Goal: Task Accomplishment & Management: Complete application form

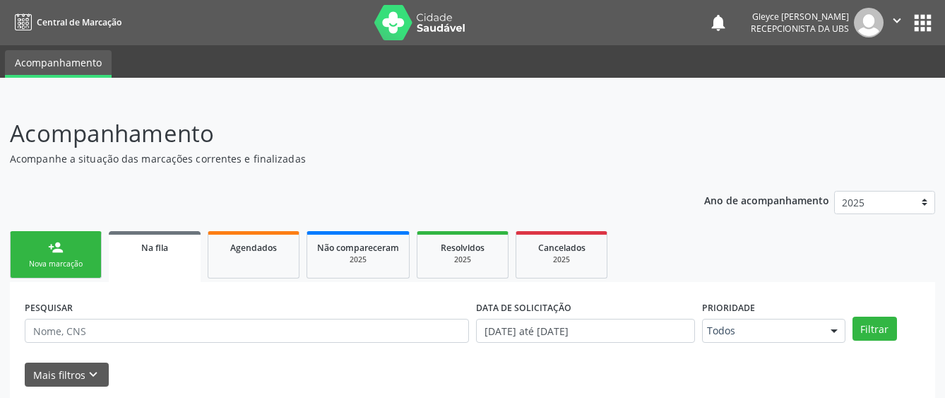
scroll to position [88, 0]
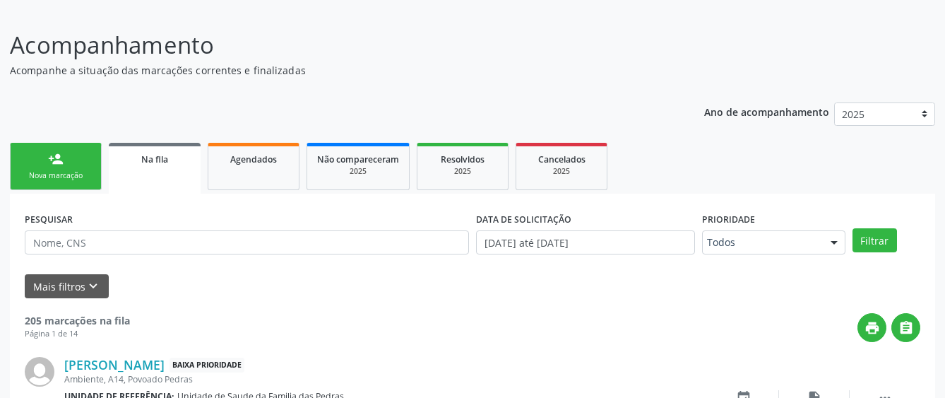
click at [537, 52] on p "Acompanhamento" at bounding box center [333, 45] width 647 height 35
click at [72, 157] on link "person_add Nova marcação" at bounding box center [56, 166] width 92 height 47
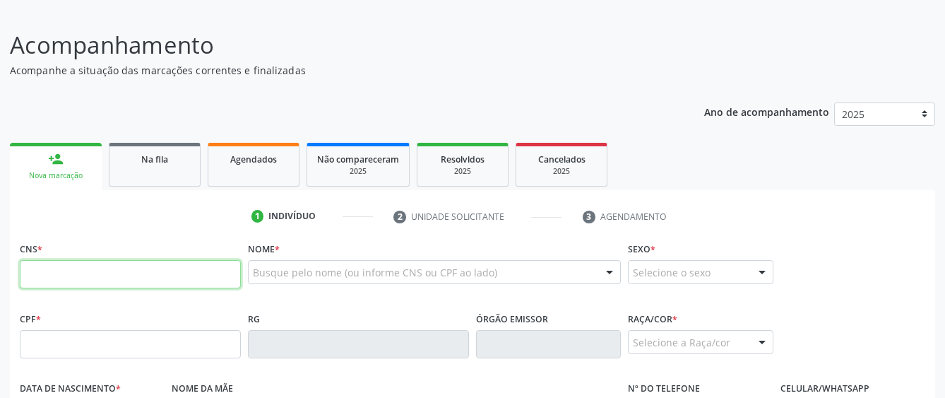
click at [68, 266] on input "text" at bounding box center [130, 274] width 221 height 28
type input "708 4087 4541 0360"
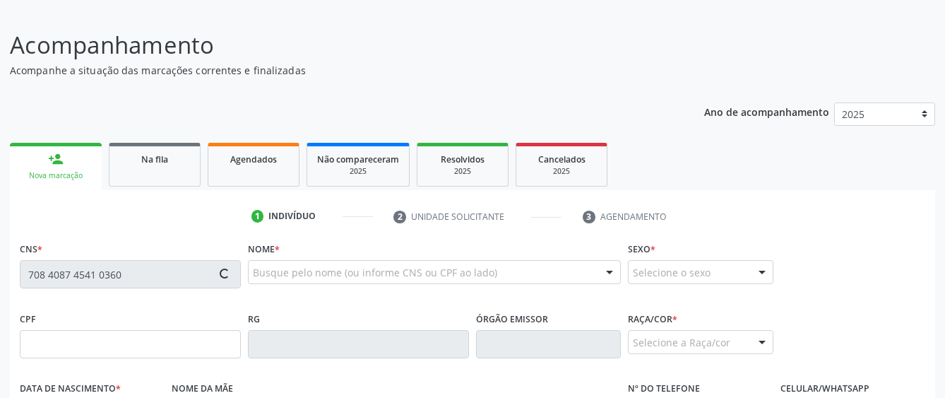
type input "713.267.324-63"
type input "12[DATE]"
type input "[PERSON_NAME]"
type input "[PHONE_NUMBER]"
type input "S/N"
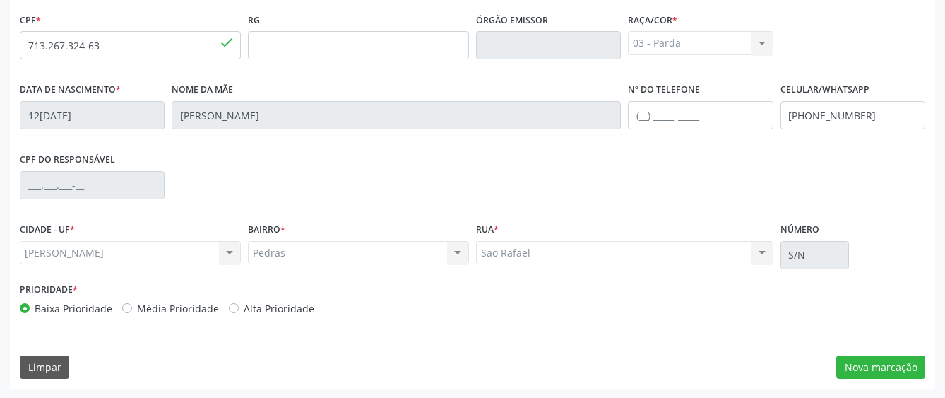
scroll to position [388, 0]
click at [878, 368] on button "Nova marcação" at bounding box center [880, 366] width 89 height 24
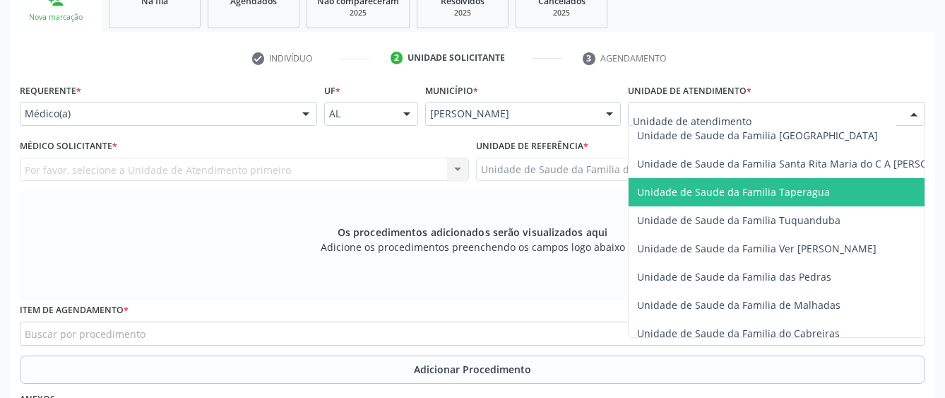
scroll to position [989, 0]
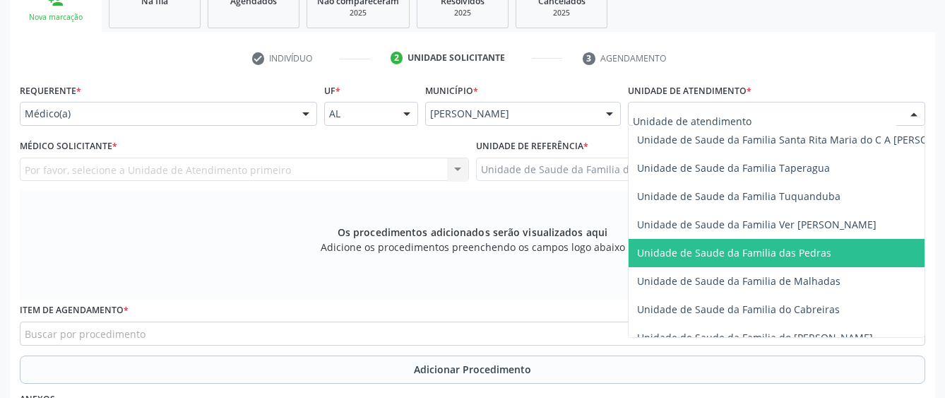
click at [673, 250] on span "Unidade de Saude da Familia das Pedras" at bounding box center [734, 252] width 194 height 13
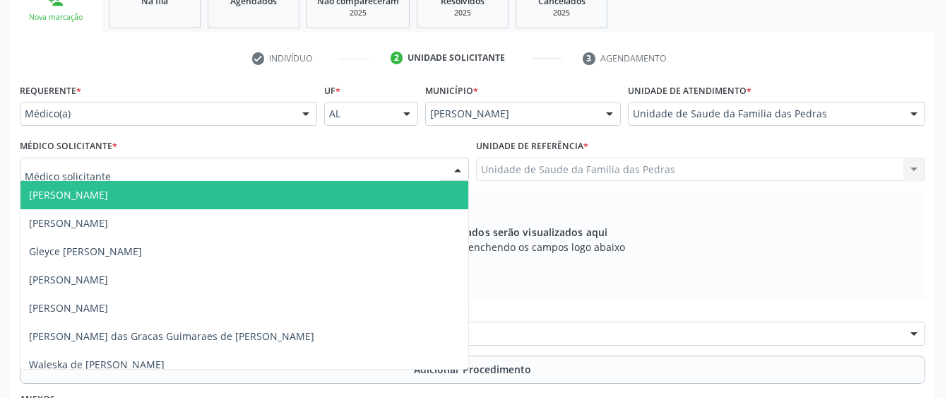
click at [411, 163] on div at bounding box center [244, 169] width 449 height 24
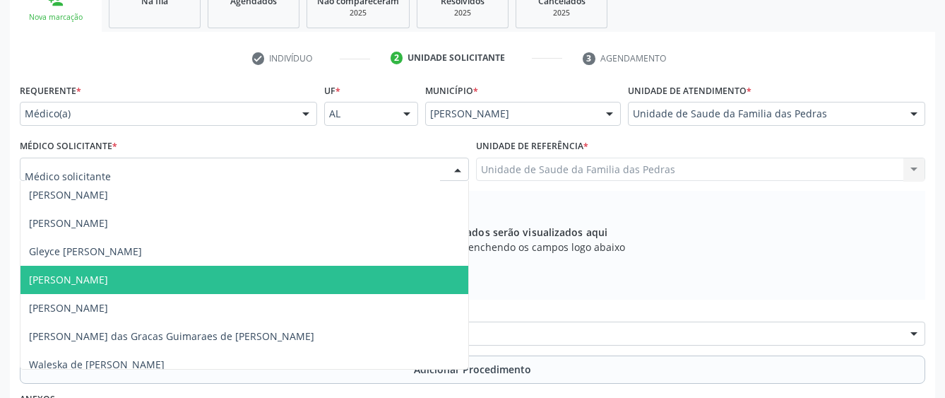
click at [356, 275] on span "[PERSON_NAME]" at bounding box center [244, 279] width 448 height 28
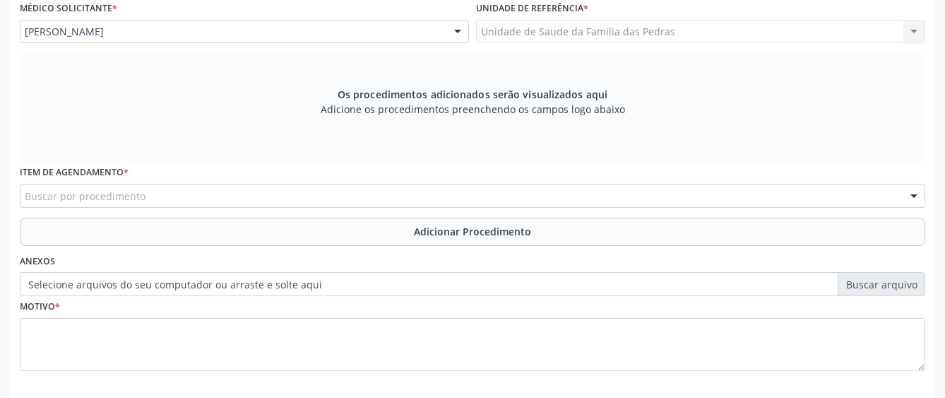
scroll to position [388, 0]
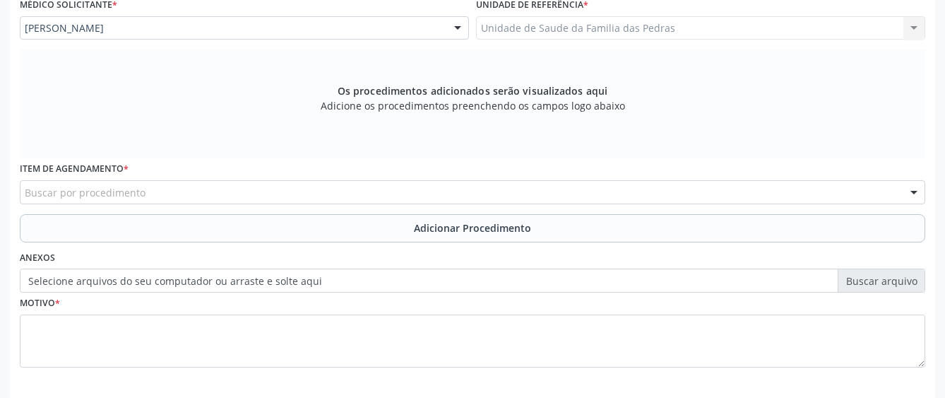
click at [433, 195] on div "Buscar por procedimento" at bounding box center [472, 192] width 905 height 24
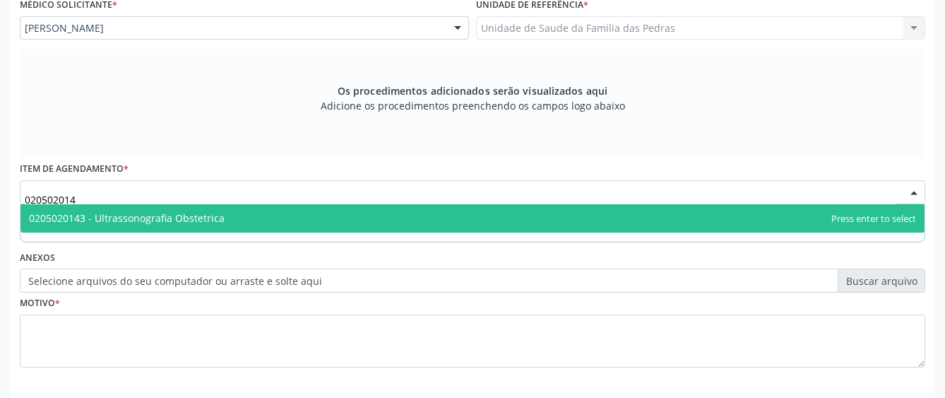
type input "0205020143"
click at [437, 217] on span "0205020143 - Ultrassonografia Obstetrica" at bounding box center [472, 218] width 904 height 28
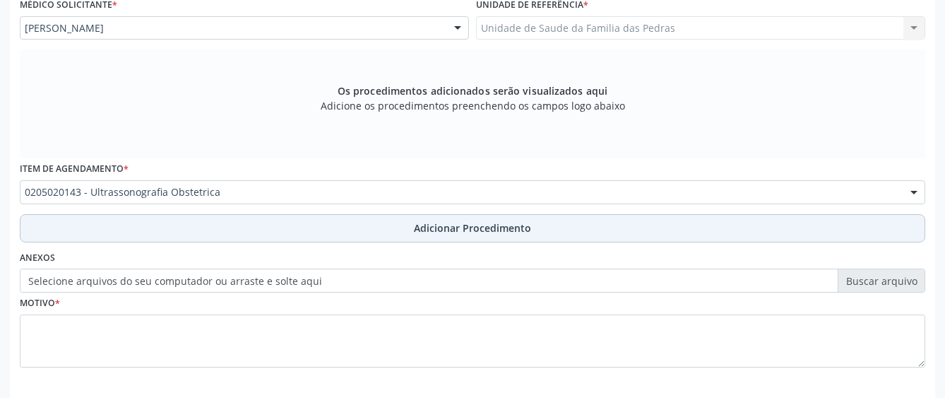
click at [434, 228] on span "Adicionar Procedimento" at bounding box center [472, 227] width 117 height 15
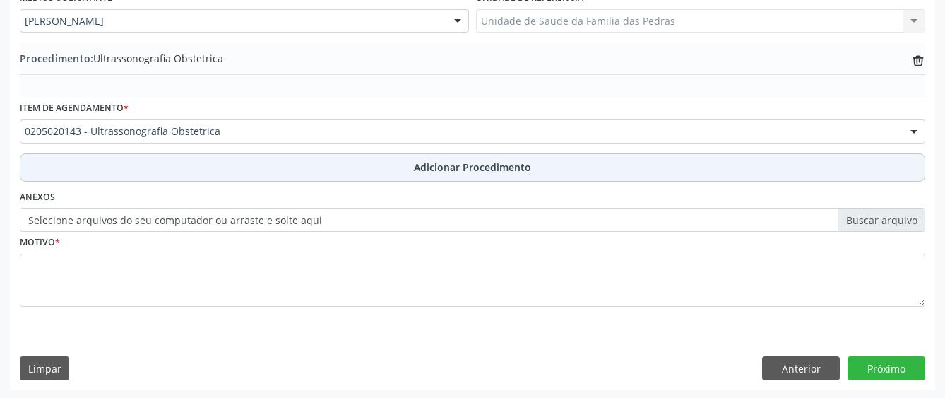
scroll to position [397, 0]
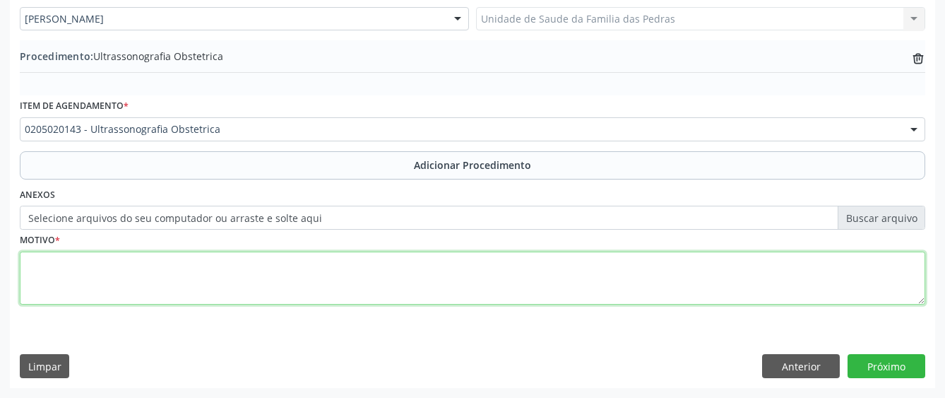
click at [437, 267] on textarea at bounding box center [472, 278] width 905 height 54
type textarea "g"
type textarea "GRAVIDEZ"
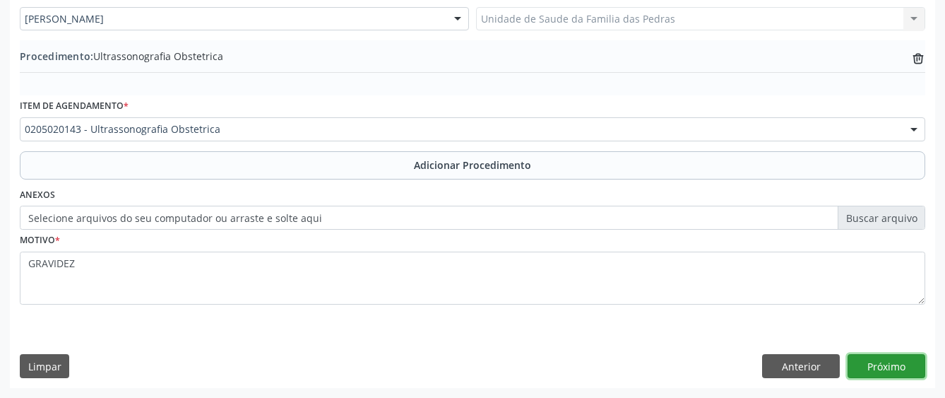
click at [866, 362] on button "Próximo" at bounding box center [886, 366] width 78 height 24
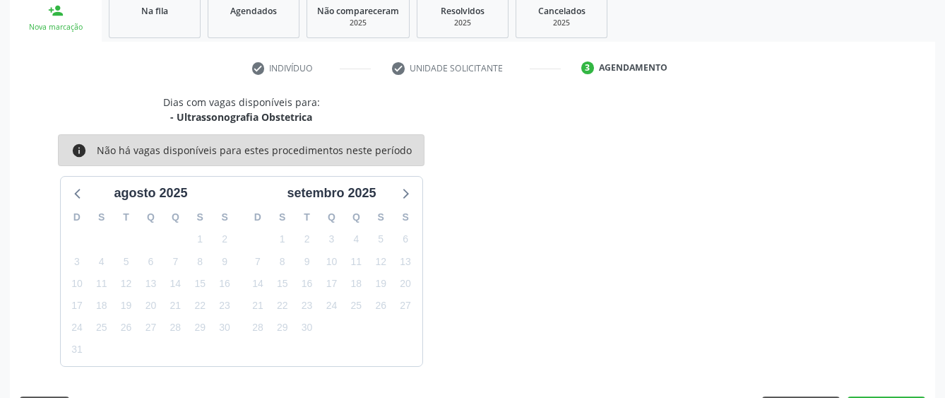
scroll to position [278, 0]
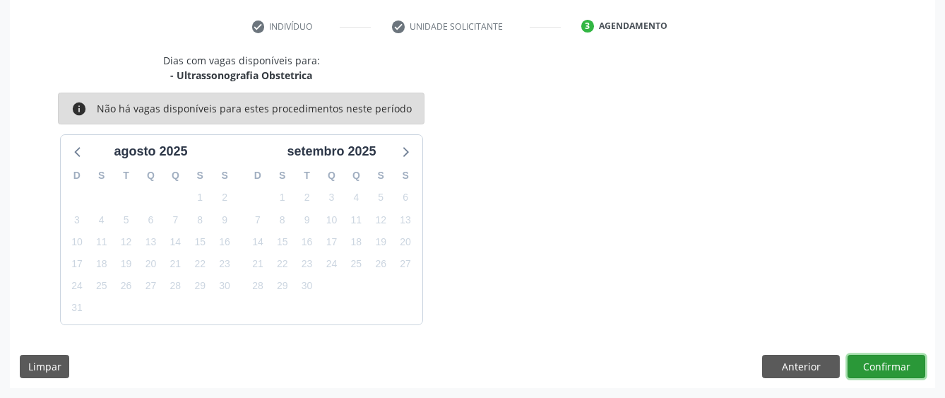
click at [866, 362] on button "Confirmar" at bounding box center [886, 366] width 78 height 24
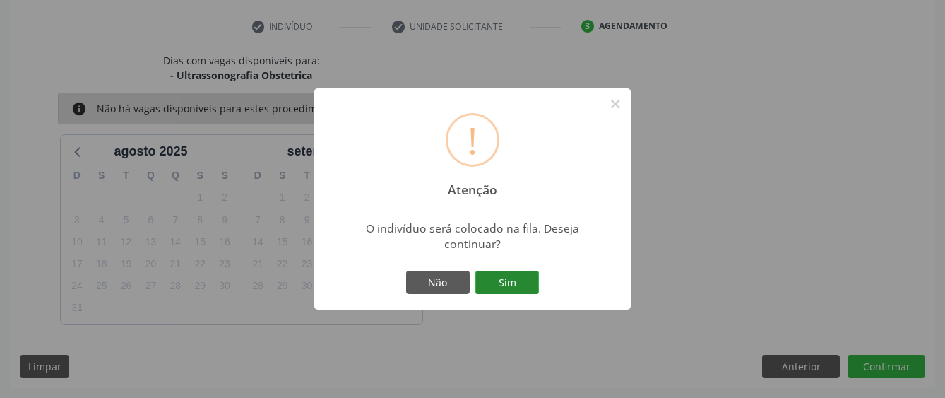
click at [501, 286] on button "Sim" at bounding box center [507, 282] width 64 height 24
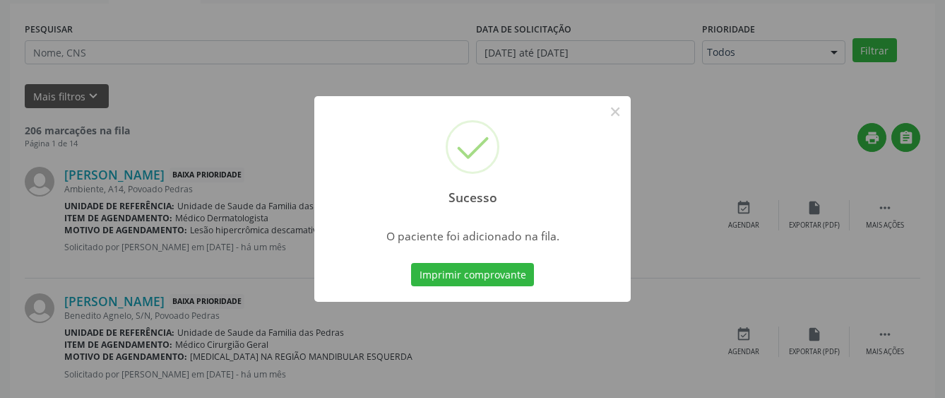
scroll to position [88, 0]
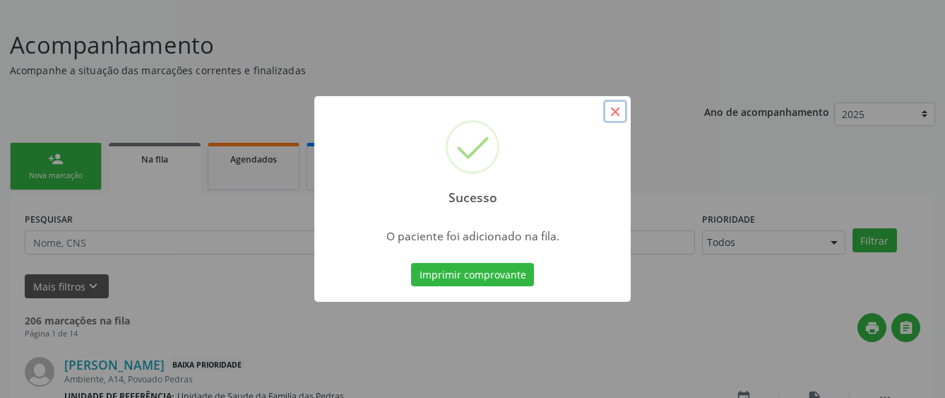
click at [619, 110] on button "×" at bounding box center [615, 112] width 24 height 24
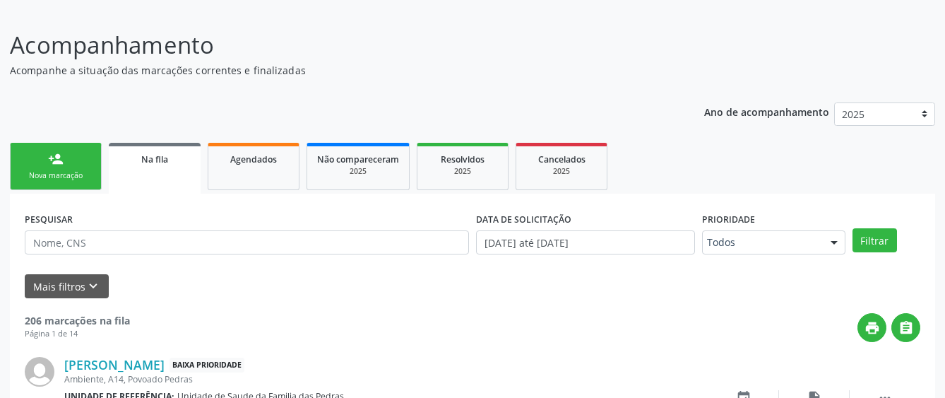
click at [66, 174] on div "Nova marcação" at bounding box center [55, 175] width 71 height 11
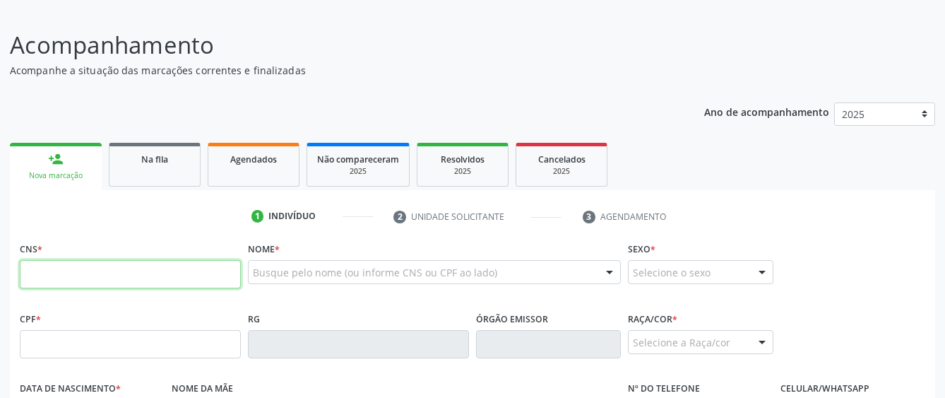
click at [76, 271] on input "text" at bounding box center [130, 274] width 221 height 28
type input "708 7091 2021 3291"
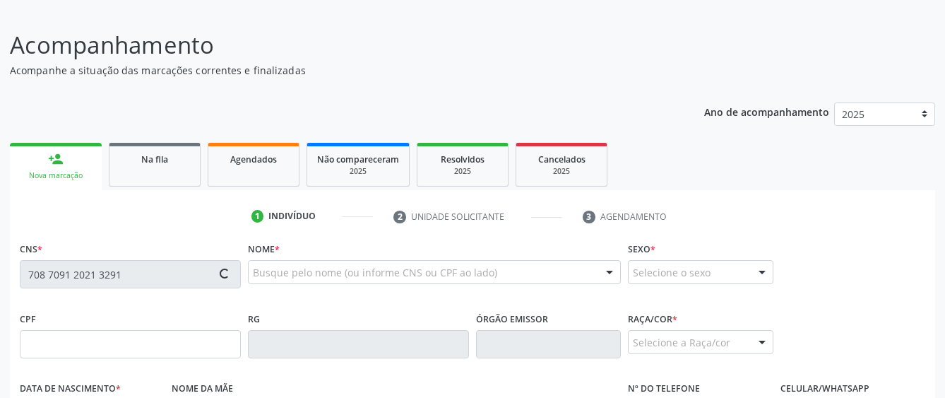
type input "149.865.354-55"
type input "20[DATE]"
type input "[PERSON_NAME]"
type input "[PHONE_NUMBER]"
type input "S/N"
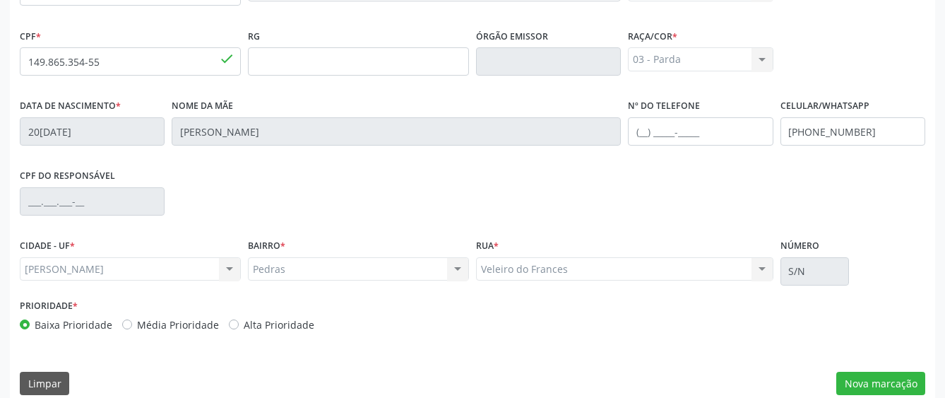
scroll to position [388, 0]
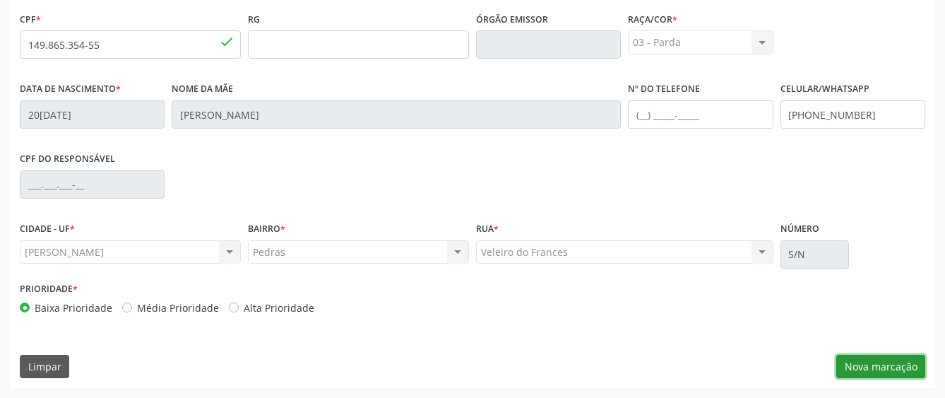
click at [844, 365] on button "Nova marcação" at bounding box center [880, 366] width 89 height 24
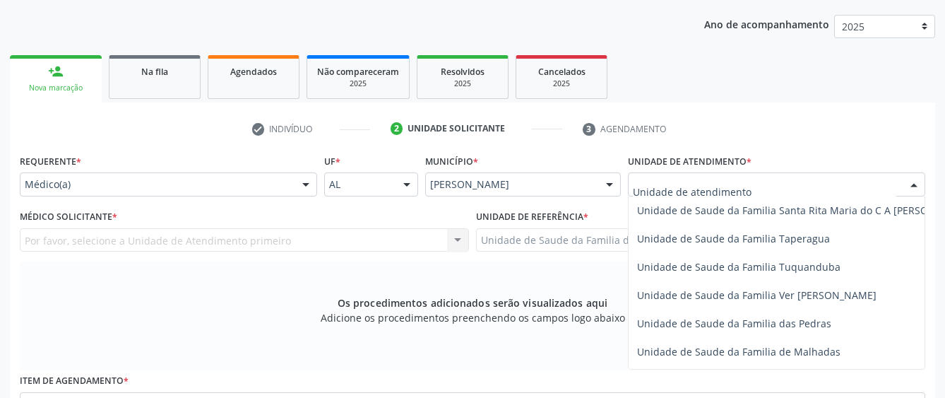
scroll to position [1059, 0]
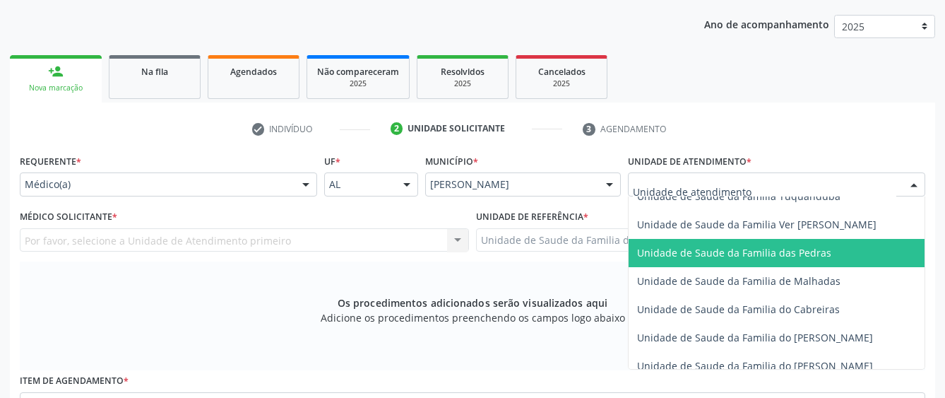
click at [655, 251] on span "Unidade de Saude da Familia das Pedras" at bounding box center [734, 252] width 194 height 13
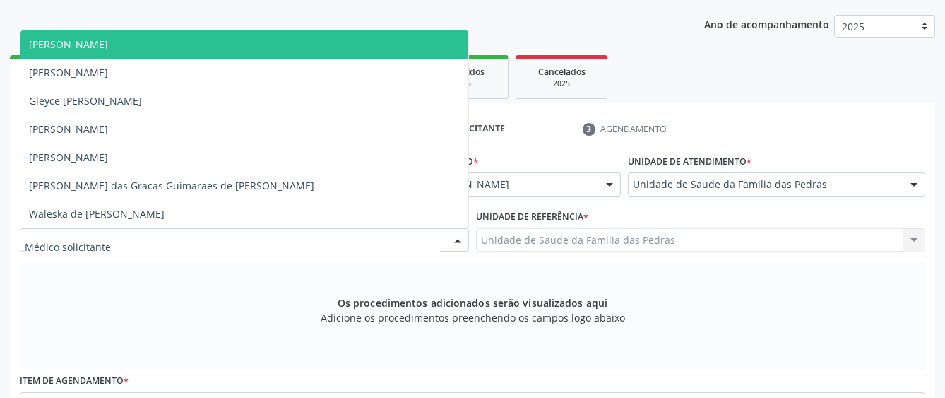
click at [451, 234] on div at bounding box center [457, 241] width 21 height 24
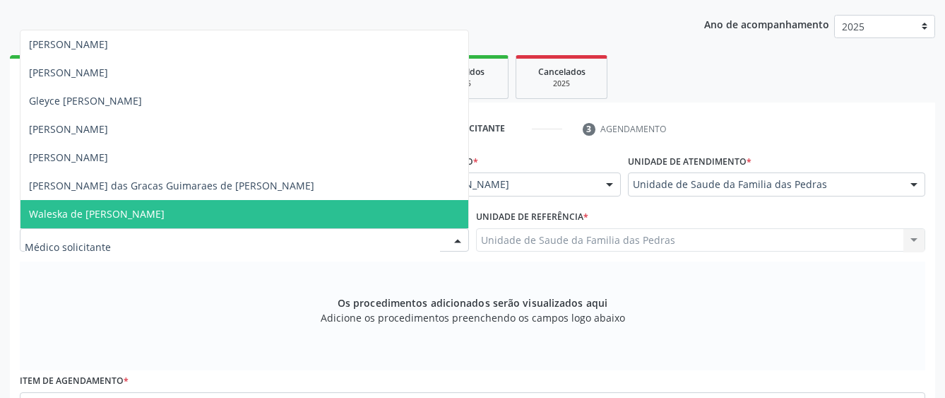
click at [241, 205] on span "Waleska de [PERSON_NAME]" at bounding box center [244, 214] width 448 height 28
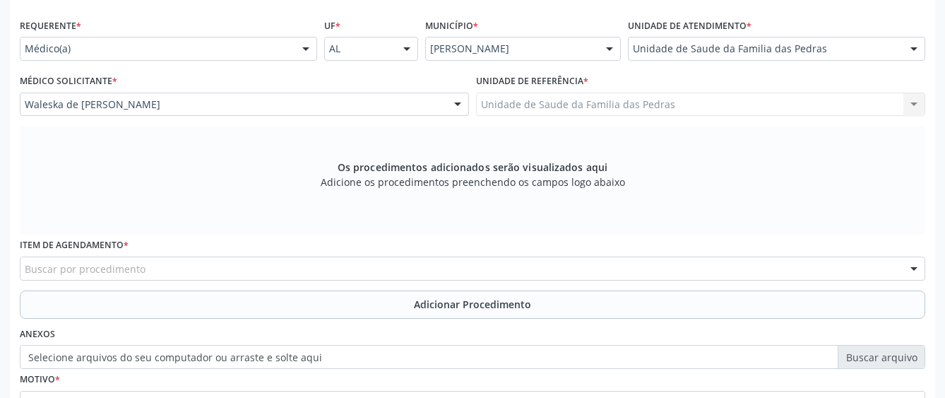
scroll to position [317, 0]
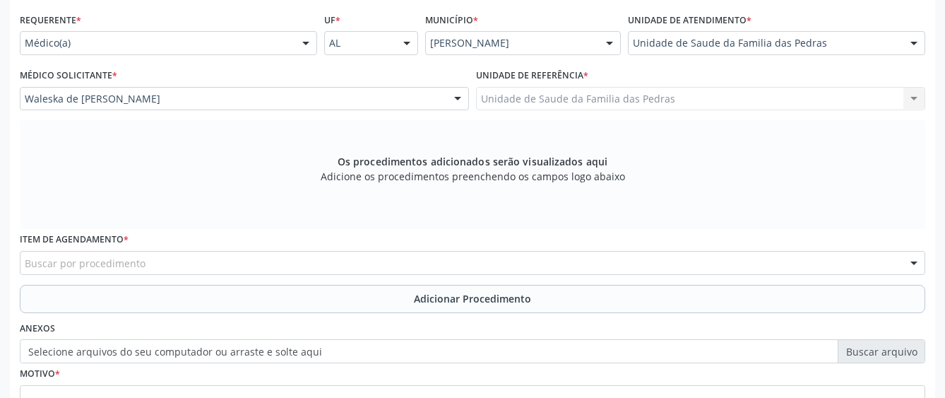
click at [314, 265] on div "Buscar por procedimento" at bounding box center [472, 263] width 905 height 24
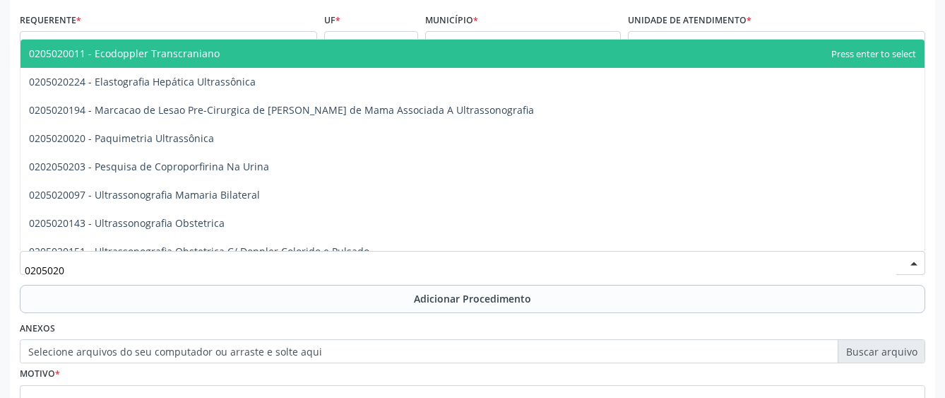
type input "02050201"
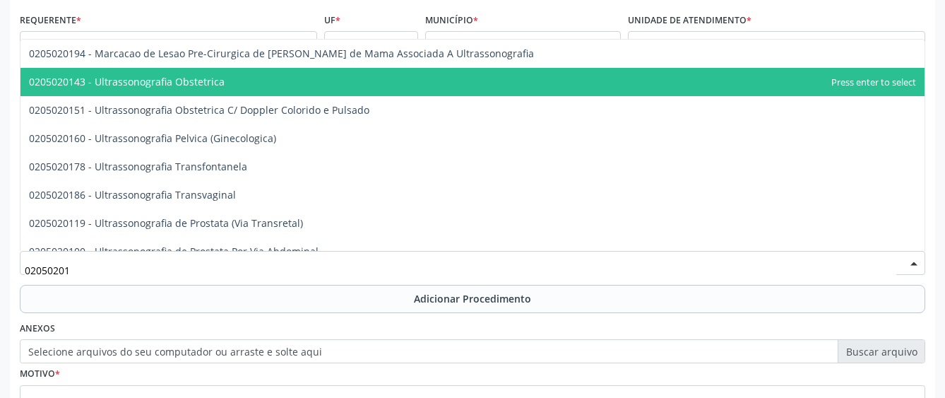
click at [251, 77] on span "0205020143 - Ultrassonografia Obstetrica" at bounding box center [472, 82] width 904 height 28
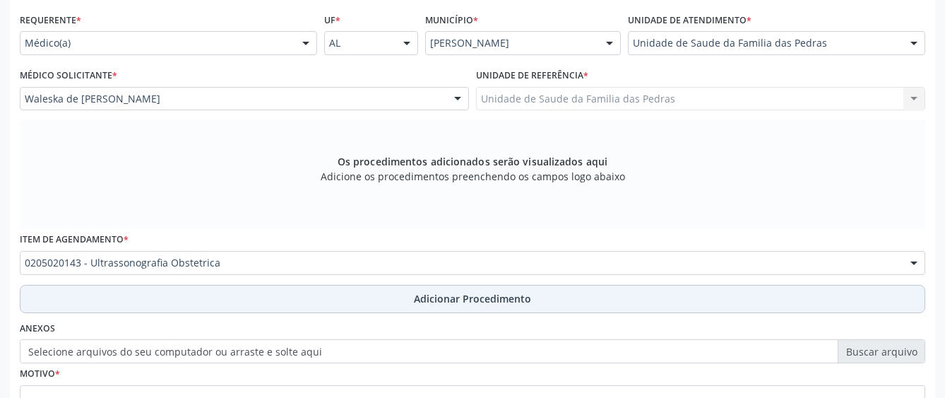
click at [282, 297] on button "Adicionar Procedimento" at bounding box center [472, 299] width 905 height 28
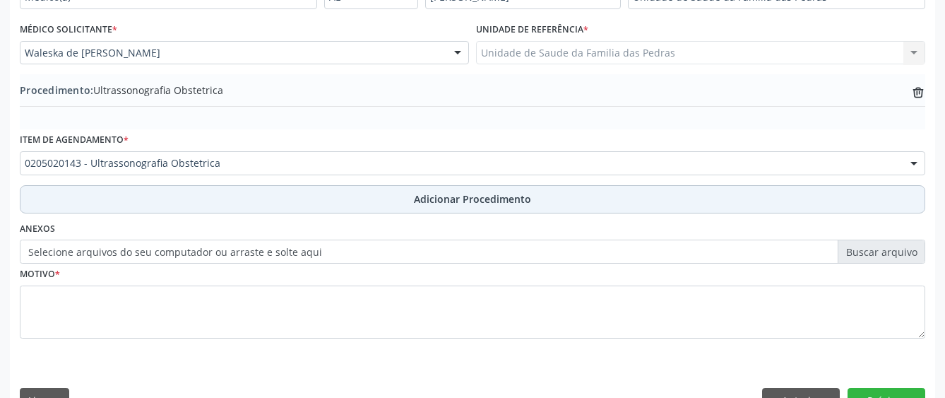
scroll to position [388, 0]
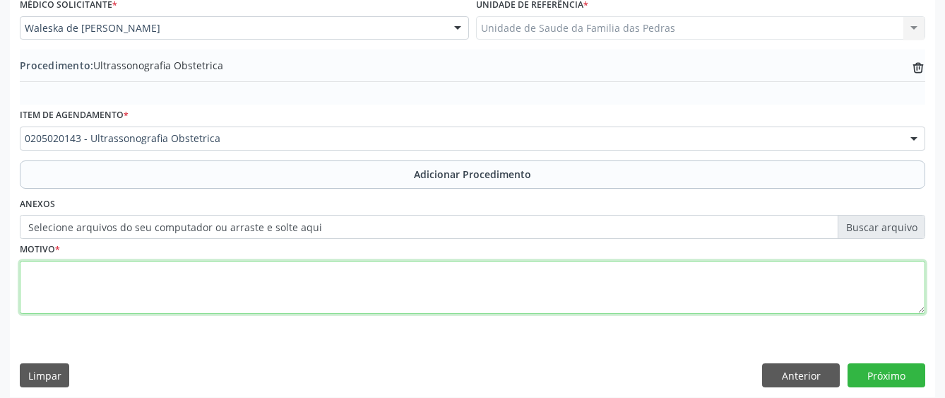
click at [281, 297] on textarea at bounding box center [472, 288] width 905 height 54
type textarea "PRÉ- [DATE]"
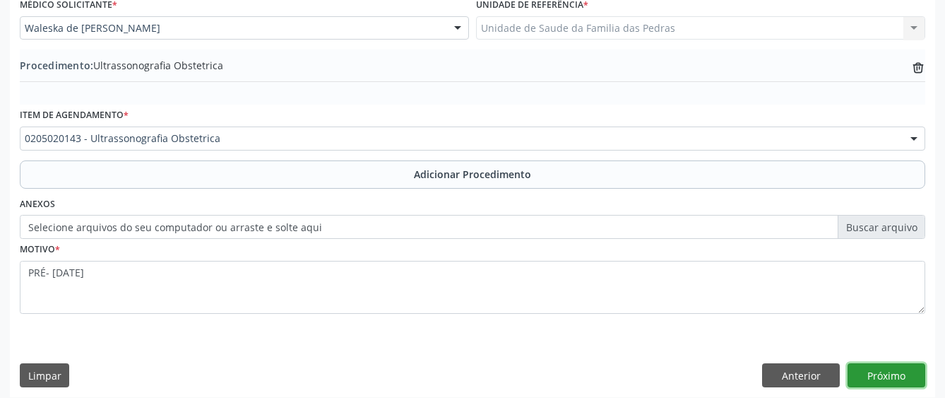
click at [895, 380] on button "Próximo" at bounding box center [886, 375] width 78 height 24
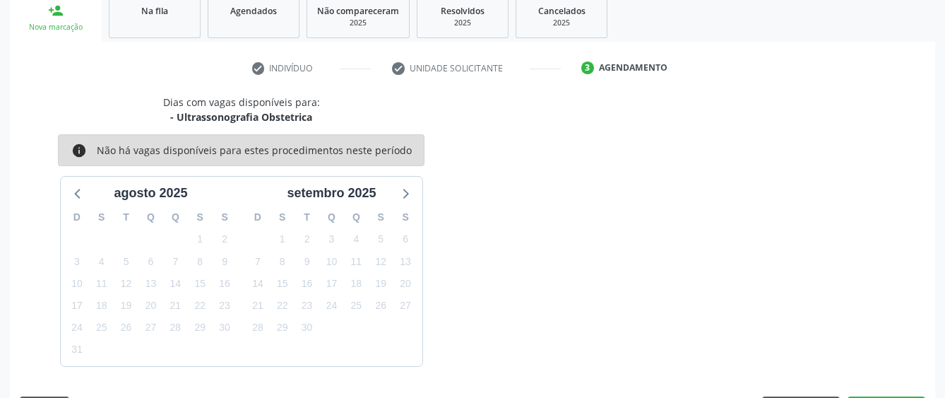
scroll to position [278, 0]
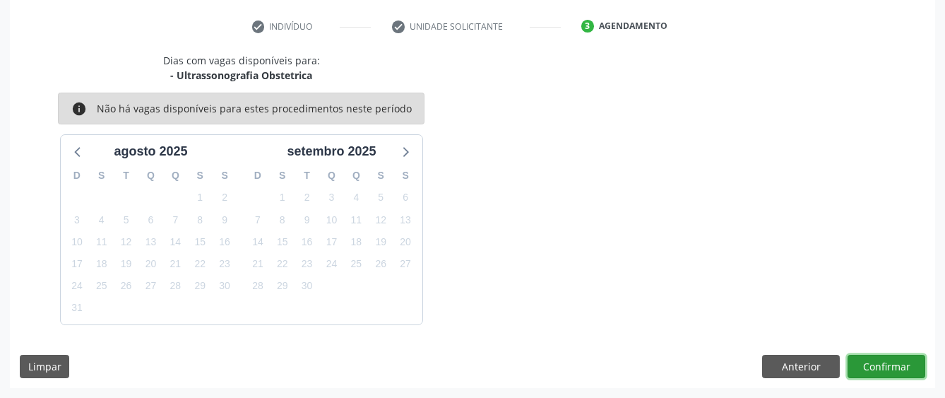
click at [870, 366] on button "Confirmar" at bounding box center [886, 366] width 78 height 24
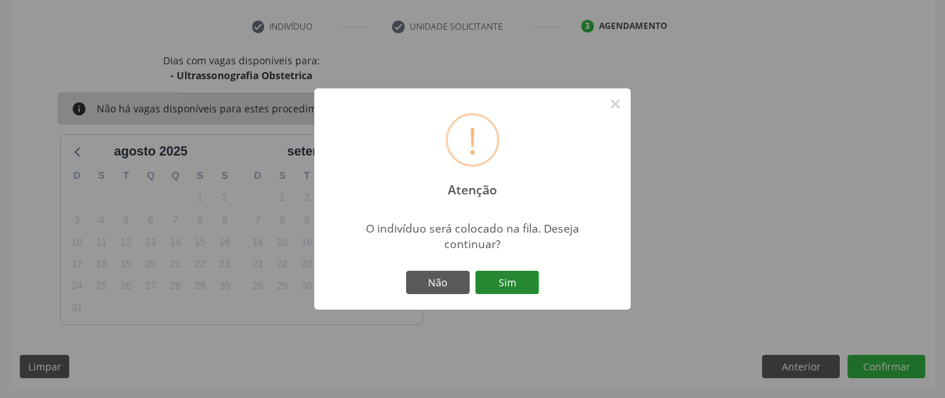
click at [499, 275] on button "Sim" at bounding box center [507, 282] width 64 height 24
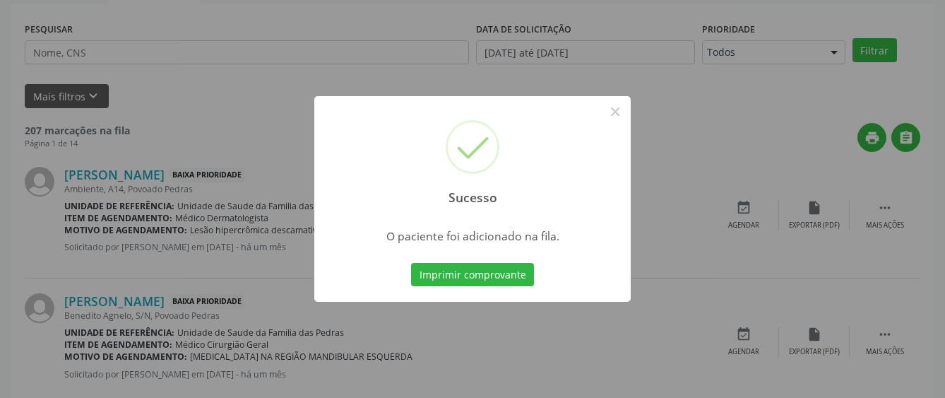
scroll to position [88, 0]
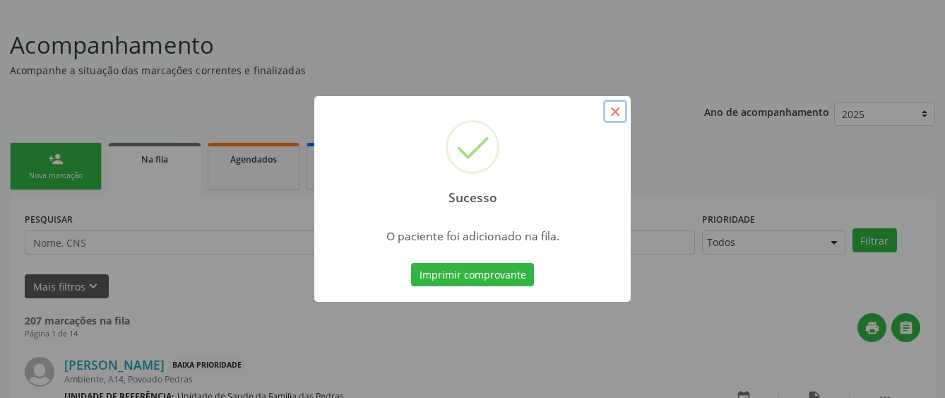
click at [611, 115] on button "×" at bounding box center [615, 112] width 24 height 24
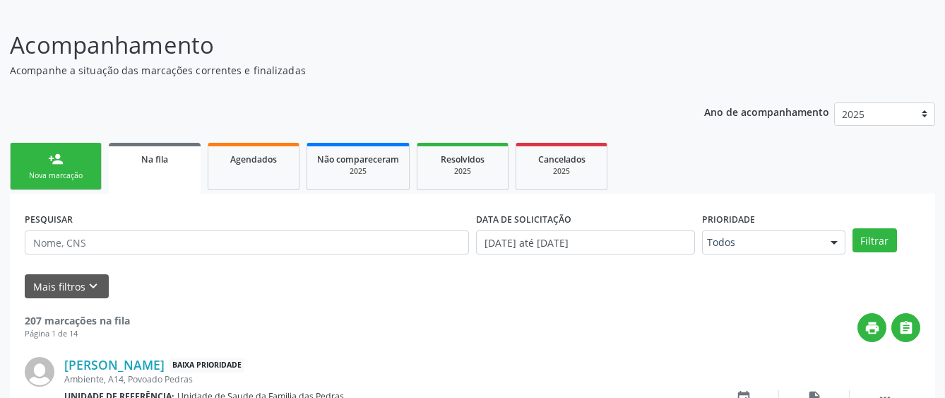
click at [59, 169] on link "person_add Nova marcação" at bounding box center [56, 166] width 92 height 47
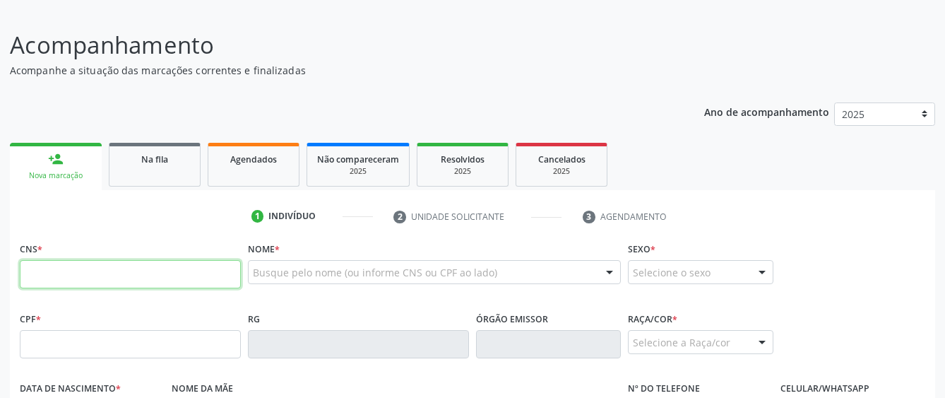
click at [95, 280] on input "text" at bounding box center [130, 274] width 221 height 28
type input "704 5023 0607 3417"
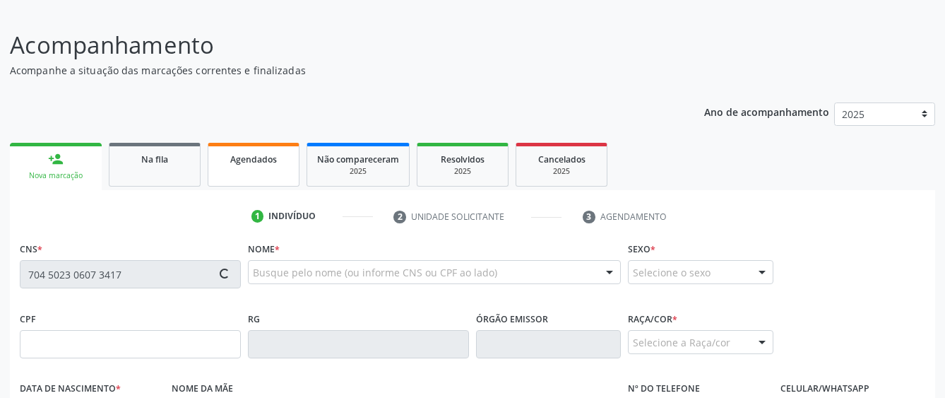
type input "155.744.464-13"
type input "18[DATE]"
type input "[PERSON_NAME]"
type input "[PHONE_NUMBER]"
type input "9"
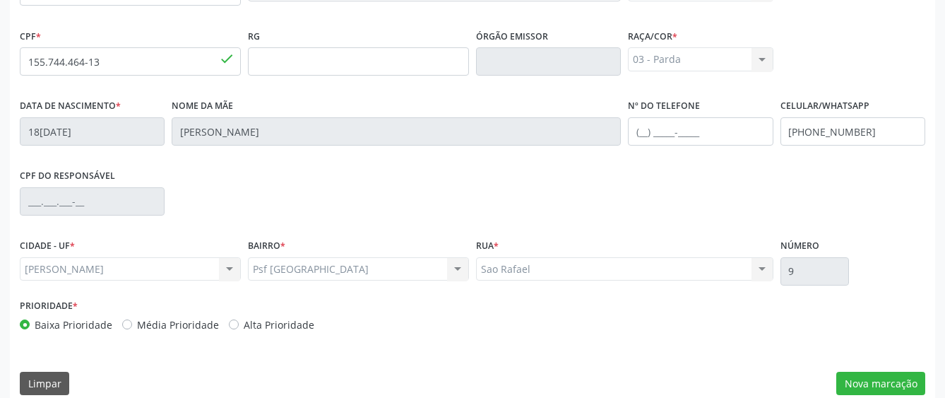
scroll to position [388, 0]
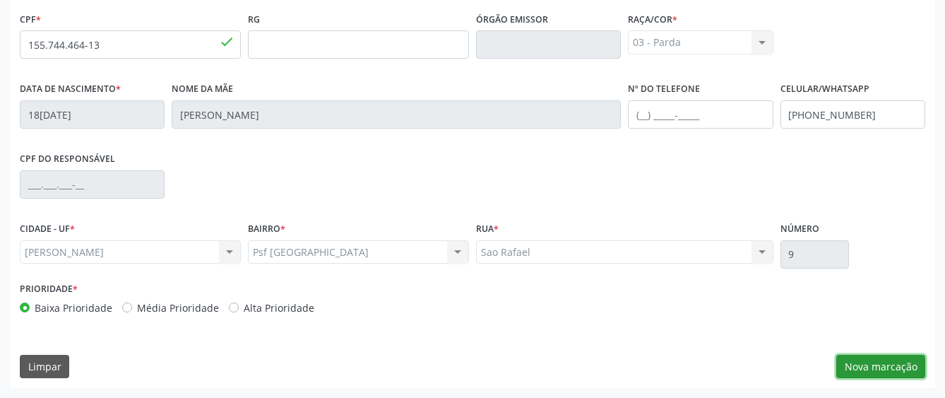
click at [883, 362] on button "Nova marcação" at bounding box center [880, 366] width 89 height 24
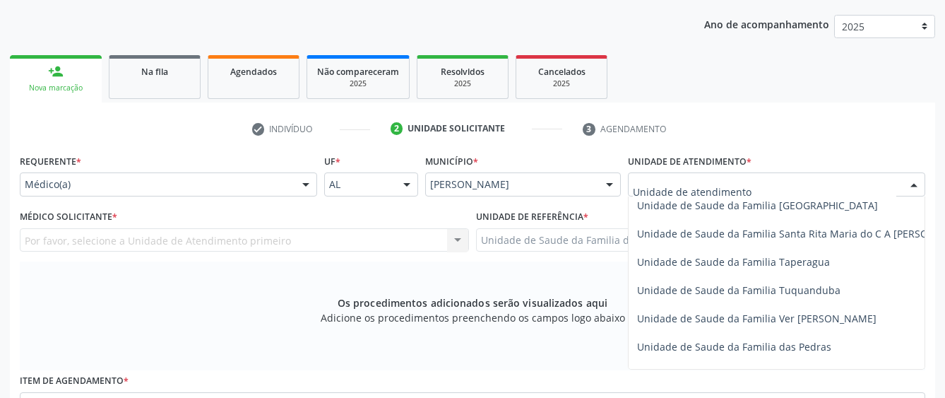
scroll to position [989, 0]
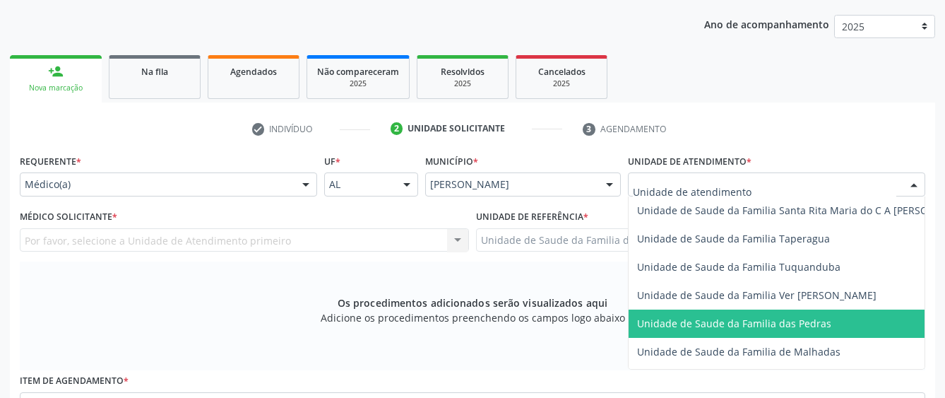
click at [691, 314] on span "Unidade de Saude da Familia das Pedras" at bounding box center [804, 323] width 352 height 28
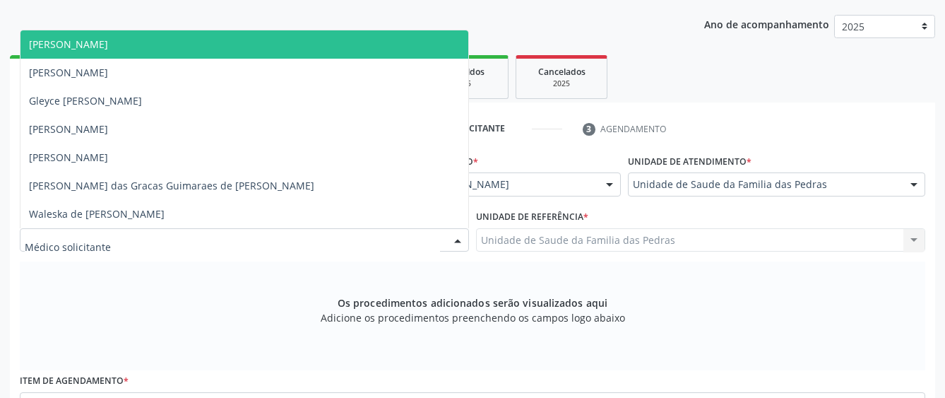
click at [443, 238] on div at bounding box center [244, 240] width 449 height 24
click at [379, 50] on span "[PERSON_NAME]" at bounding box center [244, 44] width 448 height 28
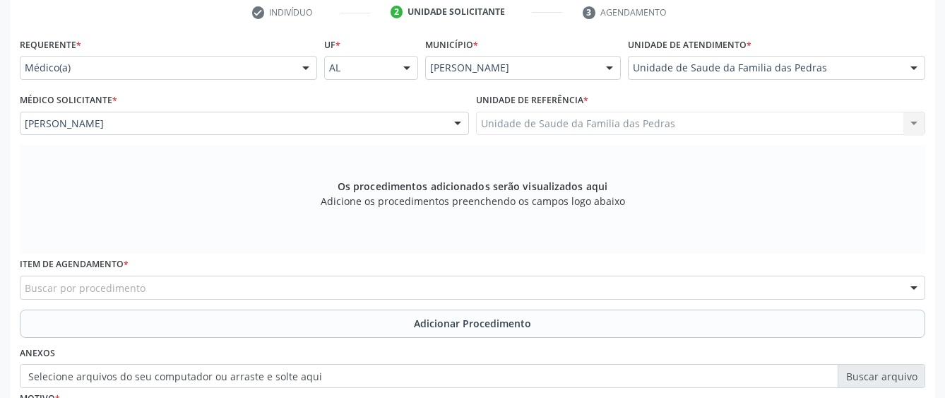
scroll to position [317, 0]
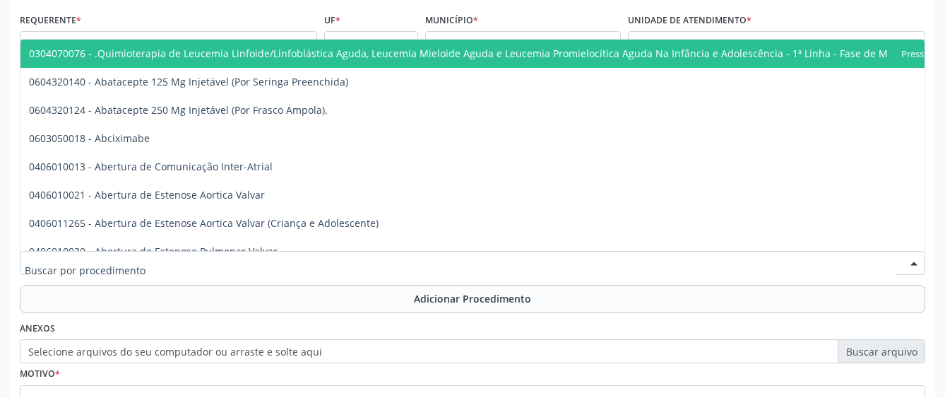
click at [376, 263] on div at bounding box center [472, 263] width 905 height 24
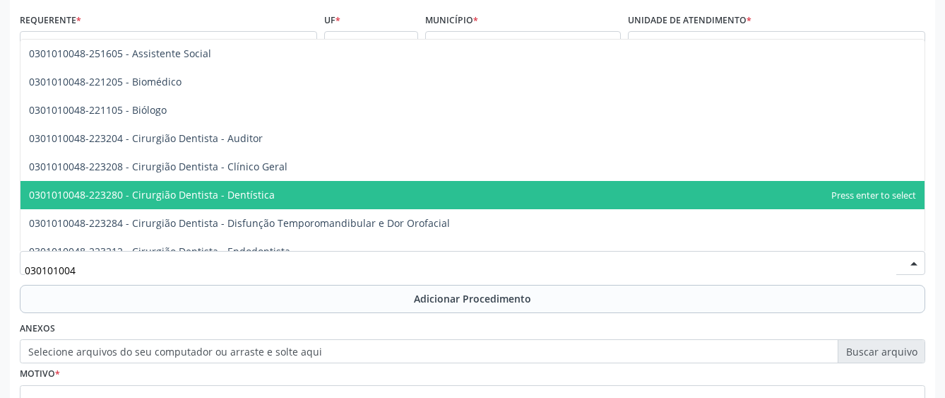
type input "0301010048"
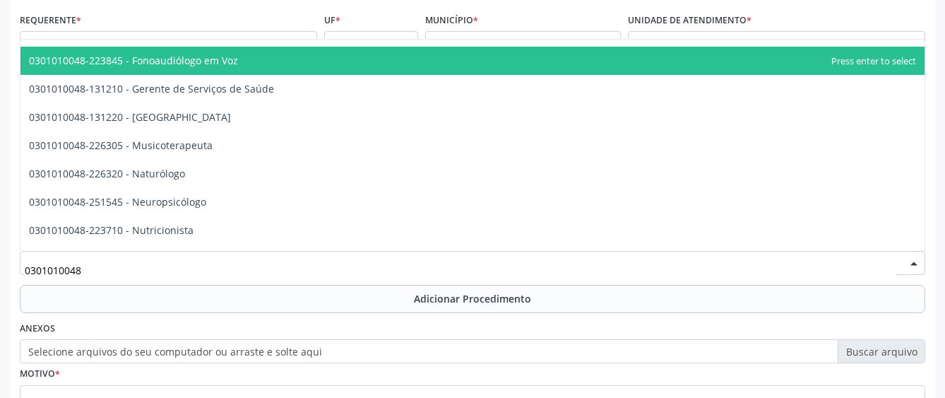
scroll to position [1977, 0]
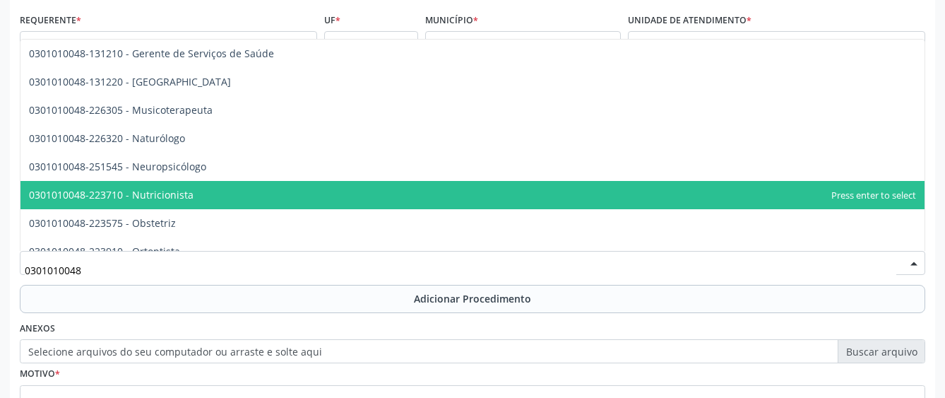
click at [419, 192] on span "0301010048-223710 - Nutricionista" at bounding box center [472, 195] width 904 height 28
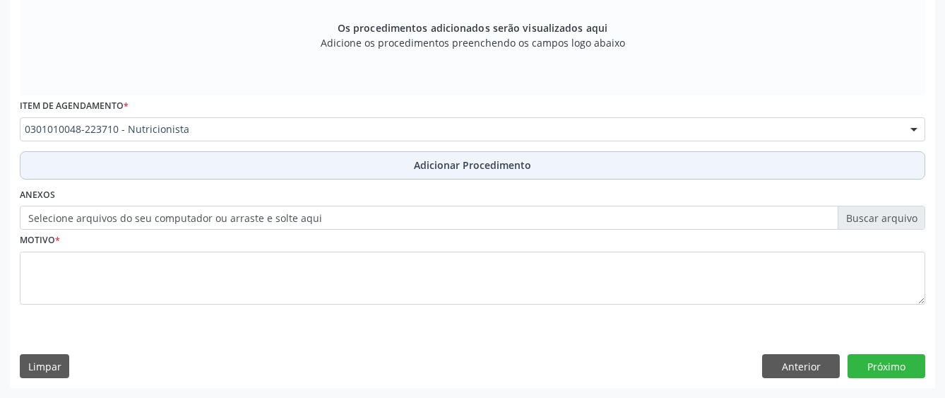
click at [424, 169] on span "Adicionar Procedimento" at bounding box center [472, 164] width 117 height 15
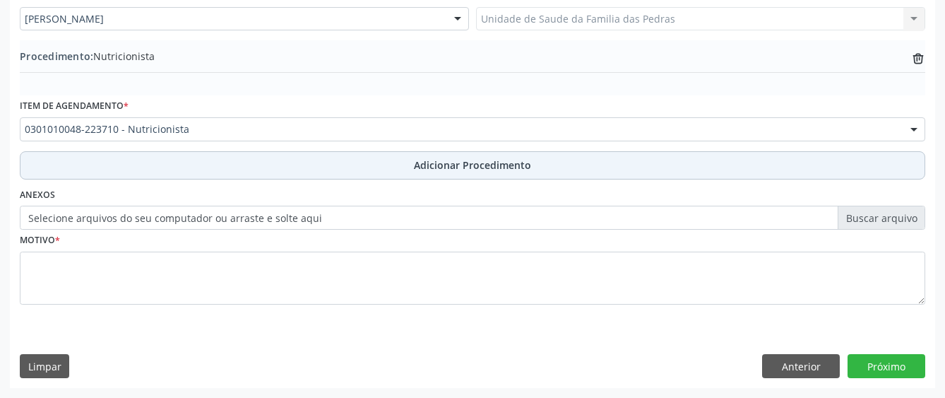
scroll to position [397, 0]
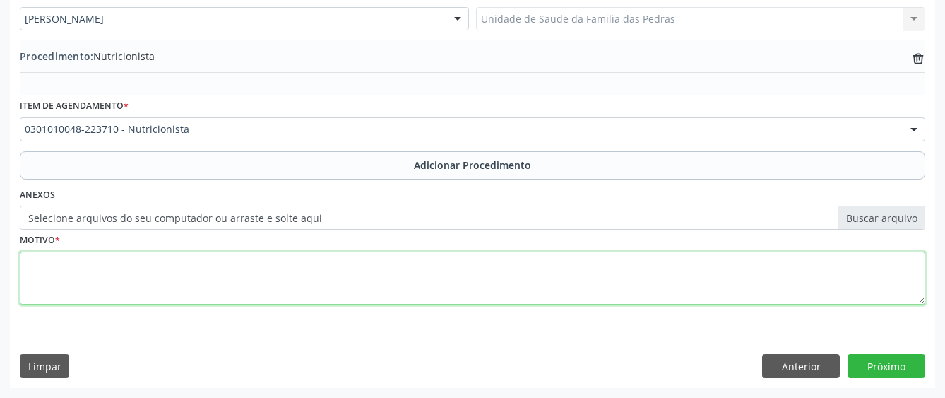
click at [417, 283] on textarea at bounding box center [472, 278] width 905 height 54
type textarea "CRIANÇA DE 9 ANOS COM OBESIDADE GRAVE ."
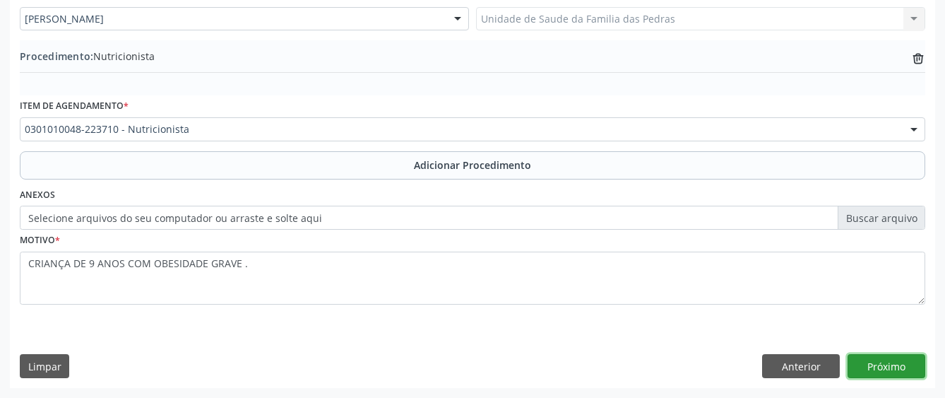
click at [861, 357] on button "Próximo" at bounding box center [886, 366] width 78 height 24
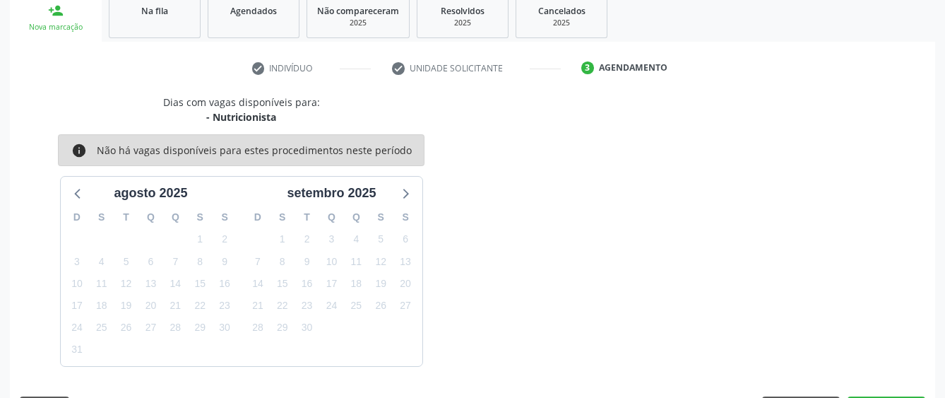
scroll to position [278, 0]
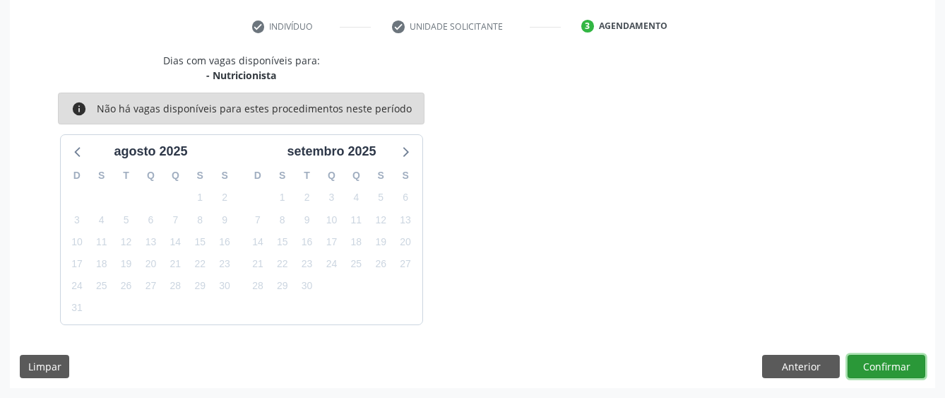
click at [861, 366] on button "Confirmar" at bounding box center [886, 366] width 78 height 24
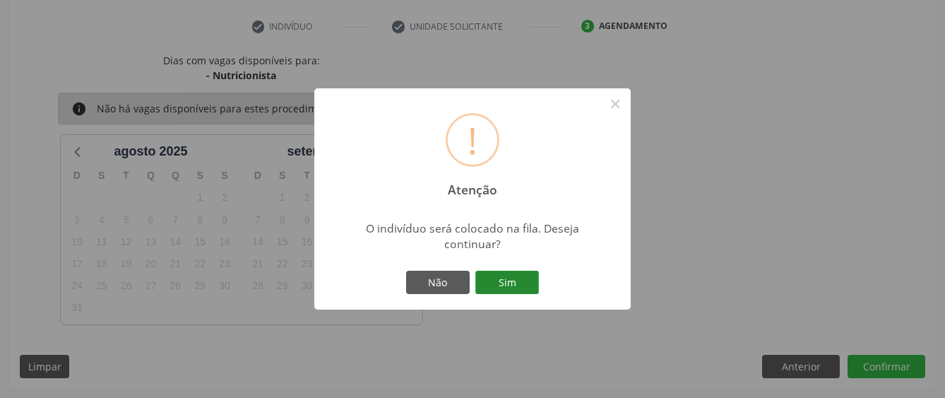
click at [507, 282] on button "Sim" at bounding box center [507, 282] width 64 height 24
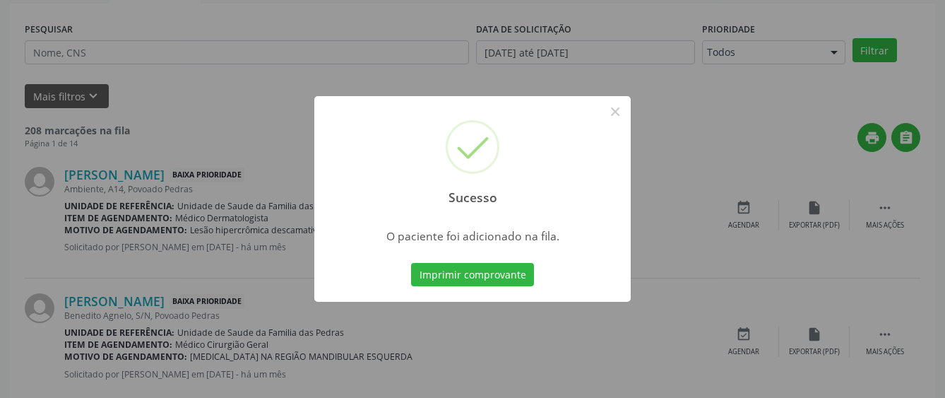
scroll to position [88, 0]
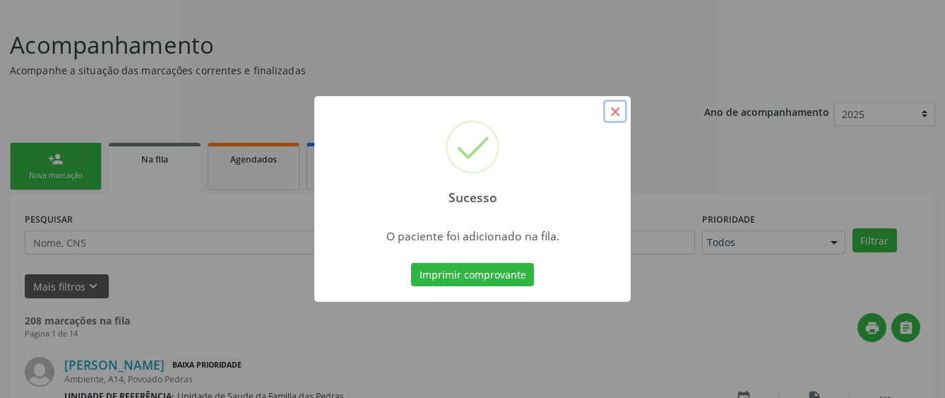
click at [613, 103] on button "×" at bounding box center [615, 112] width 24 height 24
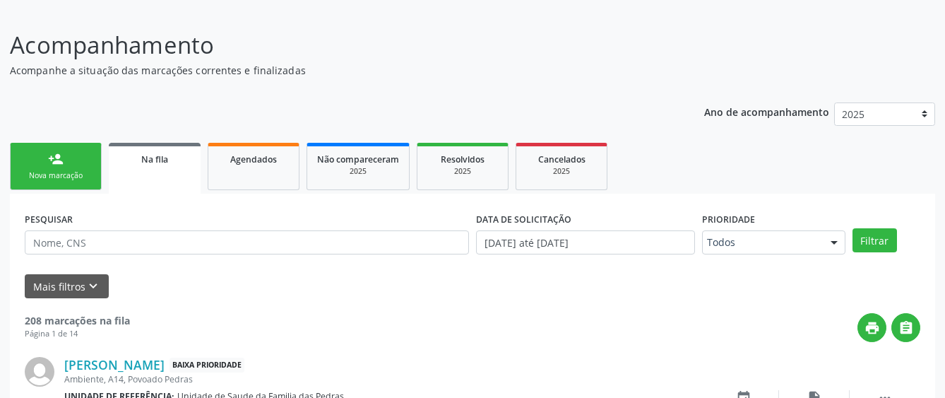
click at [83, 171] on div "Nova marcação" at bounding box center [55, 175] width 71 height 11
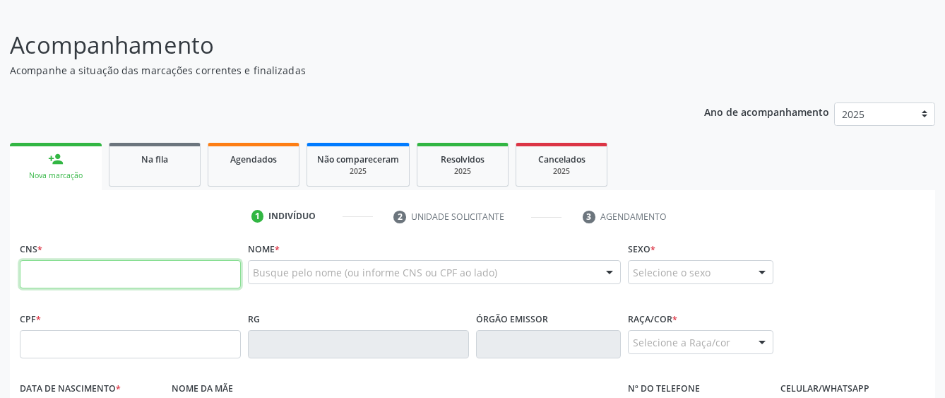
click at [123, 270] on input "text" at bounding box center [130, 274] width 221 height 28
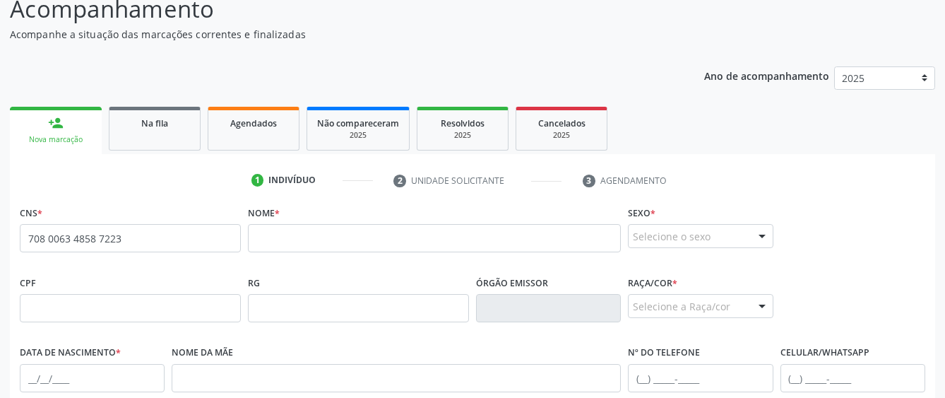
scroll to position [159, 0]
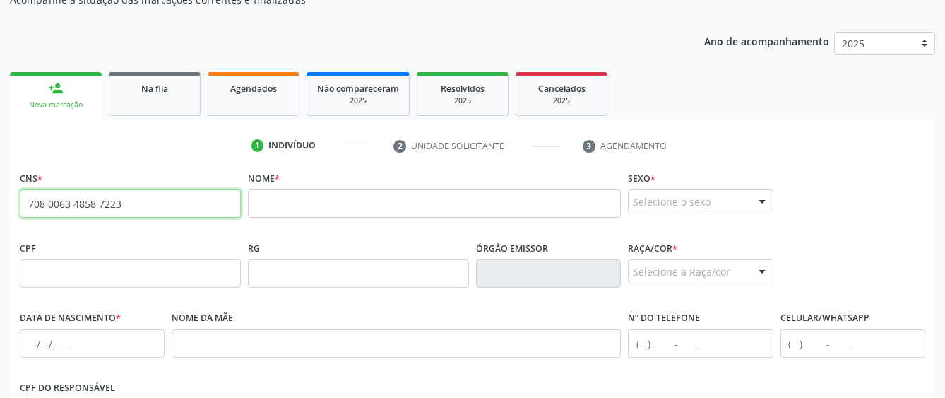
drag, startPoint x: 124, startPoint y: 205, endPoint x: -20, endPoint y: 206, distance: 144.1
click at [0, 206] on html "Central de Marcação notifications [PERSON_NAME] Recepcionista da UBS  Configur…" at bounding box center [472, 40] width 945 height 398
type input "703 0078 2406 2677"
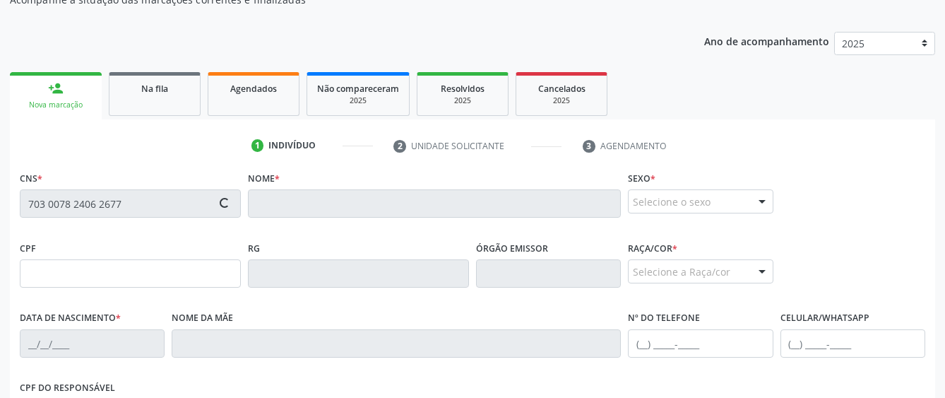
type input "177.894.514-72"
type input "[DATE]"
type input "[PERSON_NAME] da Conceicao"
type input "[PHONE_NUMBER]"
type input "B12"
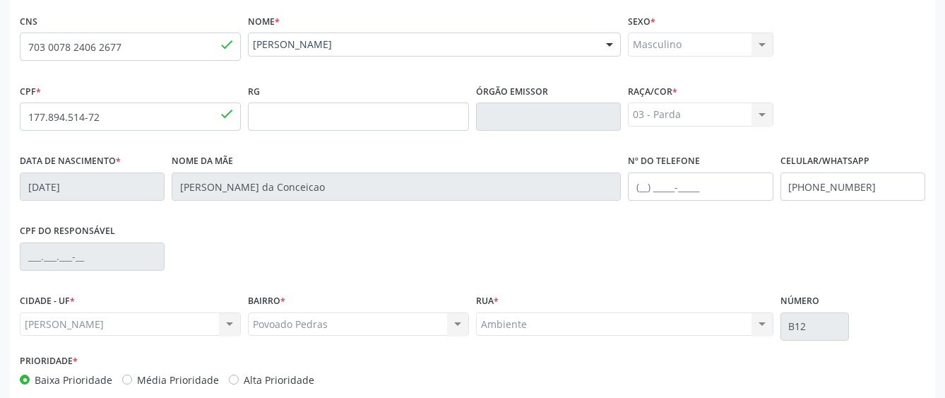
scroll to position [388, 0]
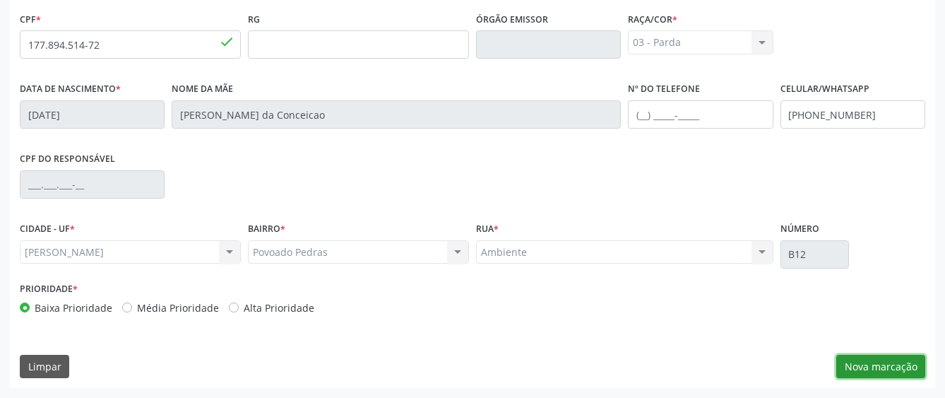
click at [871, 363] on button "Nova marcação" at bounding box center [880, 366] width 89 height 24
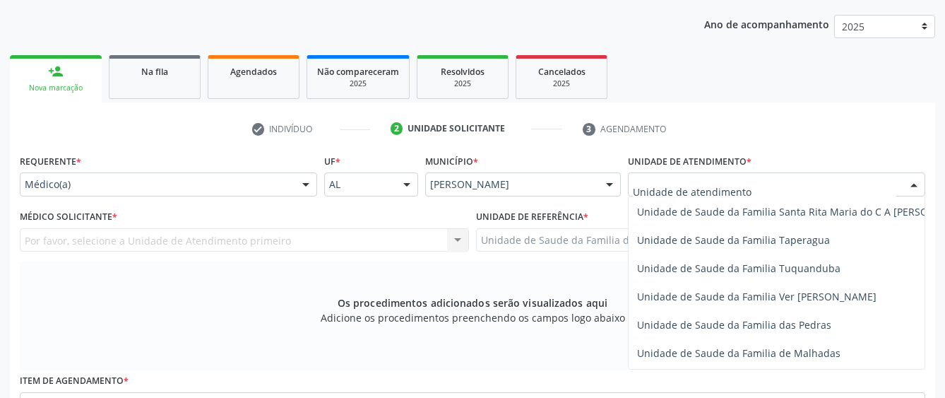
scroll to position [989, 0]
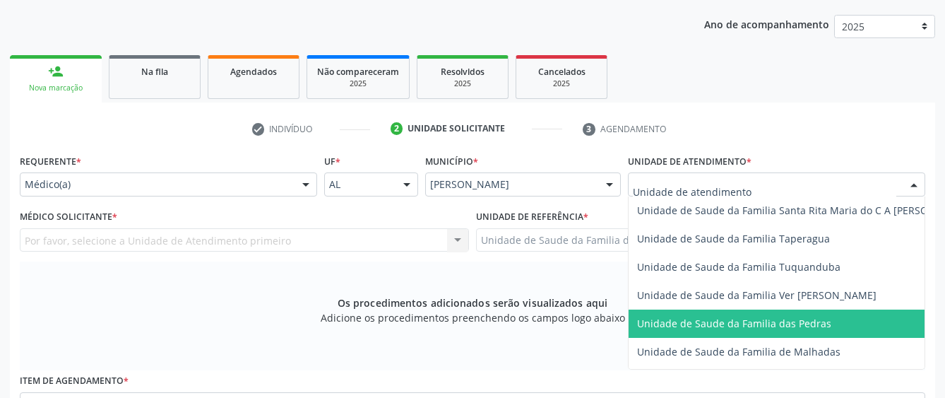
click at [686, 322] on span "Unidade de Saude da Familia das Pedras" at bounding box center [734, 322] width 194 height 13
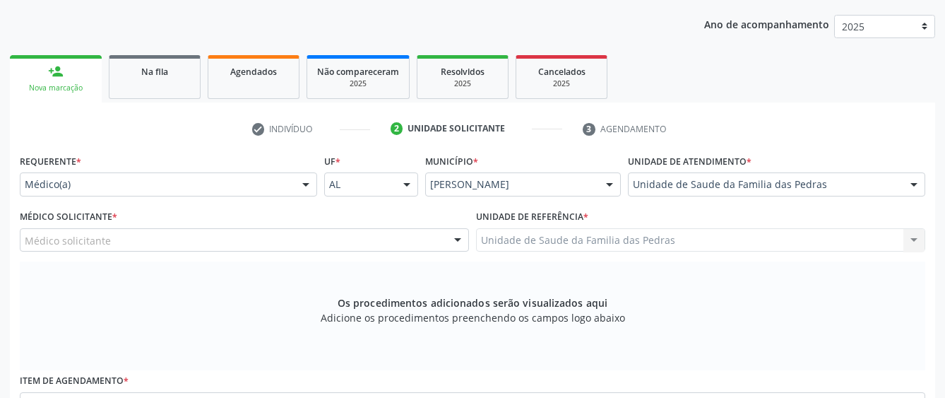
click at [448, 239] on div at bounding box center [457, 241] width 21 height 24
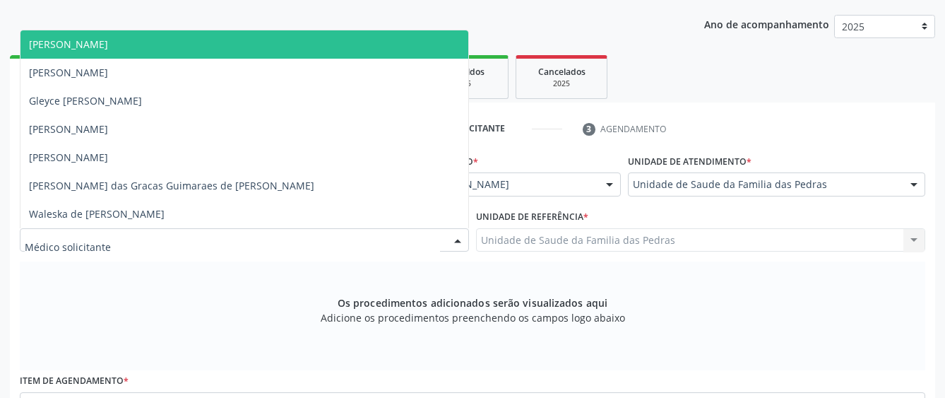
click at [378, 49] on span "[PERSON_NAME]" at bounding box center [244, 44] width 448 height 28
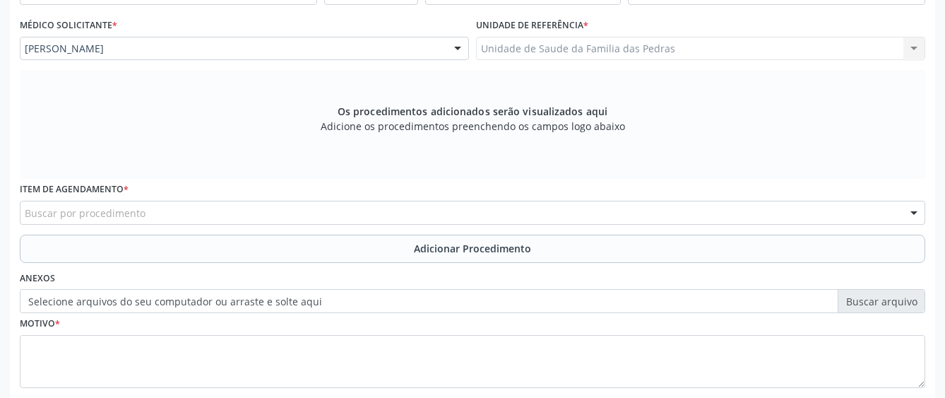
scroll to position [388, 0]
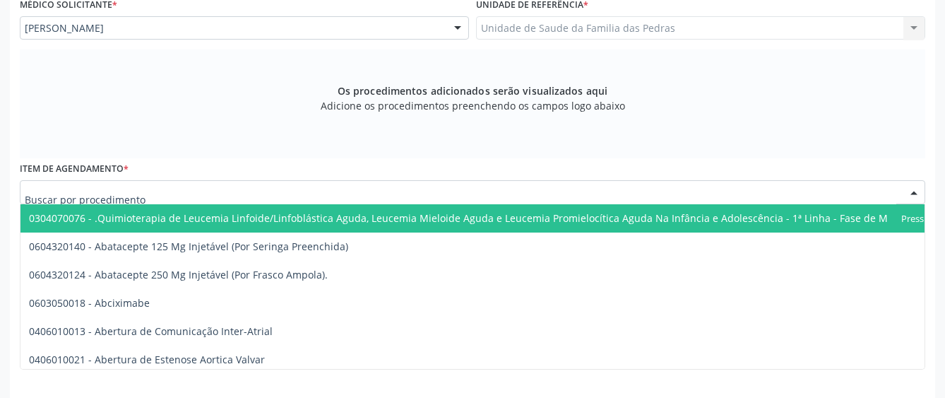
click at [381, 191] on div at bounding box center [472, 192] width 905 height 24
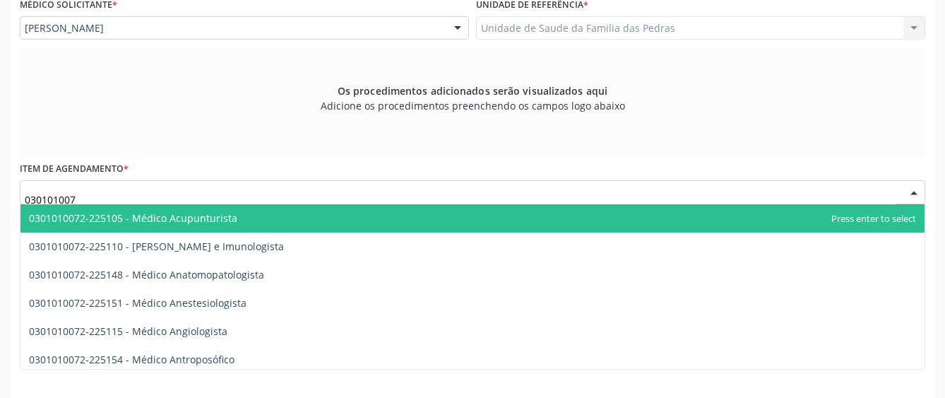
type input "0301010072"
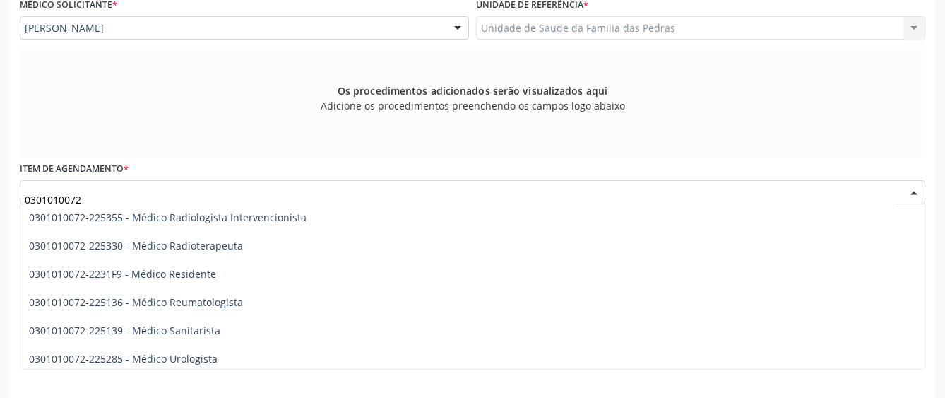
scroll to position [1483, 0]
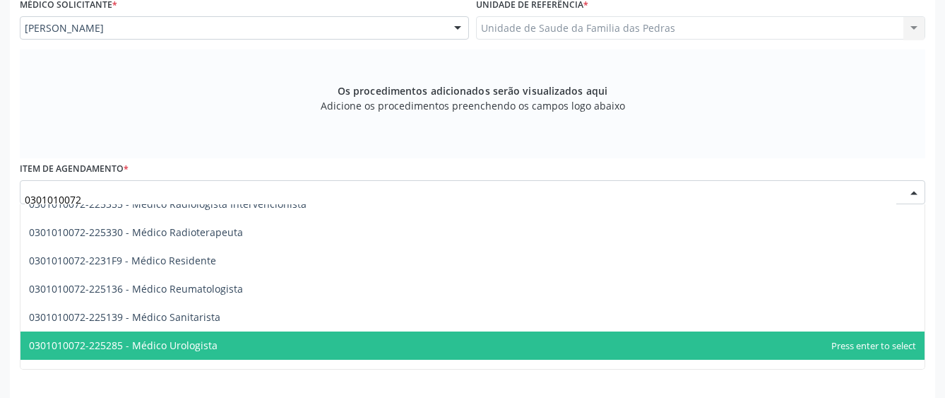
click at [321, 343] on span "0301010072-225285 - Médico Urologista" at bounding box center [472, 345] width 904 height 28
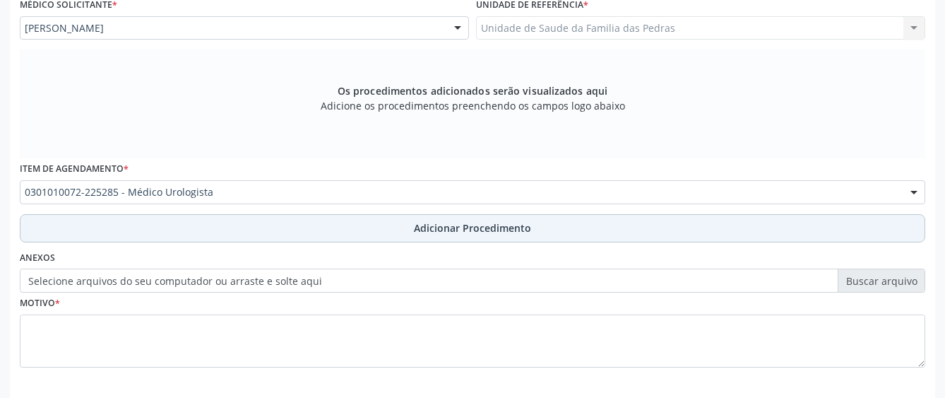
click at [319, 227] on button "Adicionar Procedimento" at bounding box center [472, 228] width 905 height 28
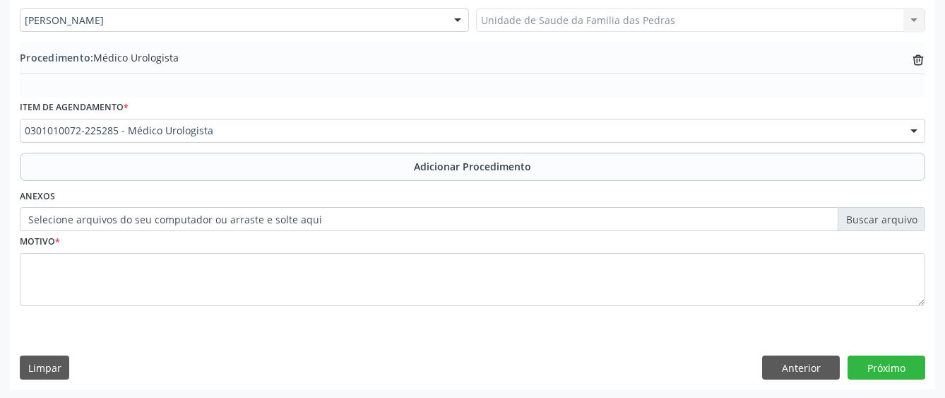
scroll to position [397, 0]
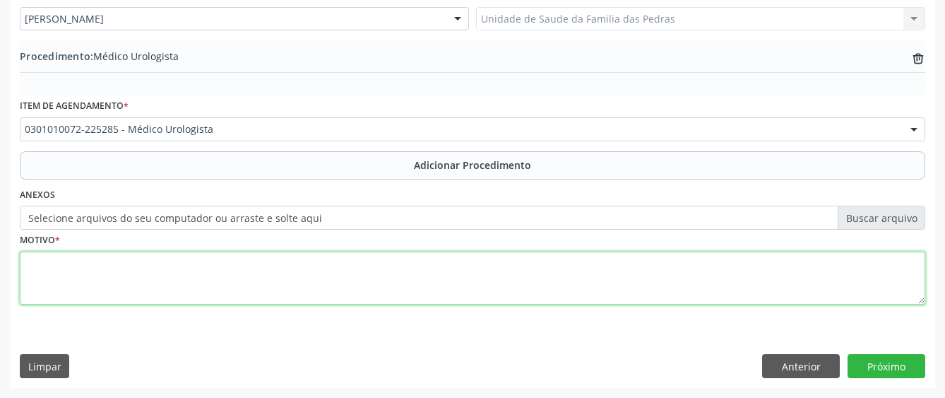
click at [321, 269] on textarea at bounding box center [472, 278] width 905 height 54
type textarea "PROSTATA AUMENTADA"
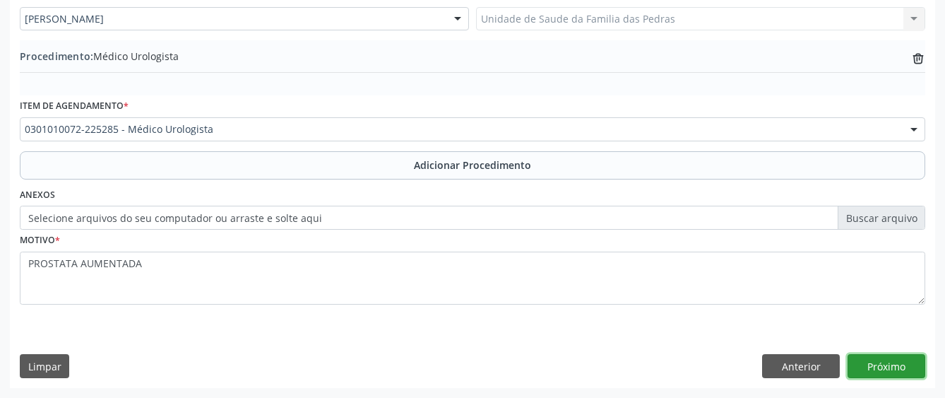
click at [890, 361] on button "Próximo" at bounding box center [886, 366] width 78 height 24
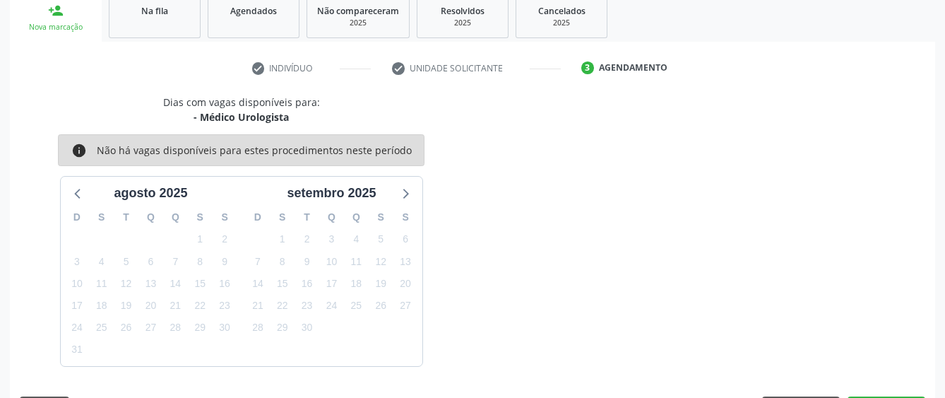
scroll to position [278, 0]
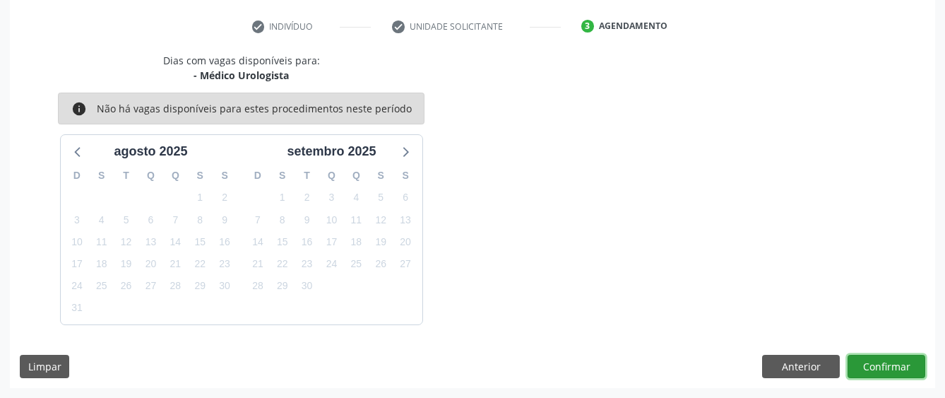
click at [890, 361] on button "Confirmar" at bounding box center [886, 366] width 78 height 24
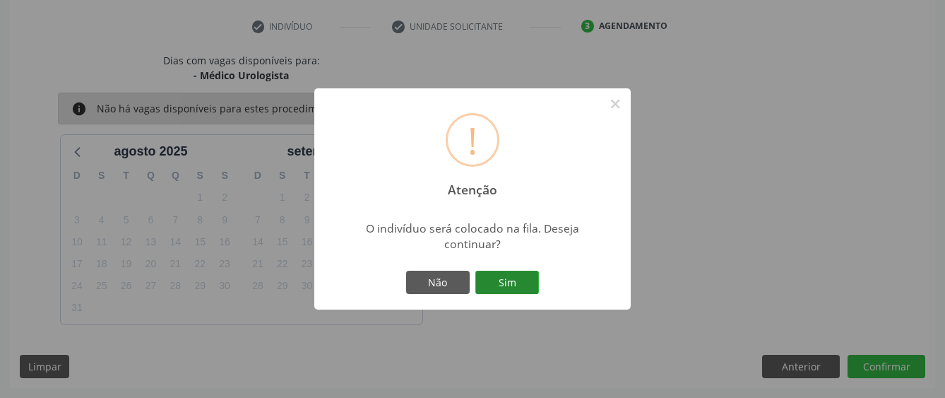
click at [520, 282] on button "Sim" at bounding box center [507, 282] width 64 height 24
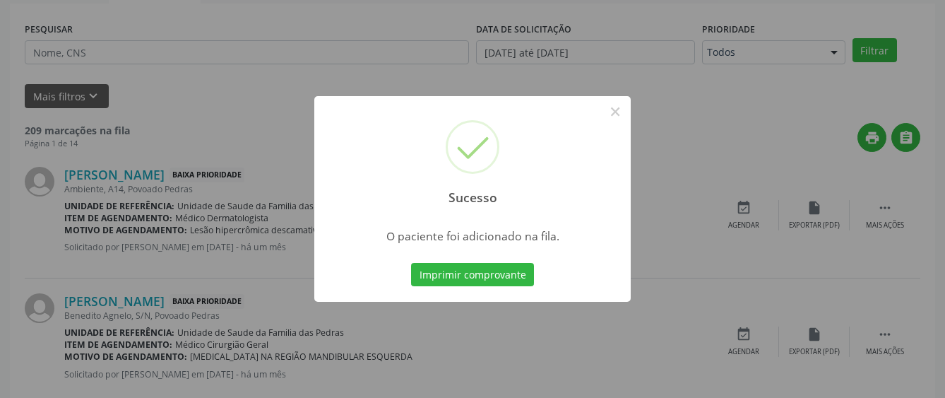
scroll to position [88, 0]
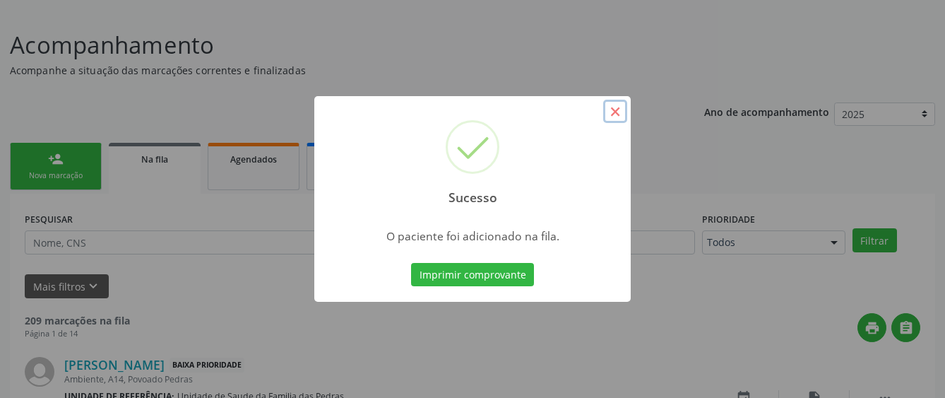
click at [611, 107] on button "×" at bounding box center [615, 112] width 24 height 24
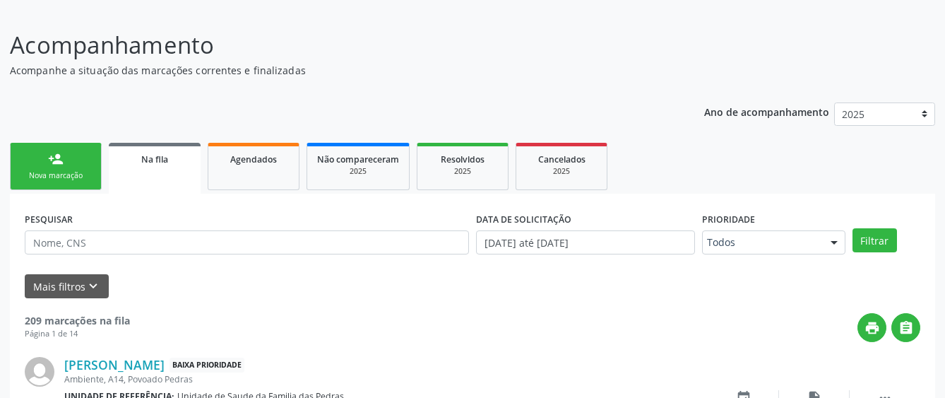
click at [71, 173] on div "Nova marcação" at bounding box center [55, 175] width 71 height 11
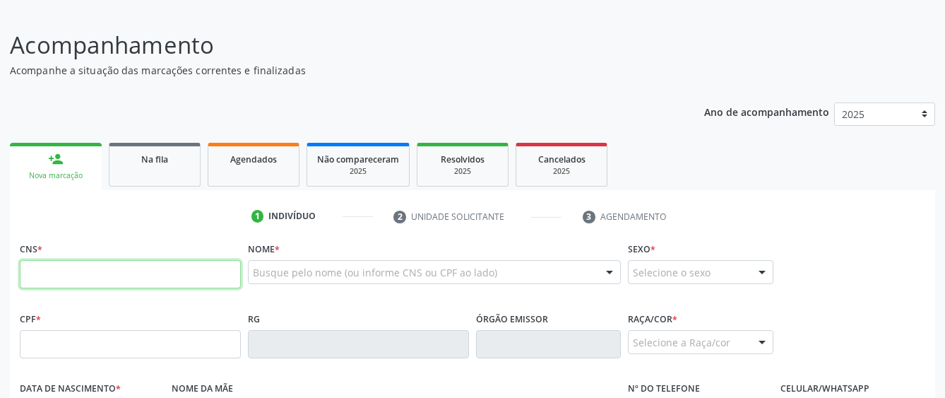
click at [136, 270] on input "text" at bounding box center [130, 274] width 221 height 28
type input "703 4052 9076 0518"
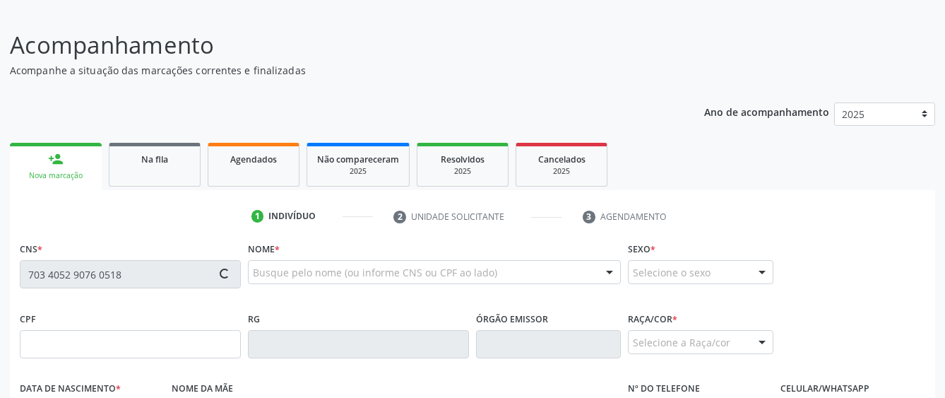
type input "037.956.254-59"
type input "[DATE]"
type input "[PERSON_NAME]"
type input "[PHONE_NUMBER]"
type input "196"
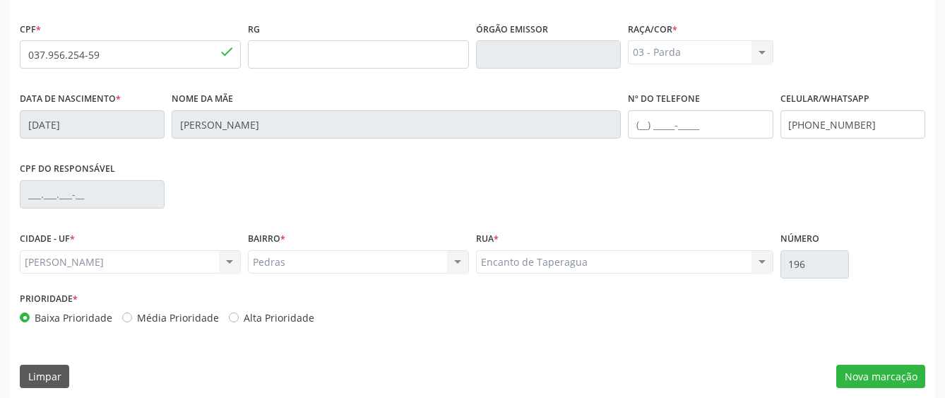
scroll to position [388, 0]
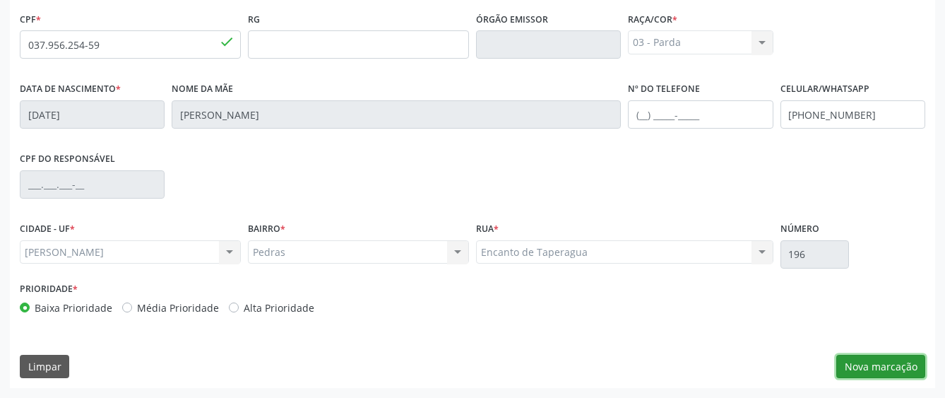
click at [881, 363] on button "Nova marcação" at bounding box center [880, 366] width 89 height 24
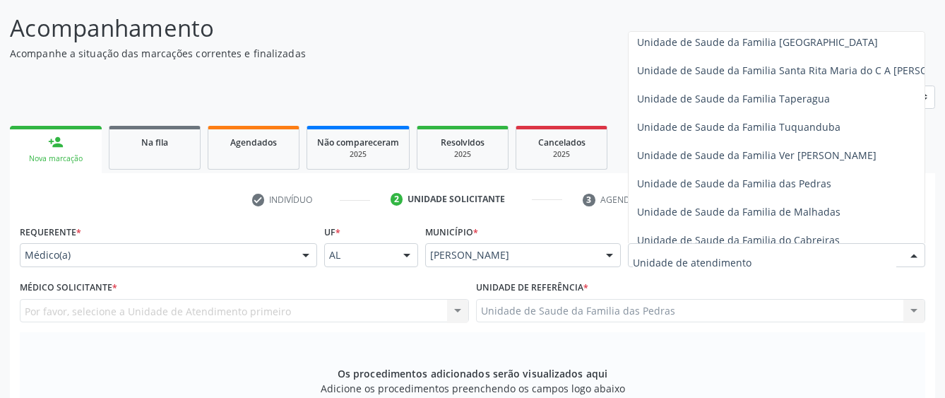
scroll to position [989, 0]
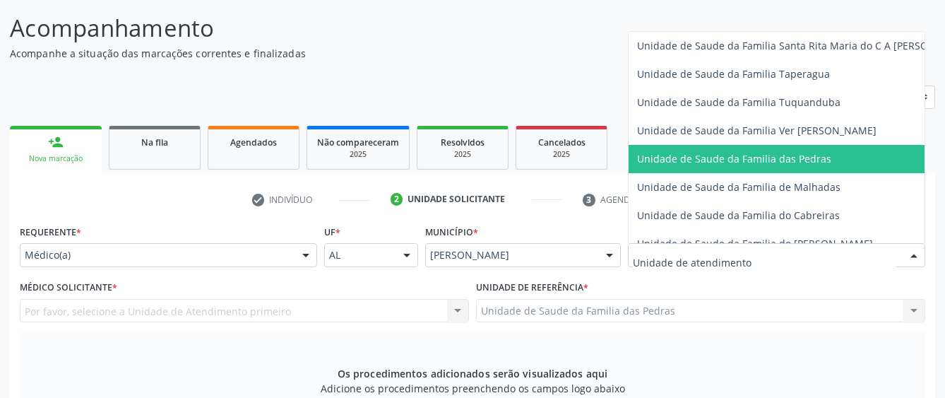
click at [708, 152] on span "Unidade de Saude da Familia das Pedras" at bounding box center [734, 158] width 194 height 13
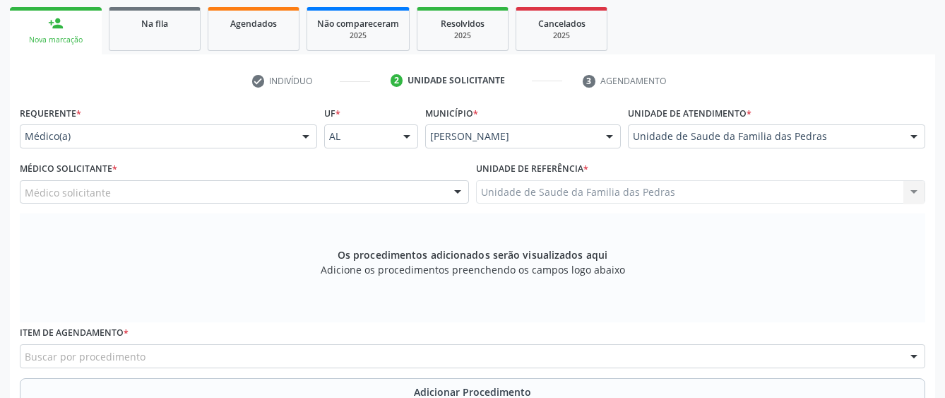
scroll to position [246, 0]
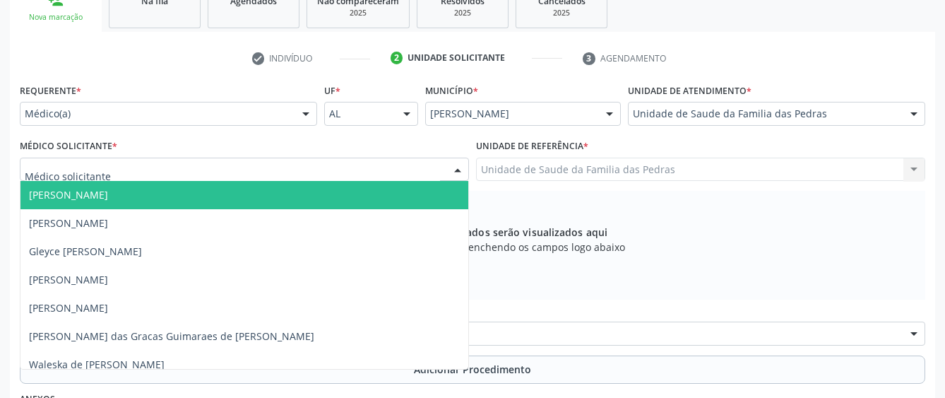
click at [428, 166] on div at bounding box center [244, 169] width 449 height 24
click at [412, 195] on span "[PERSON_NAME]" at bounding box center [244, 195] width 448 height 28
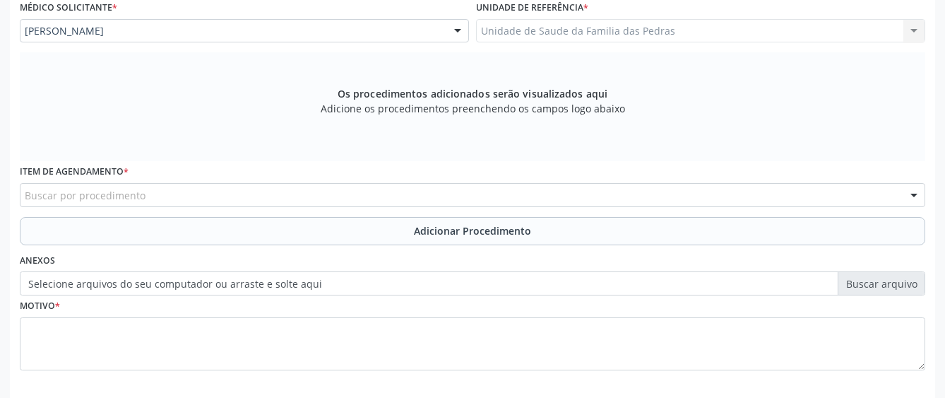
scroll to position [388, 0]
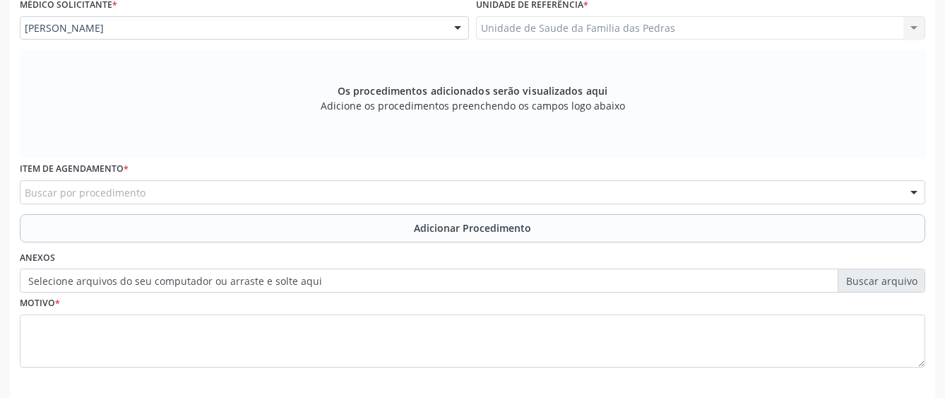
click at [424, 191] on div "Buscar por procedimento" at bounding box center [472, 192] width 905 height 24
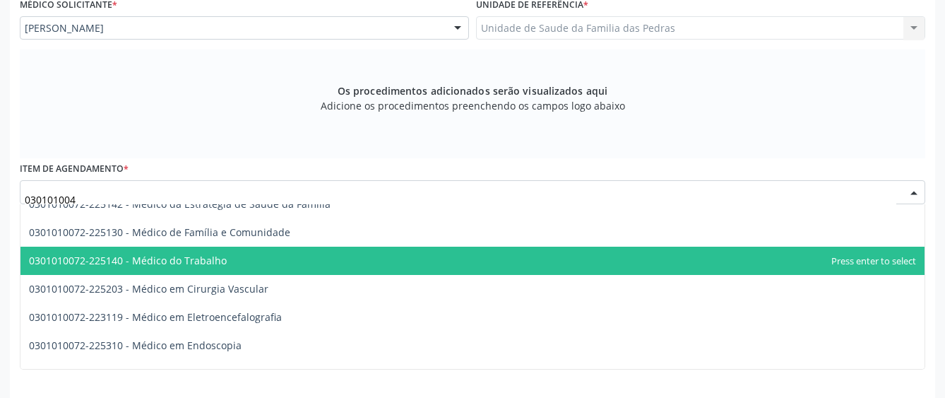
scroll to position [2433, 0]
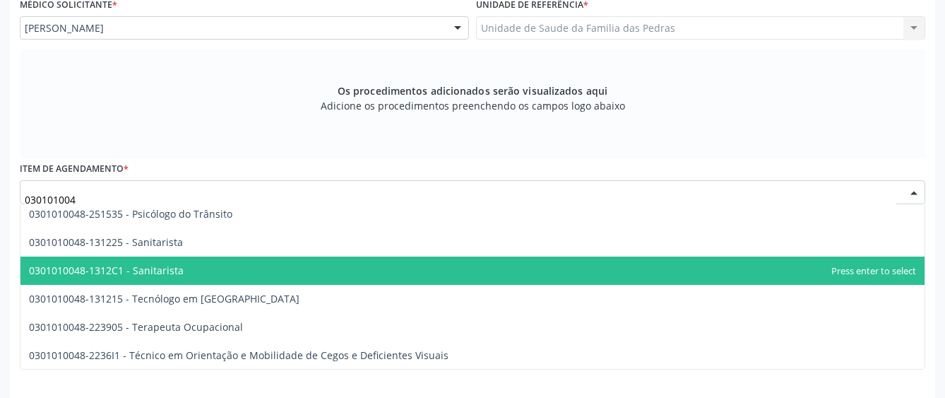
type input "0301010048"
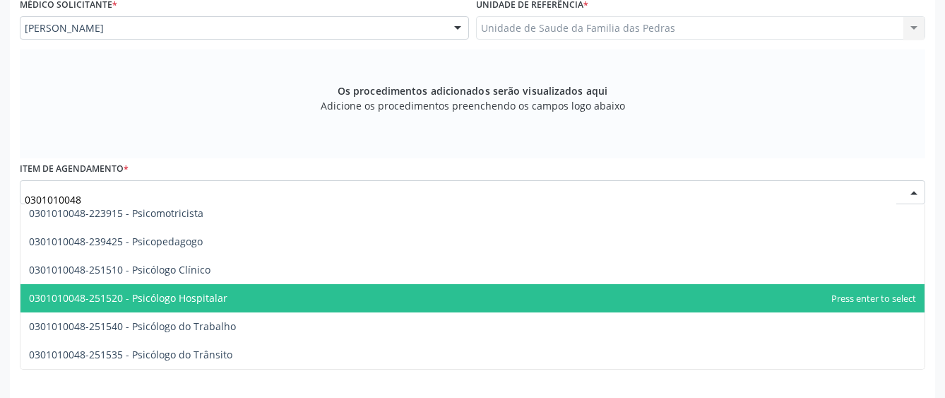
scroll to position [2292, 0]
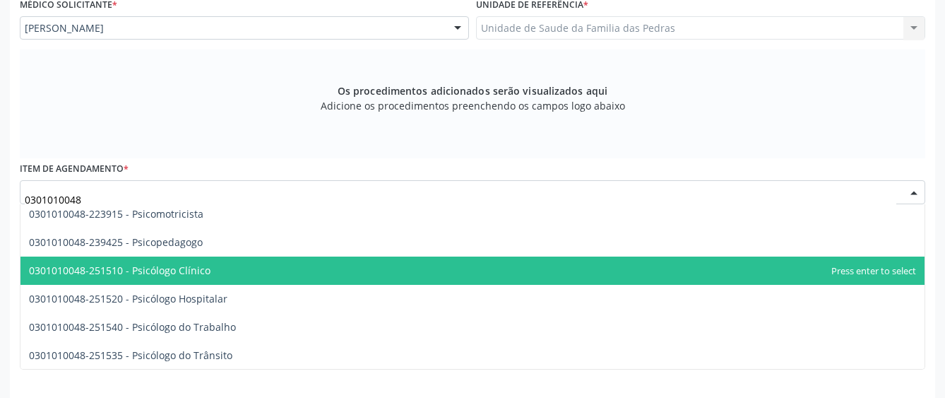
click at [428, 261] on span "0301010048-251510 - Psicólogo Clínico" at bounding box center [472, 270] width 904 height 28
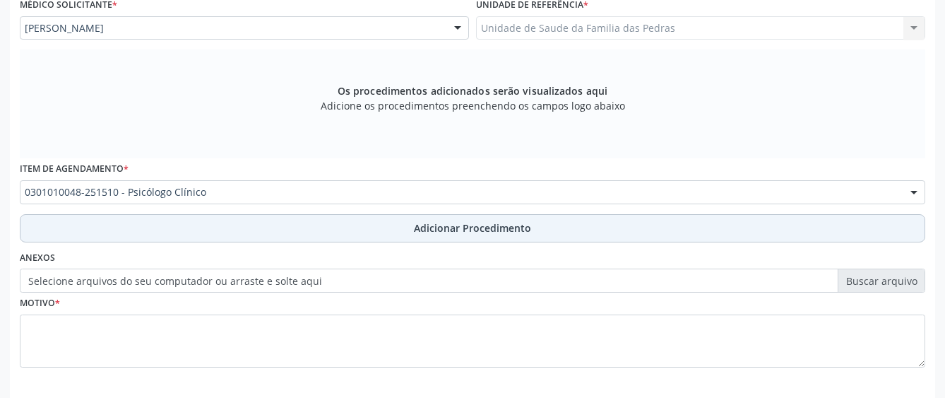
click at [434, 229] on span "Adicionar Procedimento" at bounding box center [472, 227] width 117 height 15
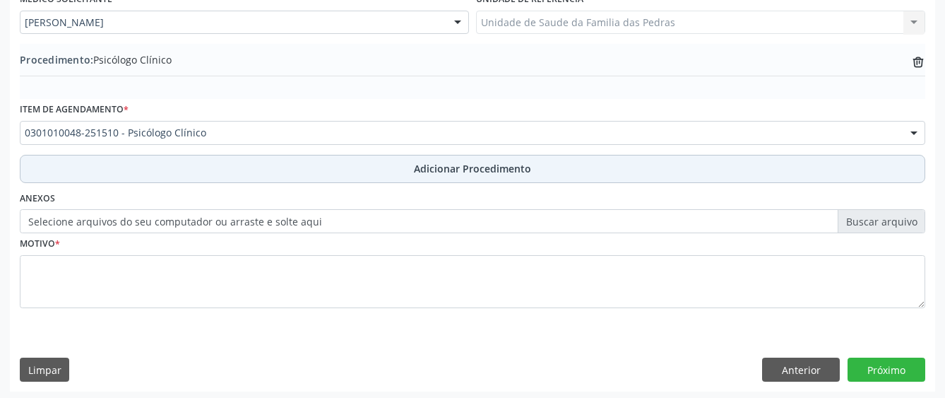
scroll to position [397, 0]
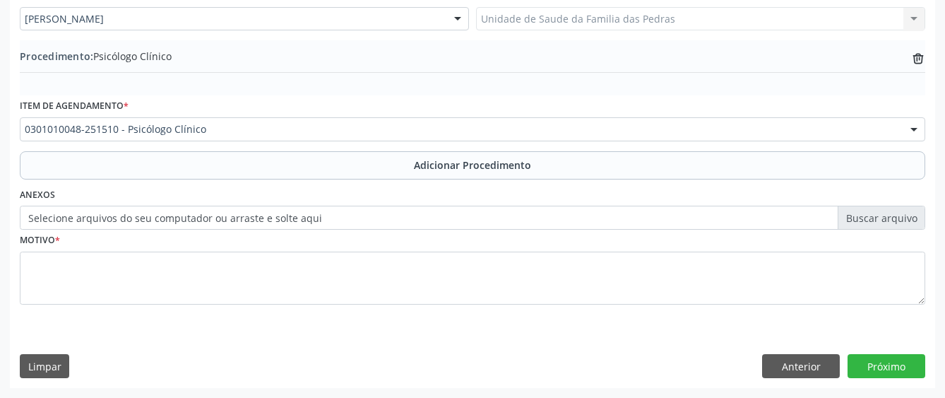
click at [414, 249] on div "Motivo *" at bounding box center [472, 266] width 905 height 75
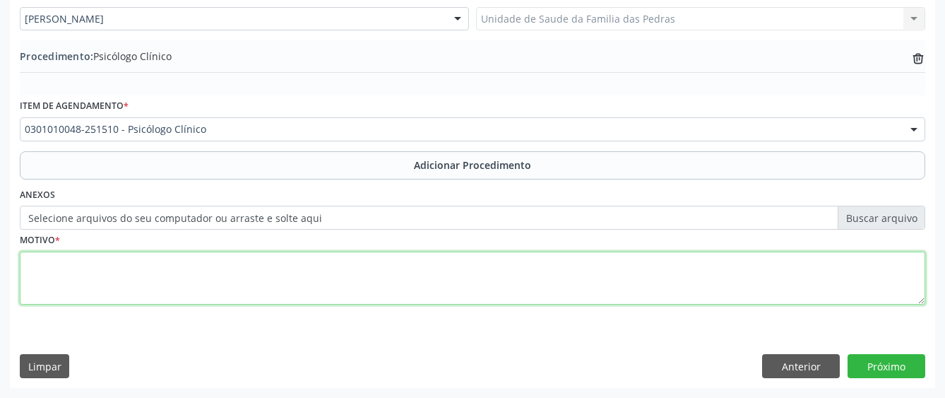
click at [390, 263] on textarea at bounding box center [472, 278] width 905 height 54
type textarea "PSICOLÓGO INFANTIL ANSIEDADE"
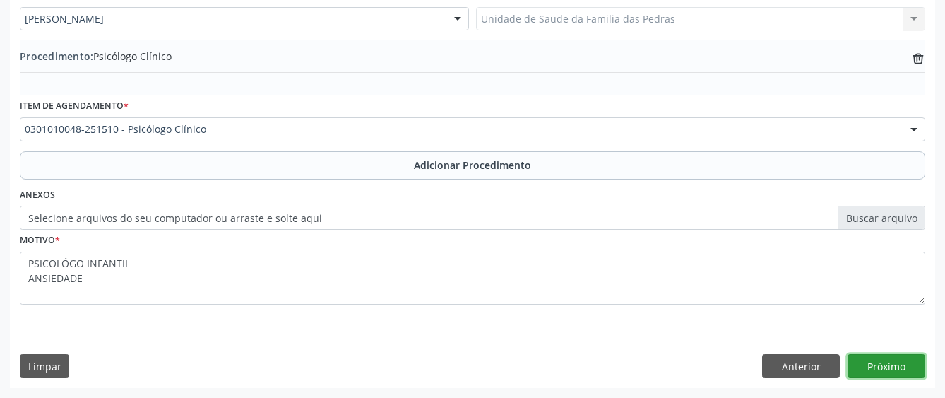
click at [865, 366] on button "Próximo" at bounding box center [886, 366] width 78 height 24
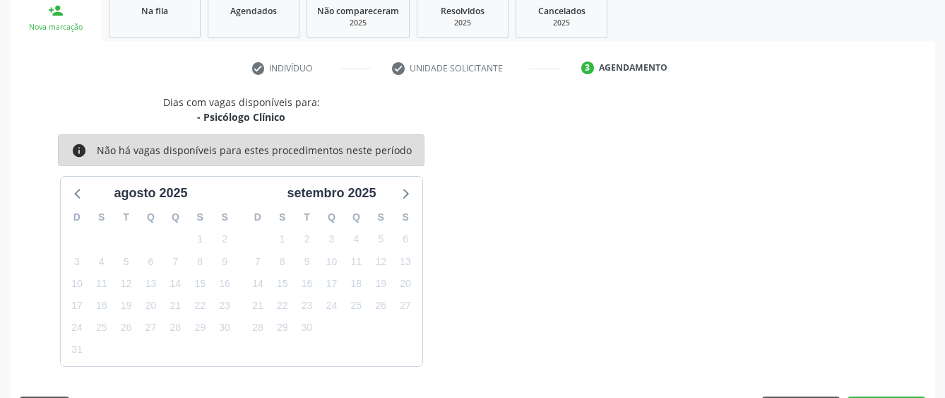
scroll to position [278, 0]
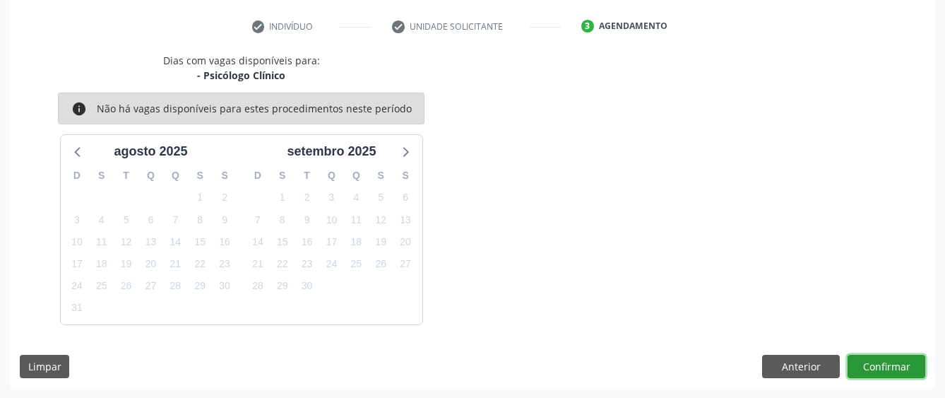
click at [862, 367] on button "Confirmar" at bounding box center [886, 366] width 78 height 24
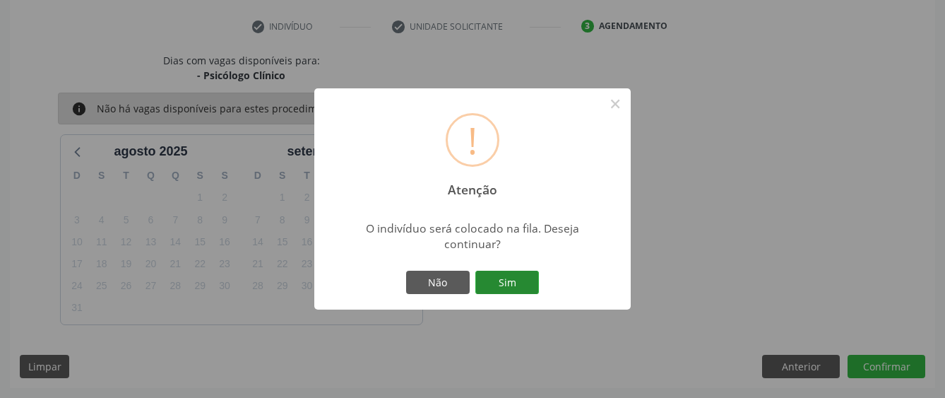
click at [508, 285] on button "Sim" at bounding box center [507, 282] width 64 height 24
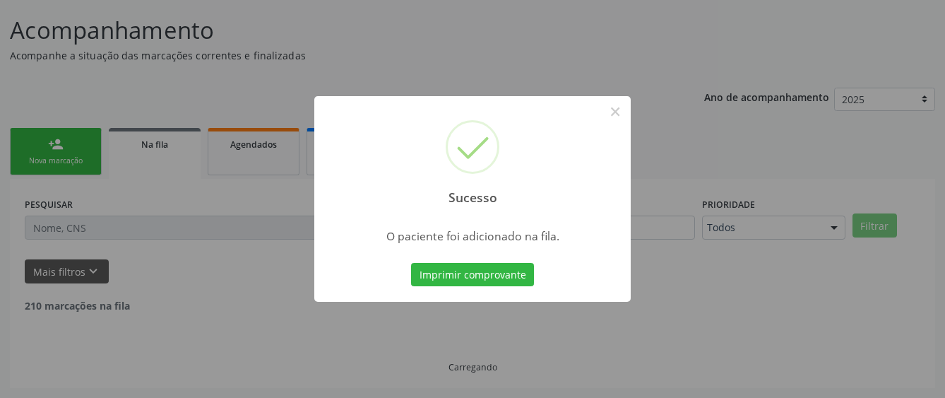
scroll to position [88, 0]
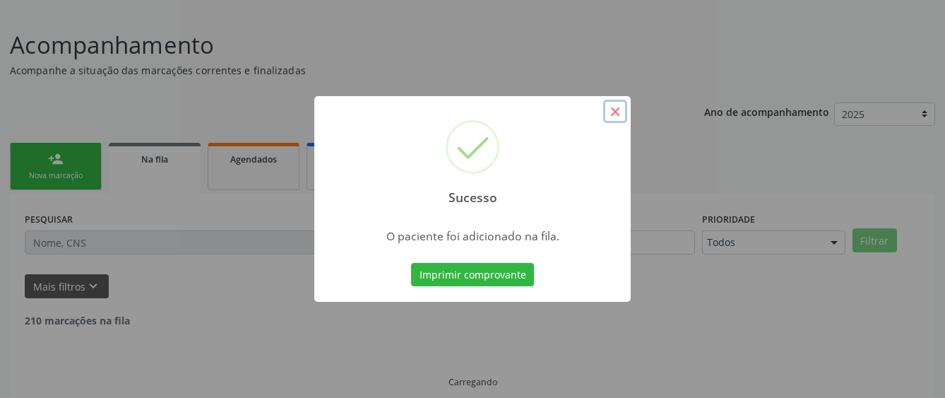
click at [612, 116] on button "×" at bounding box center [615, 112] width 24 height 24
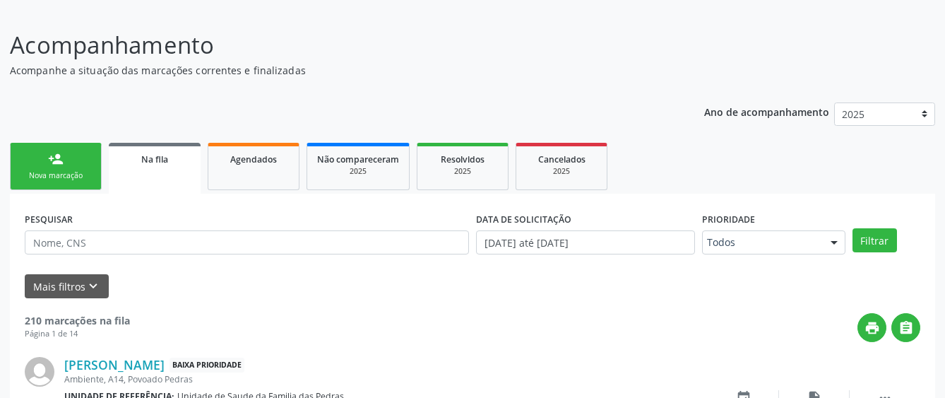
click at [64, 168] on link "person_add Nova marcação" at bounding box center [56, 166] width 92 height 47
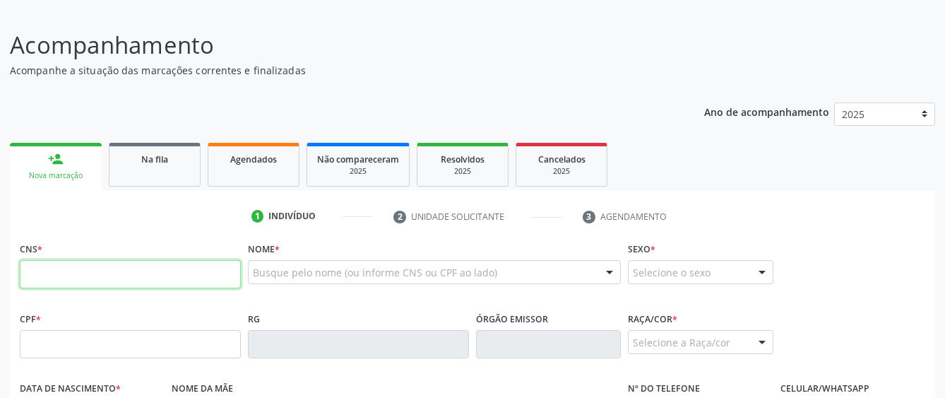
click at [95, 270] on input "text" at bounding box center [130, 274] width 221 height 28
type input "705 0050 0416 9050"
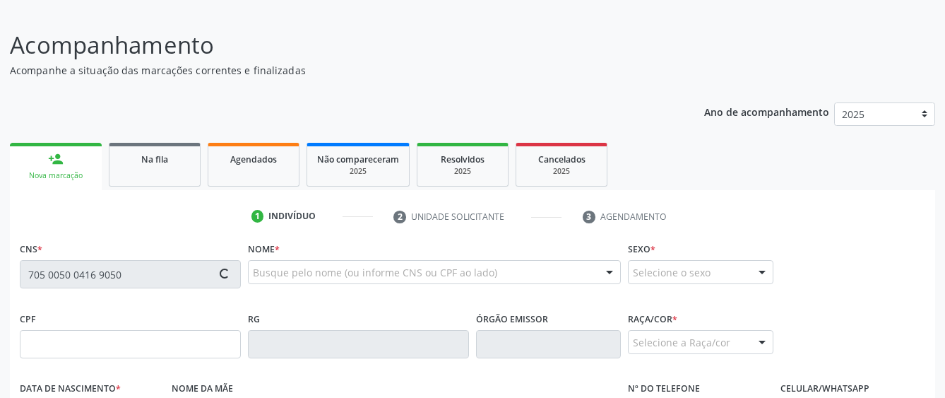
type input "562.288.998-72"
type input "[DATE]"
type input "[PERSON_NAME]"
type input "[PHONE_NUMBER]"
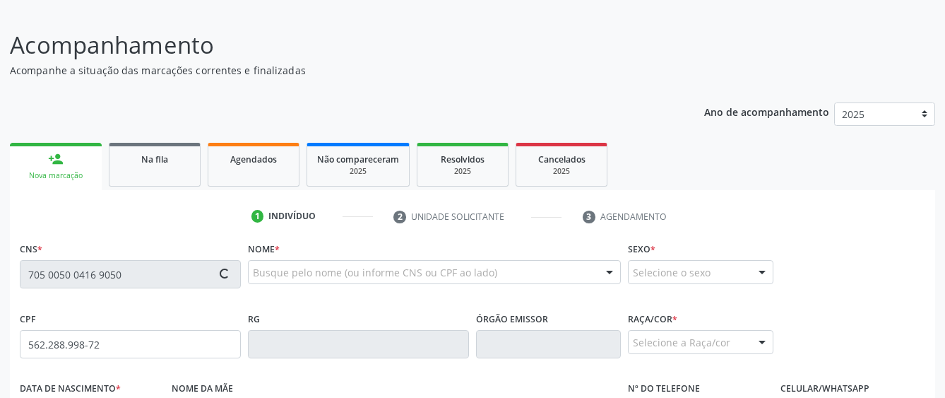
type input "03"
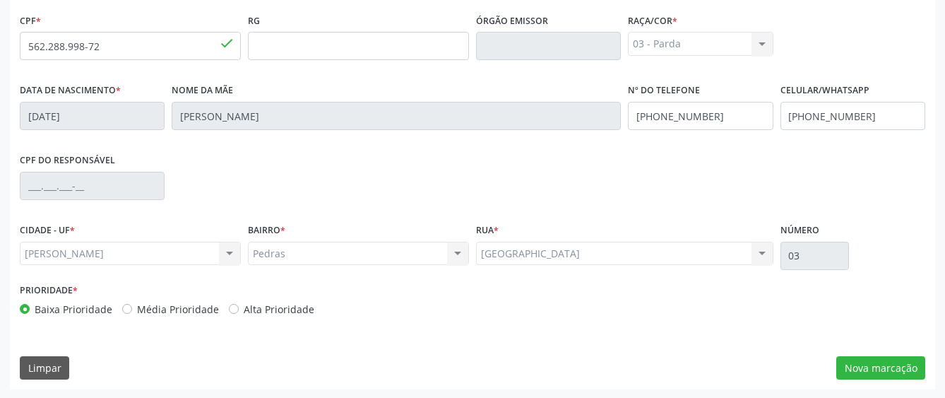
scroll to position [388, 0]
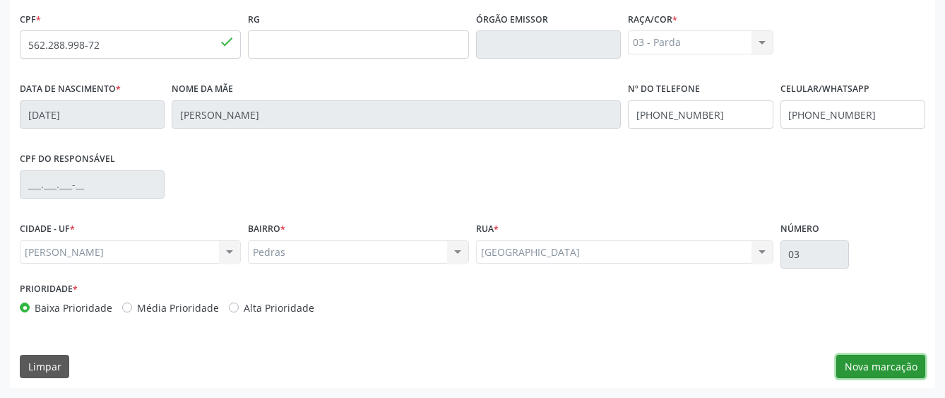
click at [893, 370] on button "Nova marcação" at bounding box center [880, 366] width 89 height 24
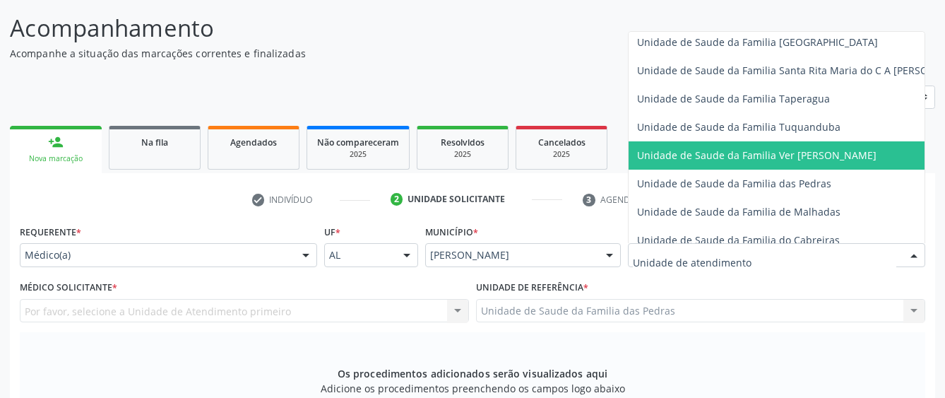
scroll to position [989, 0]
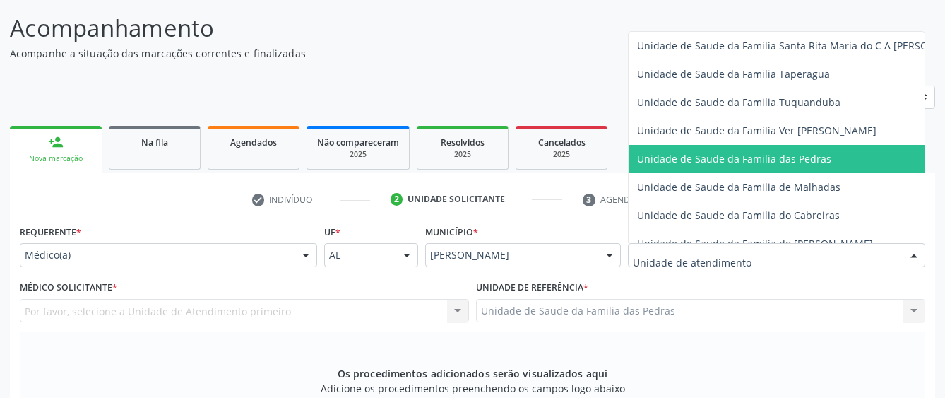
click at [699, 159] on span "Unidade de Saude da Familia das Pedras" at bounding box center [734, 158] width 194 height 13
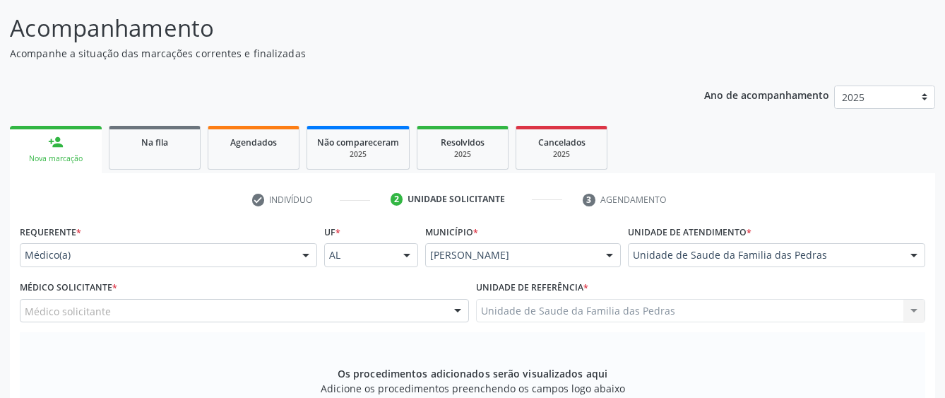
click at [368, 311] on div "Médico solicitante" at bounding box center [244, 311] width 449 height 24
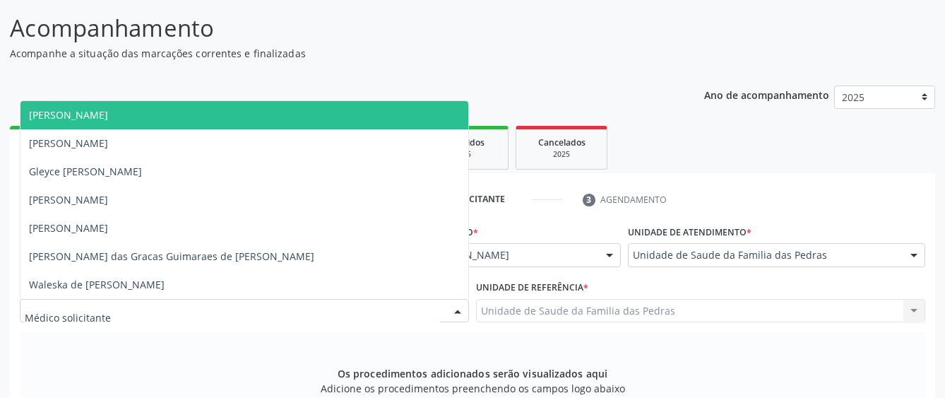
click at [328, 103] on span "[PERSON_NAME]" at bounding box center [244, 115] width 448 height 28
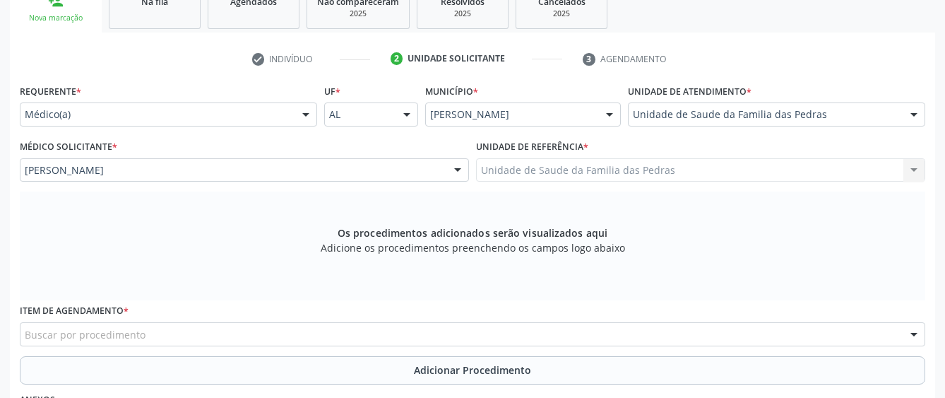
scroll to position [246, 0]
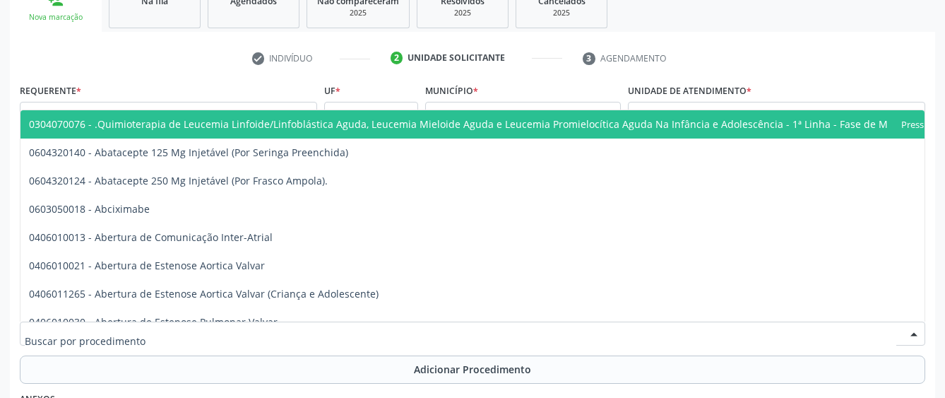
click at [364, 333] on div at bounding box center [472, 333] width 905 height 24
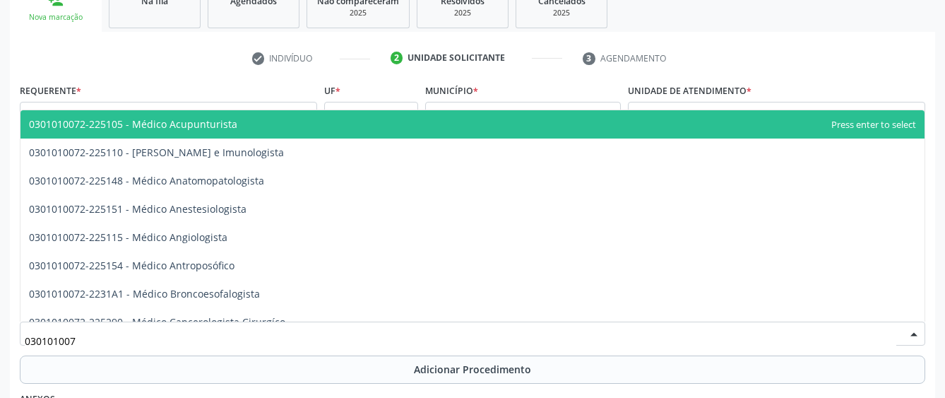
type input "0301010072"
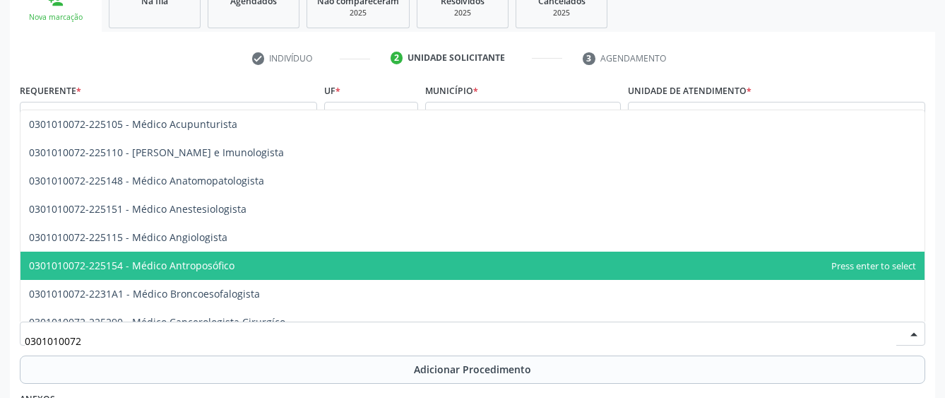
scroll to position [71, 0]
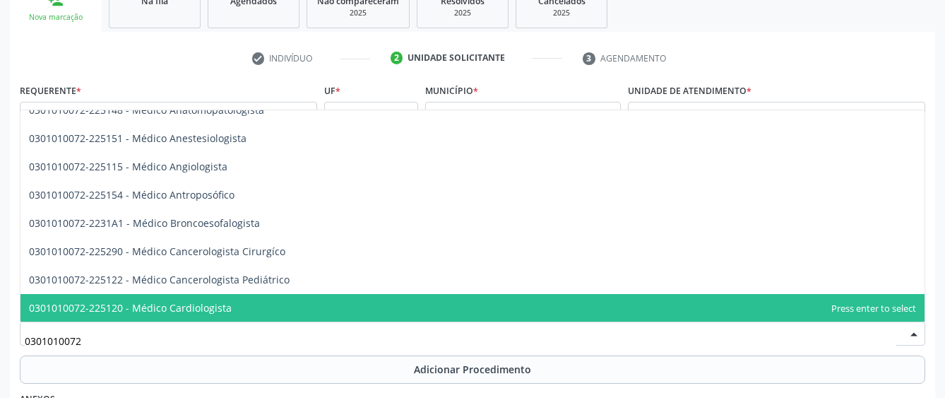
click at [287, 306] on span "0301010072-225120 - Médico Cardiologista" at bounding box center [472, 308] width 904 height 28
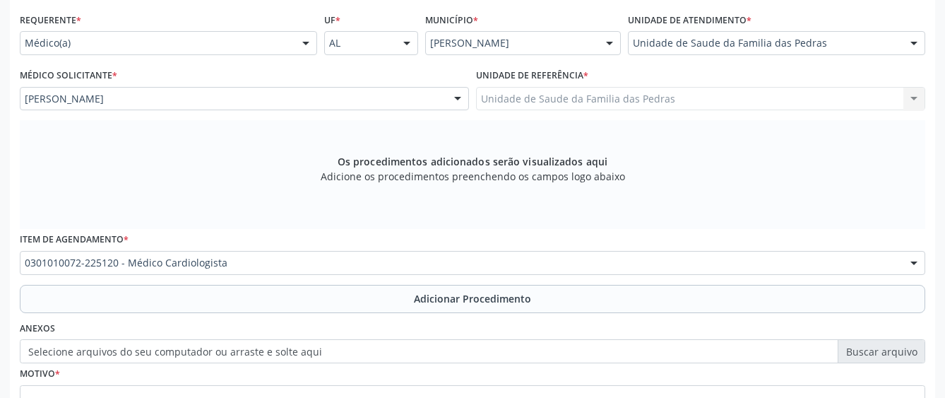
scroll to position [388, 0]
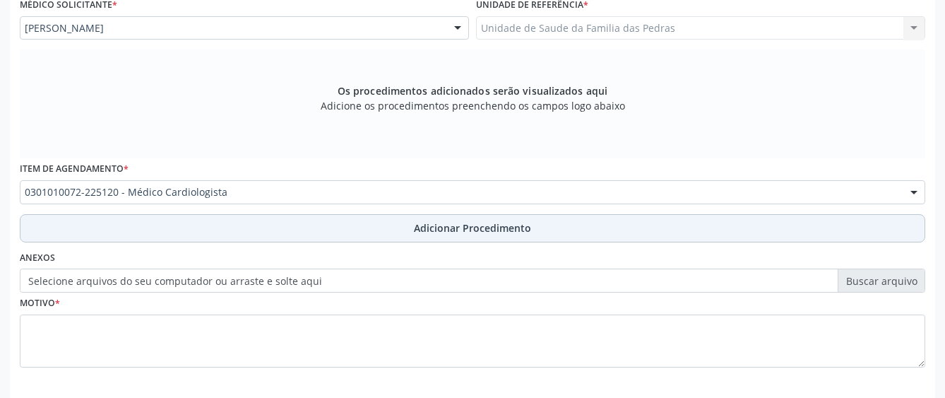
click at [306, 226] on button "Adicionar Procedimento" at bounding box center [472, 228] width 905 height 28
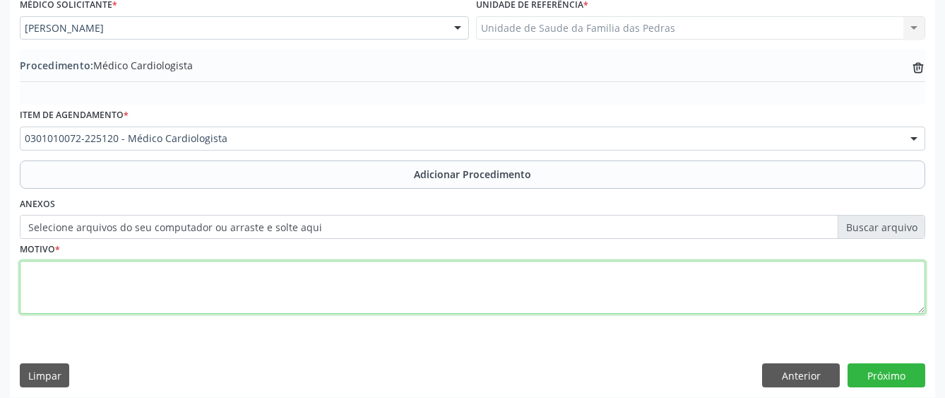
click at [118, 283] on textarea at bounding box center [472, 288] width 905 height 54
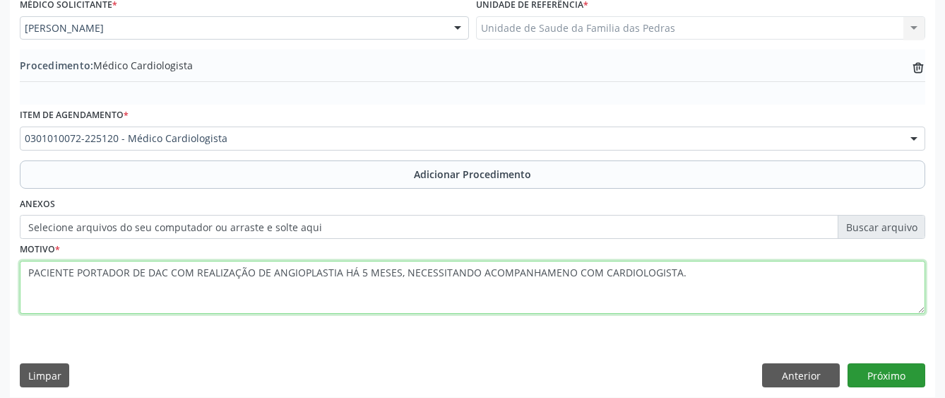
type textarea "PACIENTE PORTADOR DE DAC COM REALIZAÇÃO DE ANGIOPLASTIA HÁ 5 MESES, NECESSITAND…"
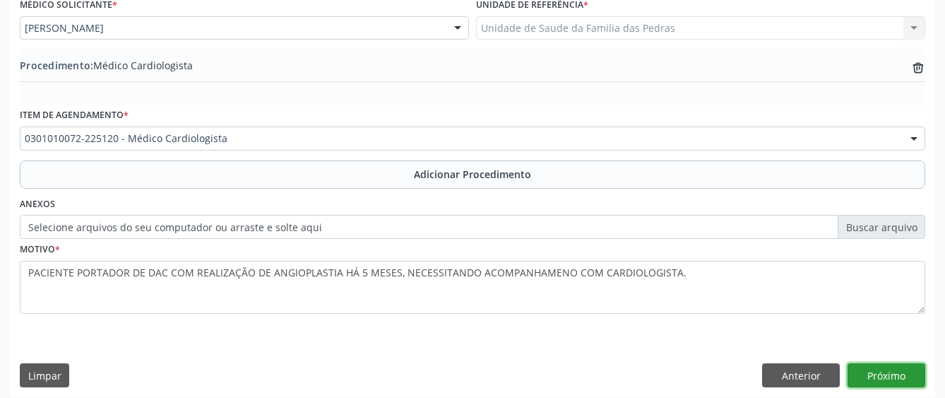
click at [914, 376] on button "Próximo" at bounding box center [886, 375] width 78 height 24
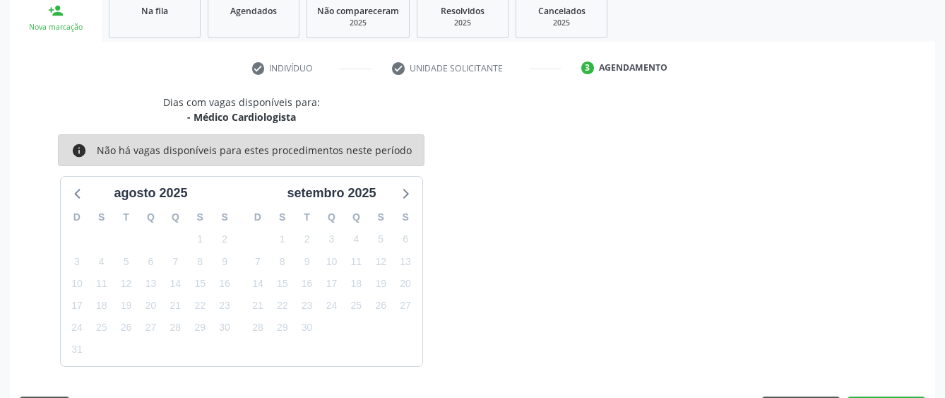
scroll to position [278, 0]
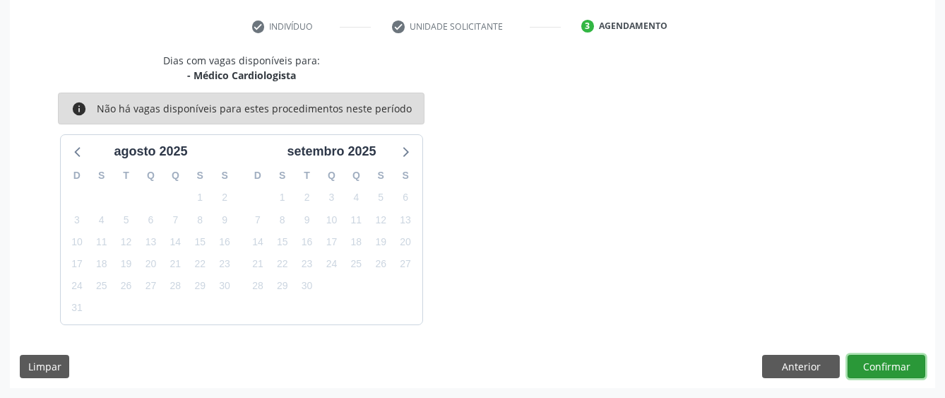
click at [889, 366] on button "Confirmar" at bounding box center [886, 366] width 78 height 24
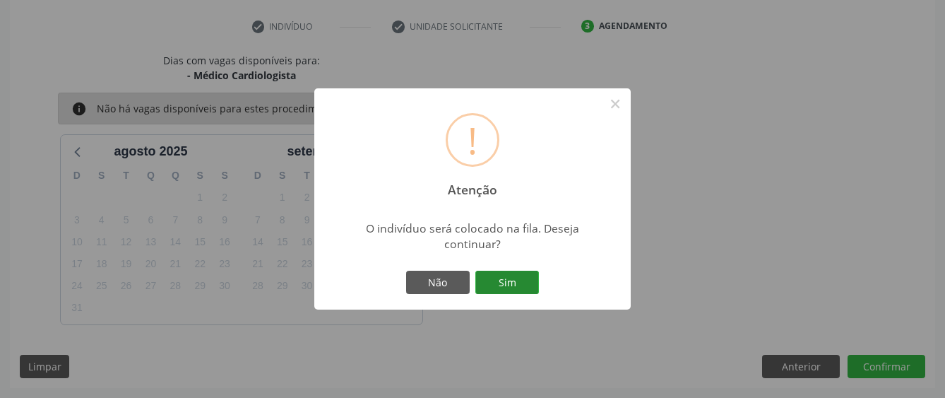
click at [498, 283] on button "Sim" at bounding box center [507, 282] width 64 height 24
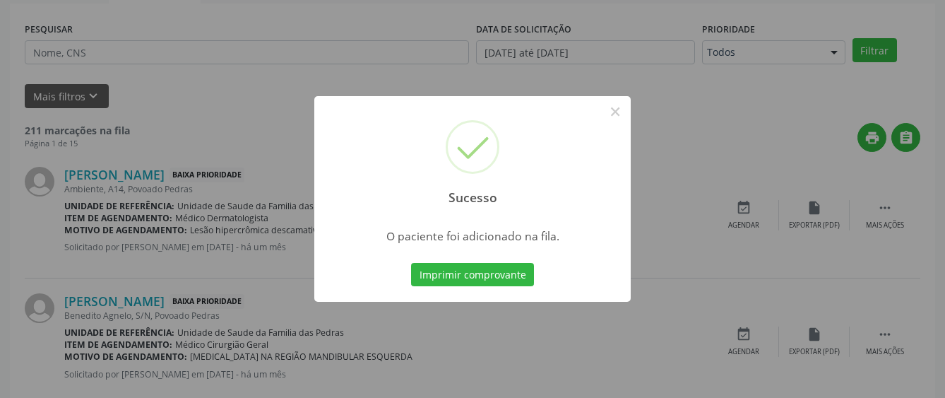
click at [592, 141] on div "Sucesso × O paciente foi adicionado na fila. Imprimir comprovante Cancel" at bounding box center [472, 199] width 945 height 398
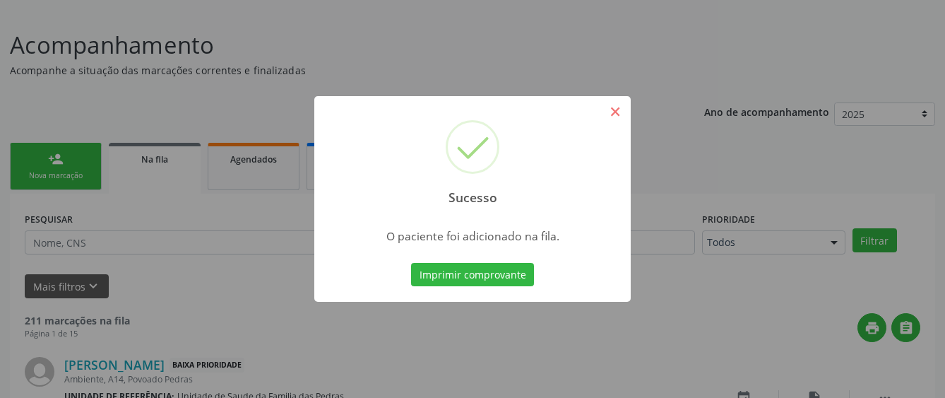
click at [612, 113] on button "×" at bounding box center [615, 112] width 24 height 24
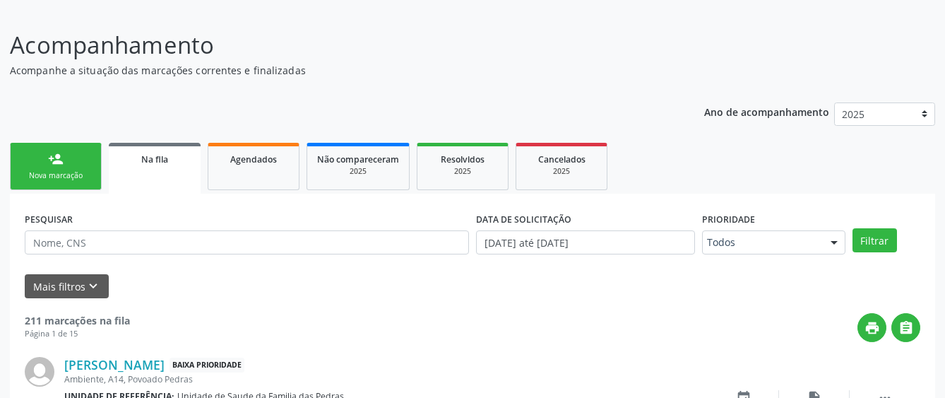
click at [64, 159] on link "person_add Nova marcação" at bounding box center [56, 166] width 92 height 47
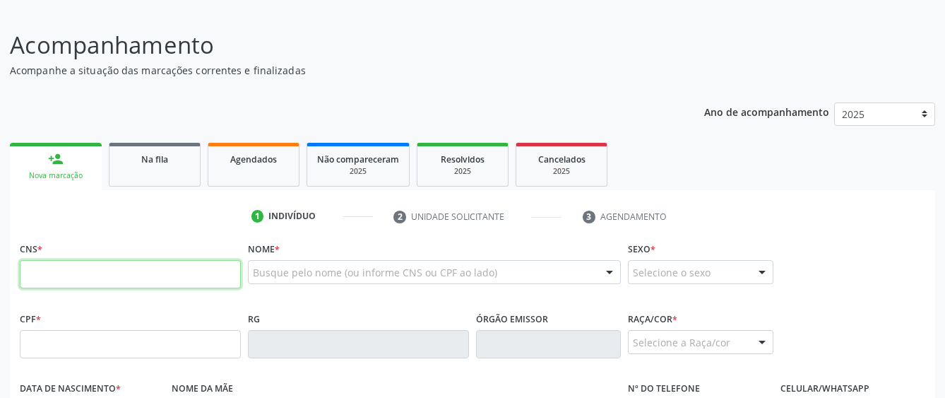
paste input "704 7065 4691 6240"
type input "704 7065 4691 6240"
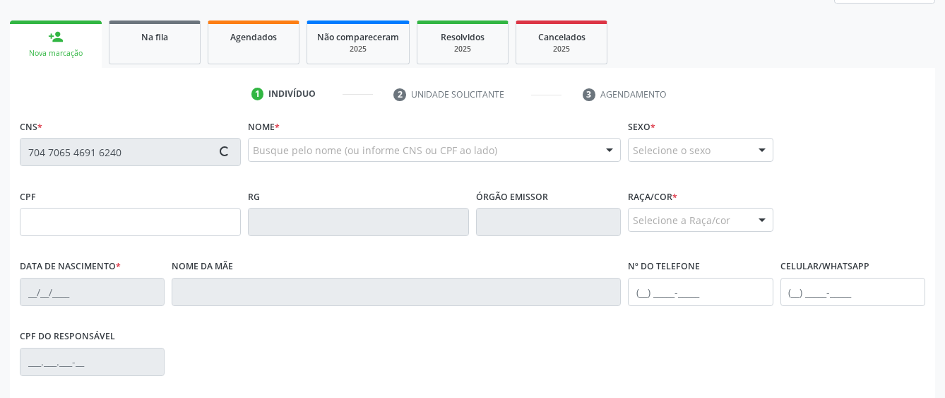
scroll to position [229, 0]
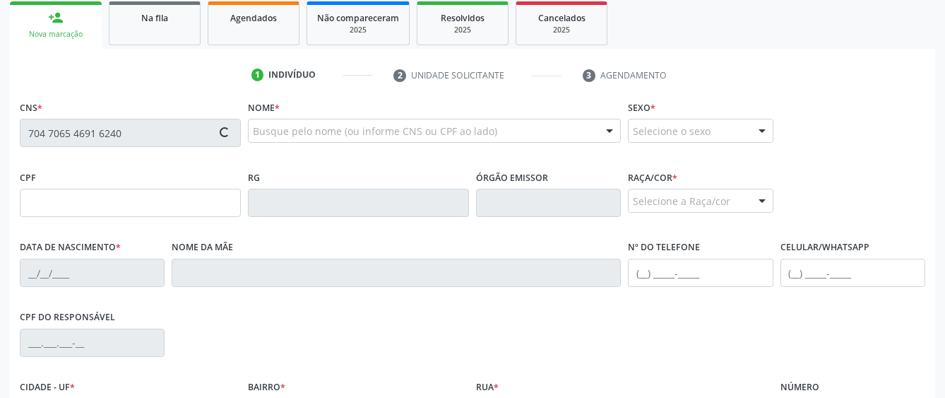
type input "011.051.984-13"
type input "[DATE]"
type input "[PERSON_NAME]"
type input "[PHONE_NUMBER]"
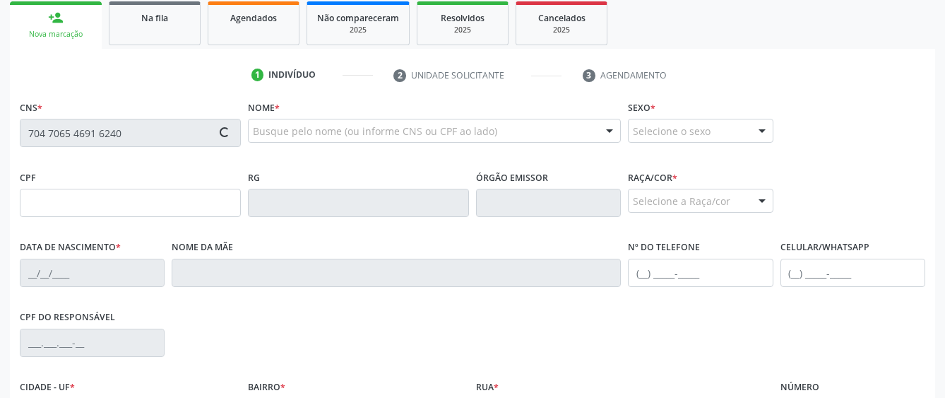
type input "S/N"
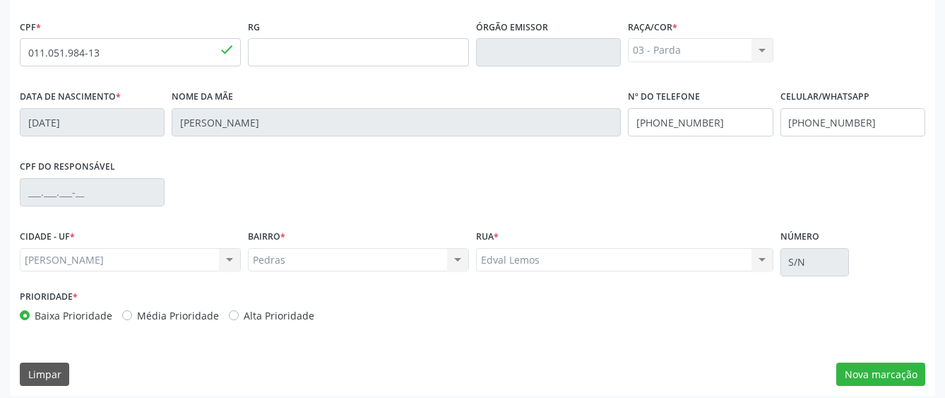
scroll to position [388, 0]
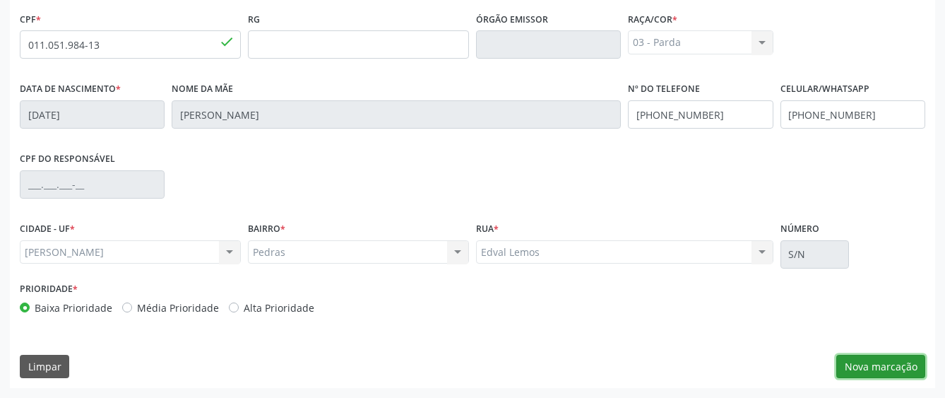
click at [860, 365] on button "Nova marcação" at bounding box center [880, 366] width 89 height 24
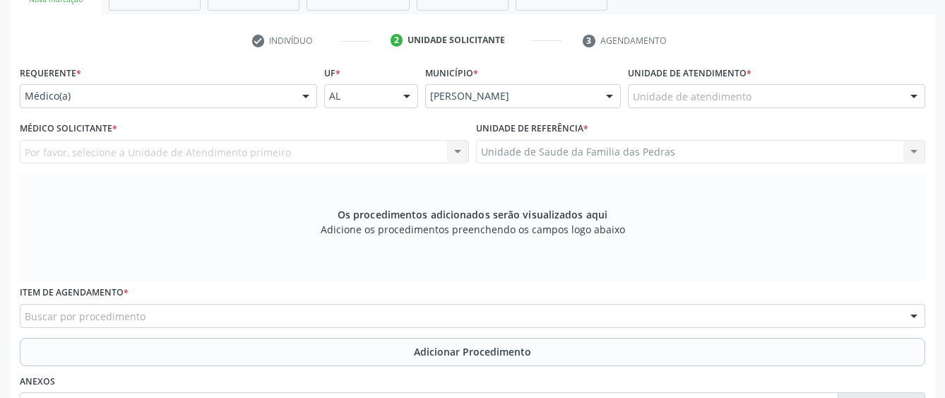
scroll to position [246, 0]
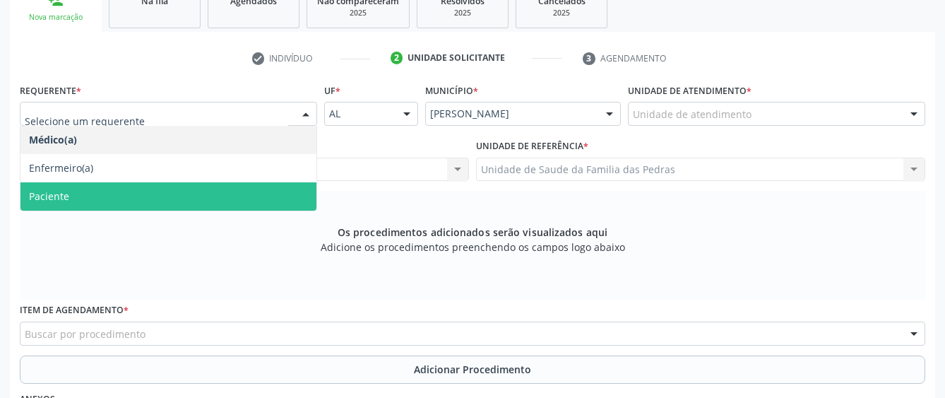
click at [230, 196] on span "Paciente" at bounding box center [168, 196] width 296 height 28
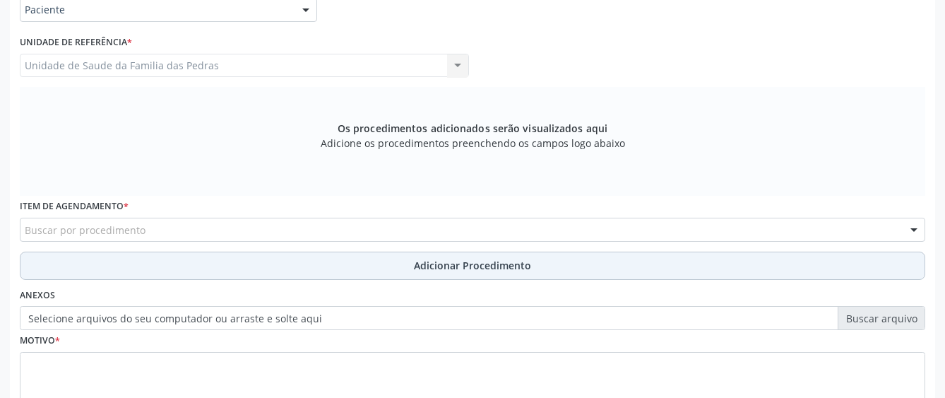
scroll to position [388, 0]
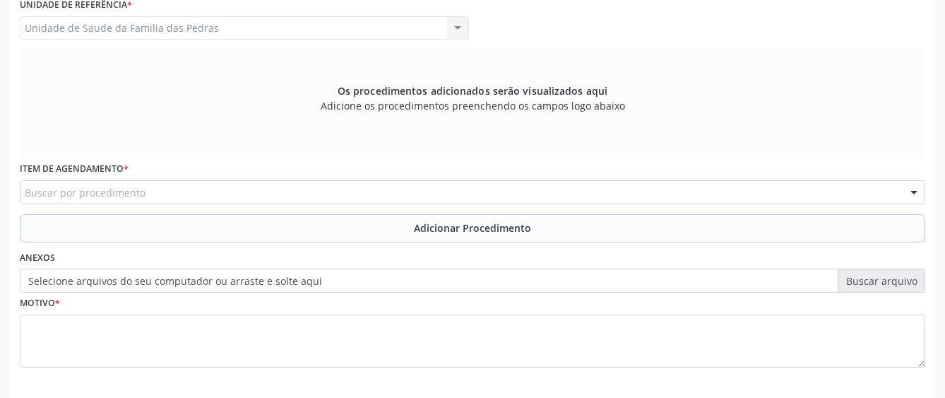
click at [230, 196] on div "Buscar por procedimento" at bounding box center [472, 192] width 905 height 24
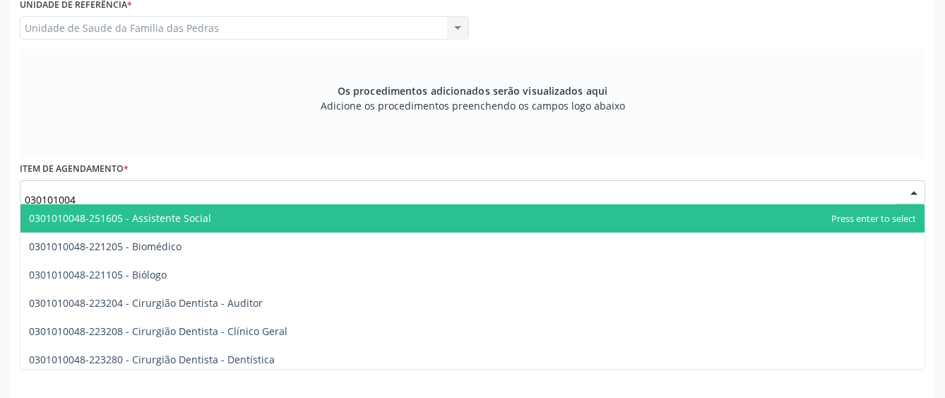
type input "0301010048"
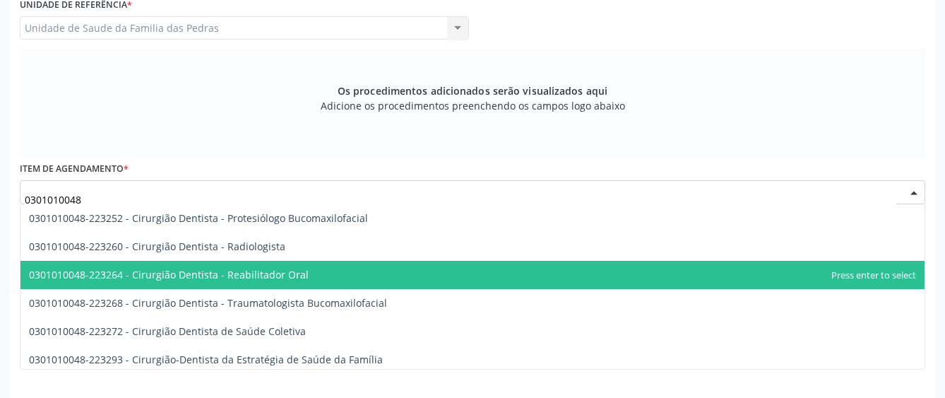
scroll to position [494, 0]
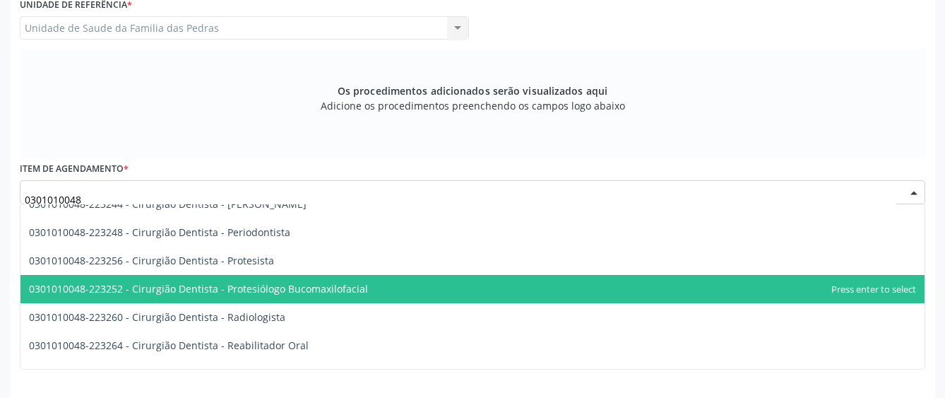
click at [272, 291] on span "0301010048-223252 - Cirurgião Dentista - Protesiólogo Bucomaxilofacial" at bounding box center [198, 288] width 339 height 13
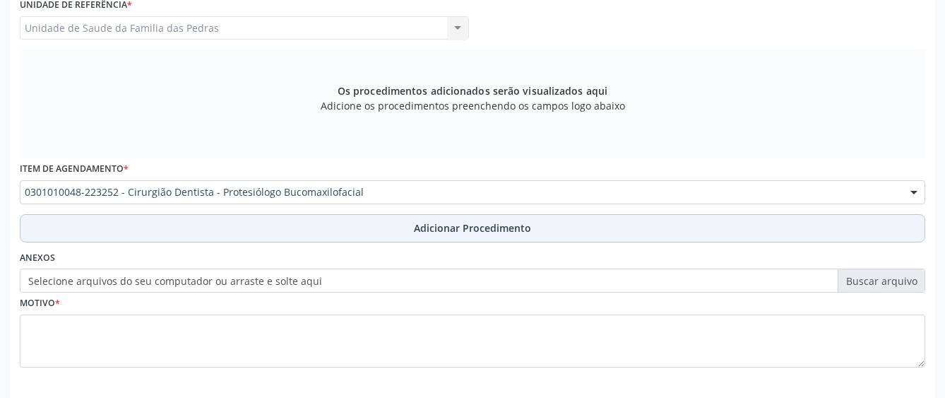
click at [245, 220] on button "Adicionar Procedimento" at bounding box center [472, 228] width 905 height 28
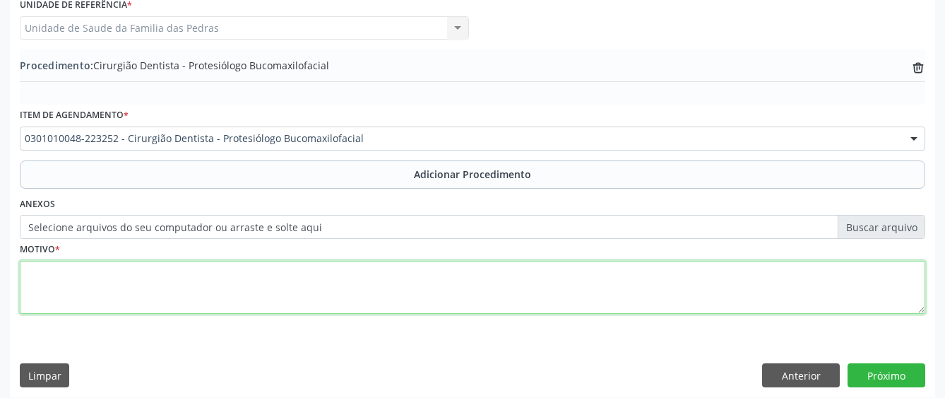
click at [232, 281] on textarea at bounding box center [472, 288] width 905 height 54
type textarea "SOLICITO RADIOGRAFIA DOS DENTES 38 E 48"
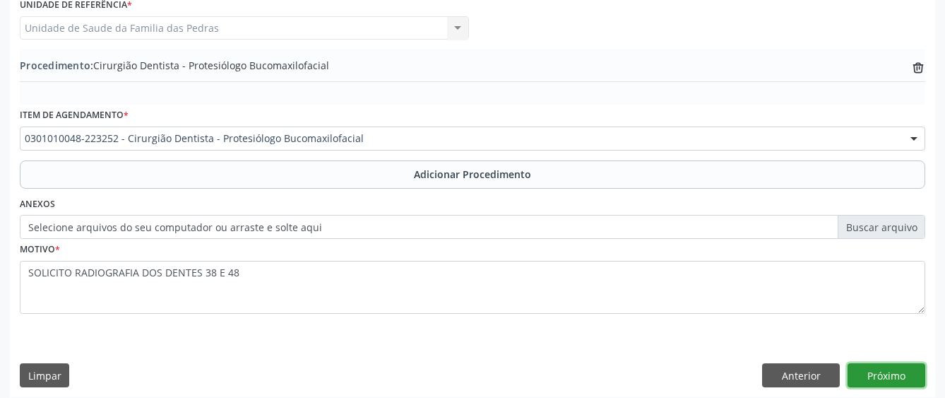
click at [901, 375] on button "Próximo" at bounding box center [886, 375] width 78 height 24
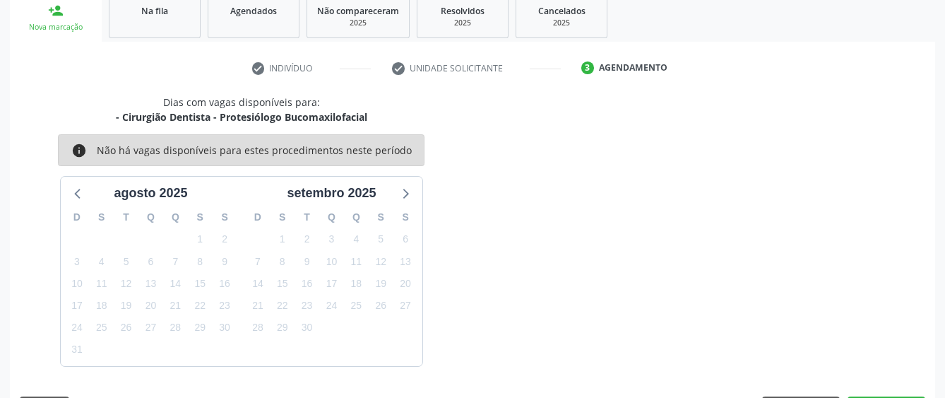
scroll to position [278, 0]
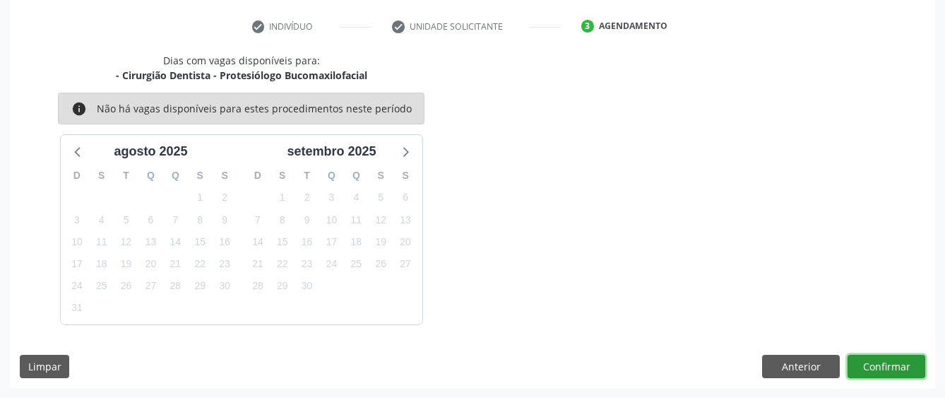
click at [892, 360] on button "Confirmar" at bounding box center [886, 366] width 78 height 24
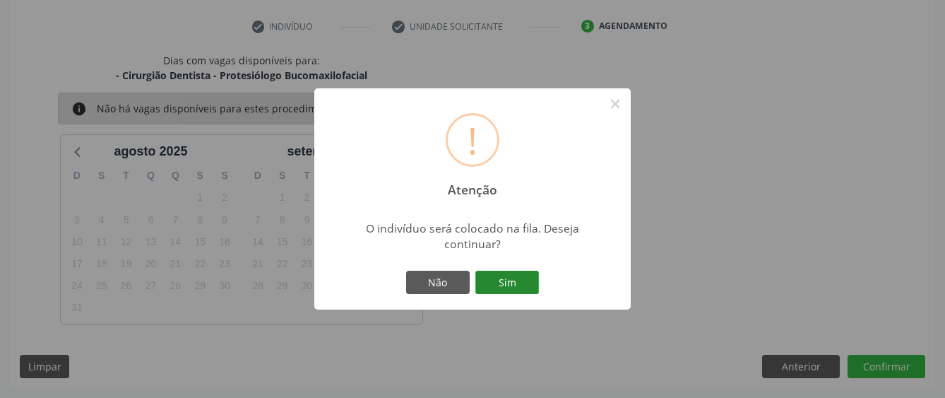
click at [492, 277] on button "Sim" at bounding box center [507, 282] width 64 height 24
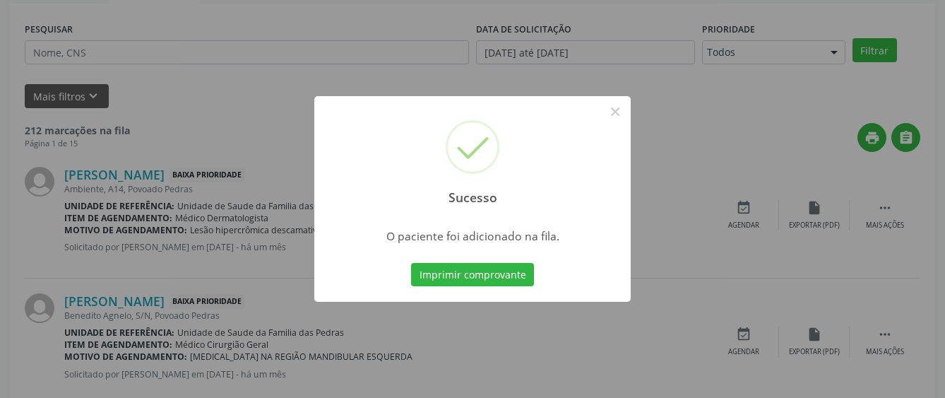
scroll to position [88, 0]
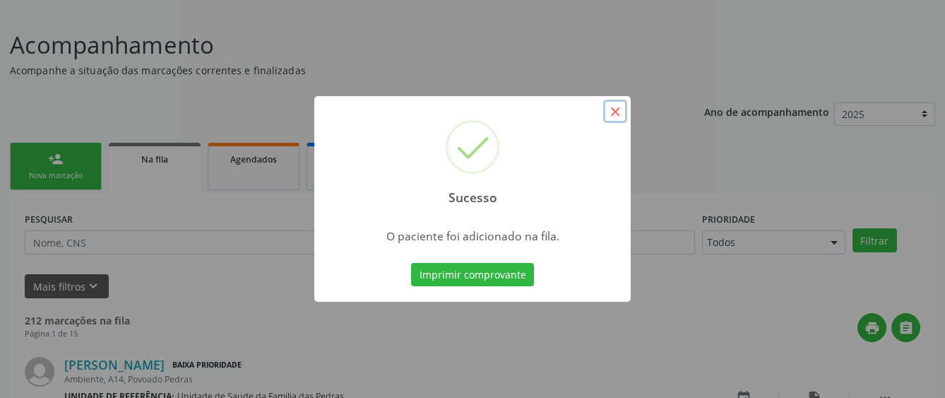
click at [615, 110] on button "×" at bounding box center [615, 112] width 24 height 24
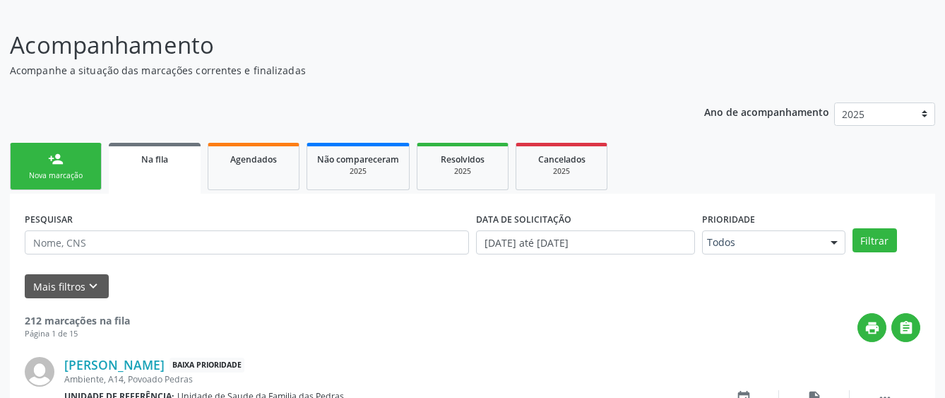
click at [48, 164] on div "person_add" at bounding box center [56, 159] width 16 height 16
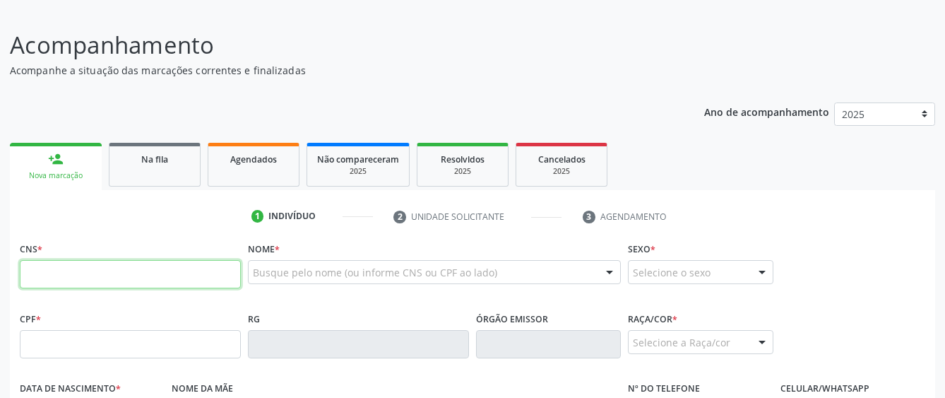
click at [98, 273] on input "text" at bounding box center [130, 274] width 221 height 28
click at [66, 270] on input "text" at bounding box center [130, 274] width 221 height 28
paste input "700 1079 0585 5515"
type input "700 1079 0585 5515"
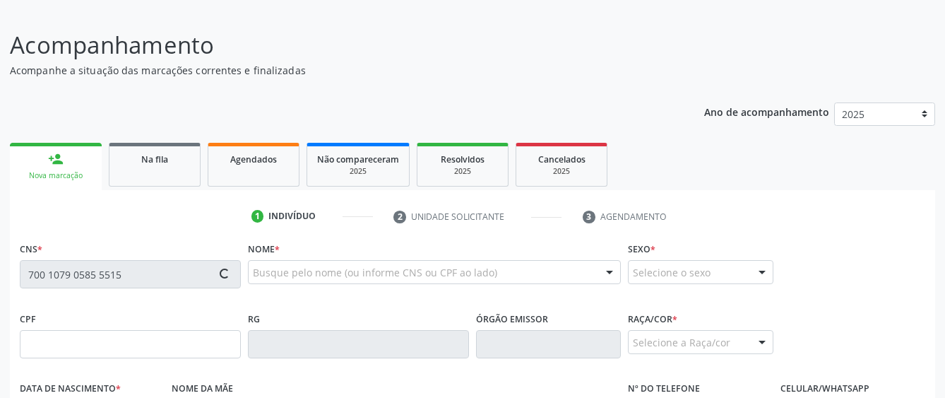
type input "128.891.004-56"
type input "16[DATE]"
type input "[PERSON_NAME]"
type input "[PHONE_NUMBER]"
type input "S/N"
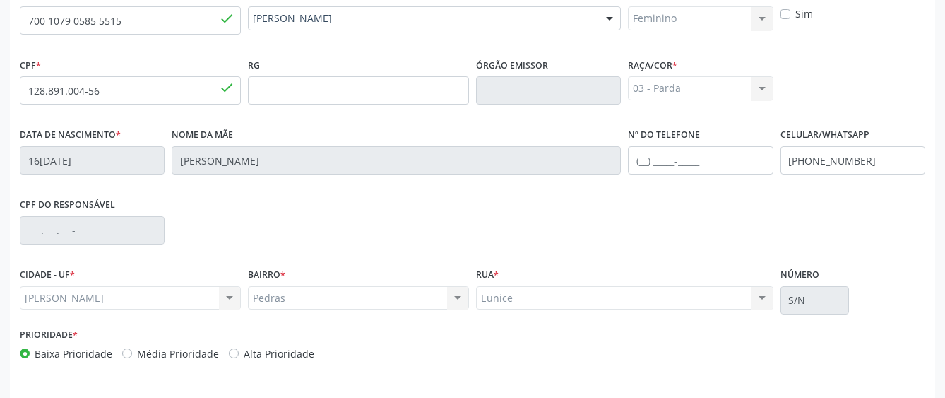
scroll to position [388, 0]
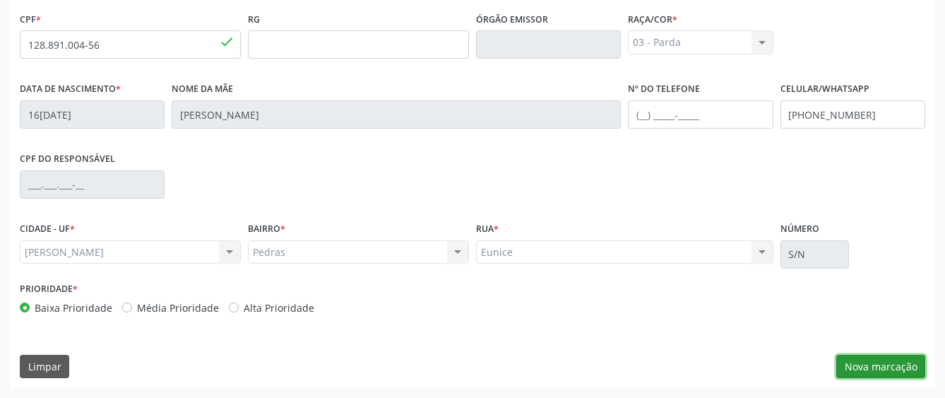
click at [843, 364] on button "Nova marcação" at bounding box center [880, 366] width 89 height 24
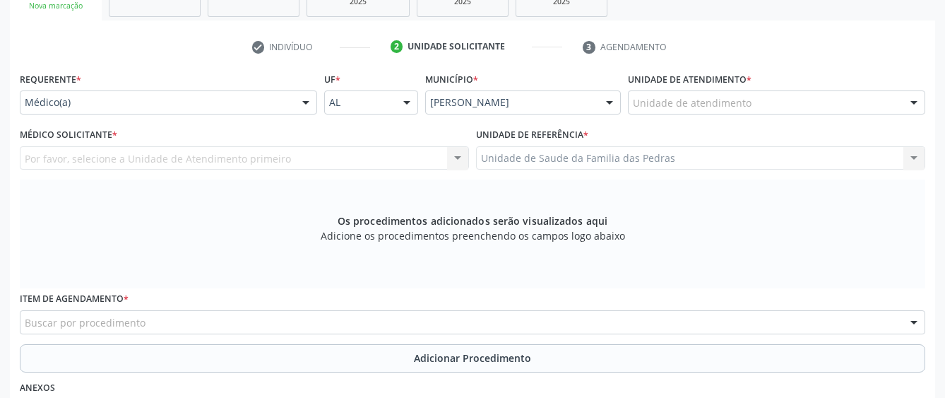
scroll to position [246, 0]
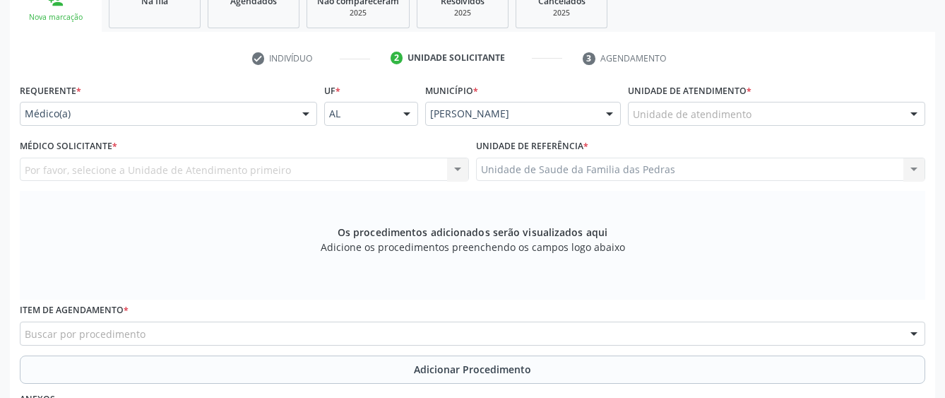
click at [304, 110] on div at bounding box center [305, 114] width 21 height 24
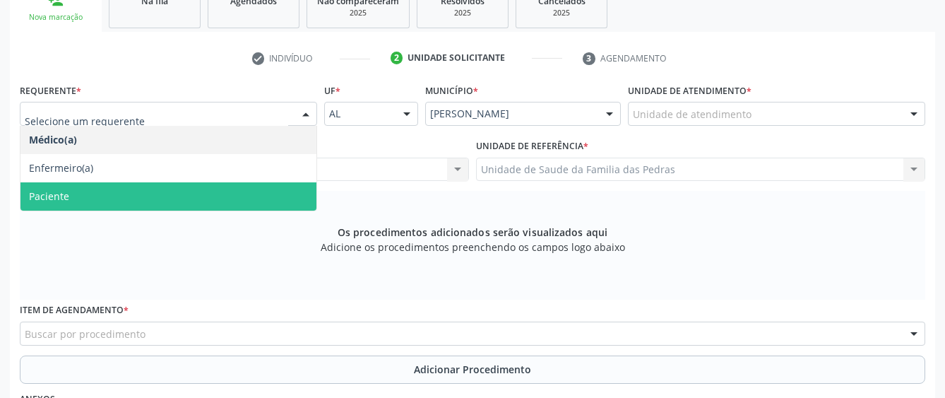
click at [226, 202] on span "Paciente" at bounding box center [168, 196] width 296 height 28
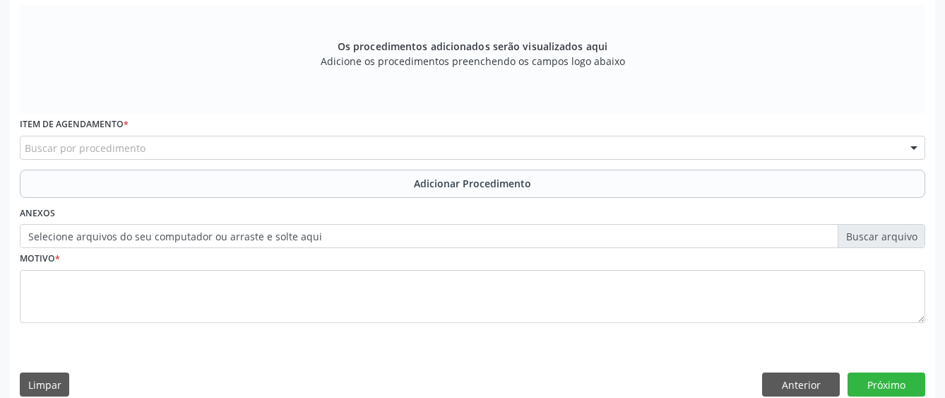
scroll to position [450, 0]
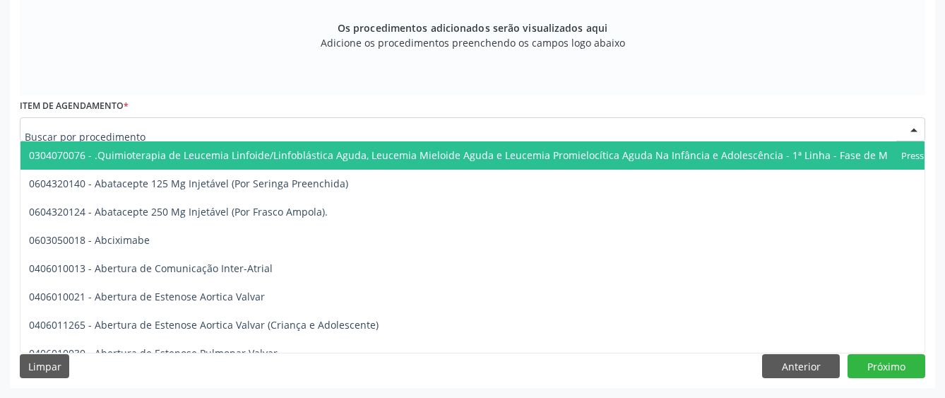
click at [175, 128] on div at bounding box center [472, 129] width 905 height 24
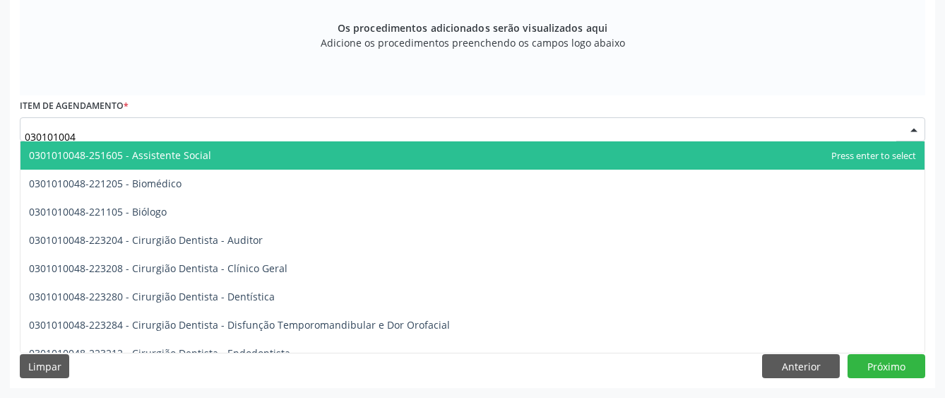
type input "0301010048"
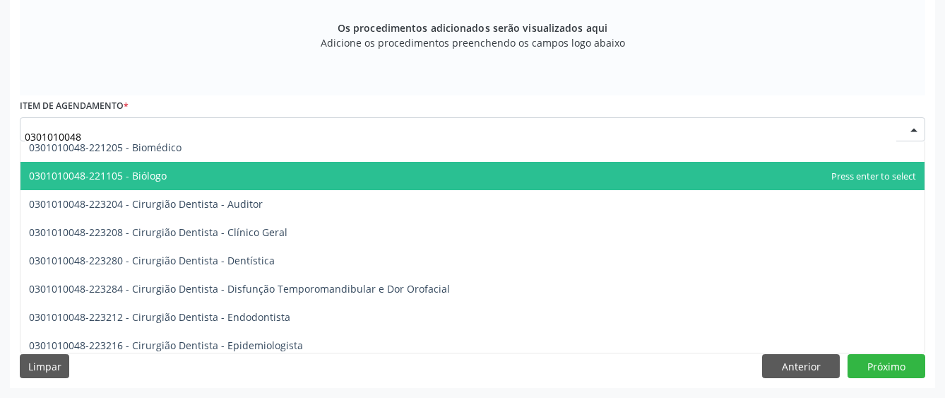
scroll to position [71, 0]
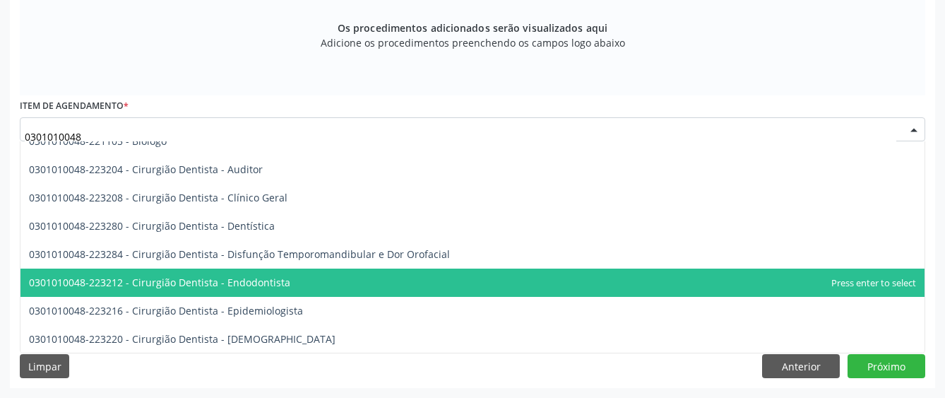
click at [148, 282] on span "0301010048-223212 - Cirurgião Dentista - Endodontista" at bounding box center [159, 281] width 261 height 13
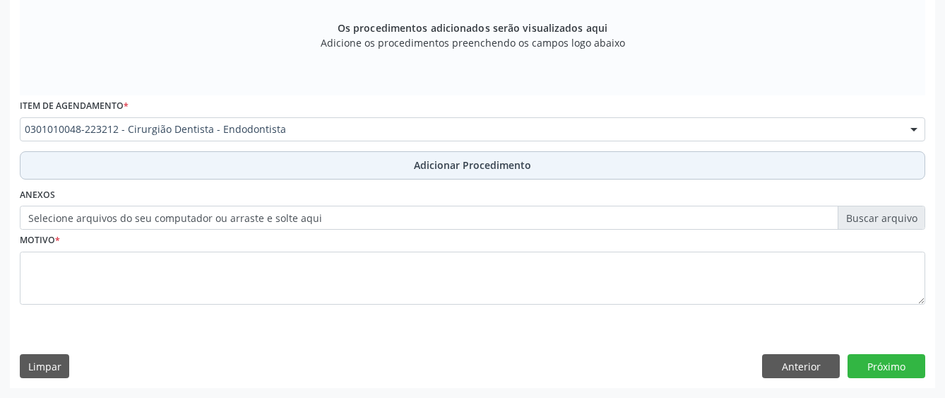
click at [231, 160] on button "Adicionar Procedimento" at bounding box center [472, 165] width 905 height 28
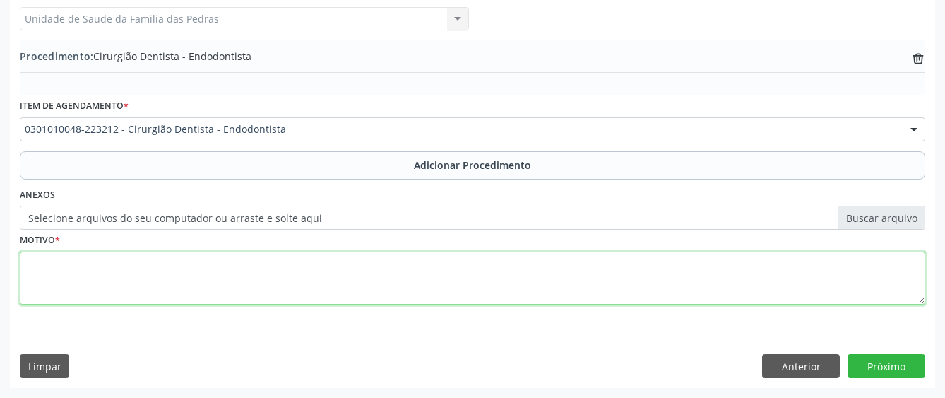
click at [178, 263] on textarea at bounding box center [472, 278] width 905 height 54
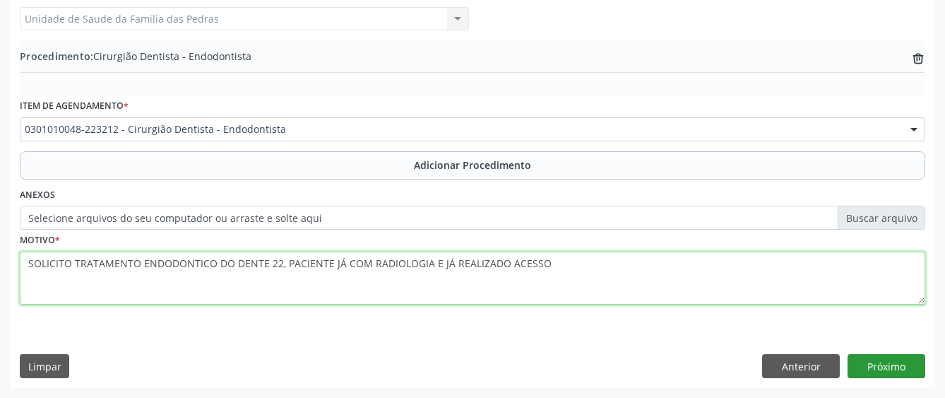
type textarea "SOLICITO TRATAMENTO ENDODONTICO DO DENTE 22, PACIENTE JÁ COM RADIOLOGIA E JÁ RE…"
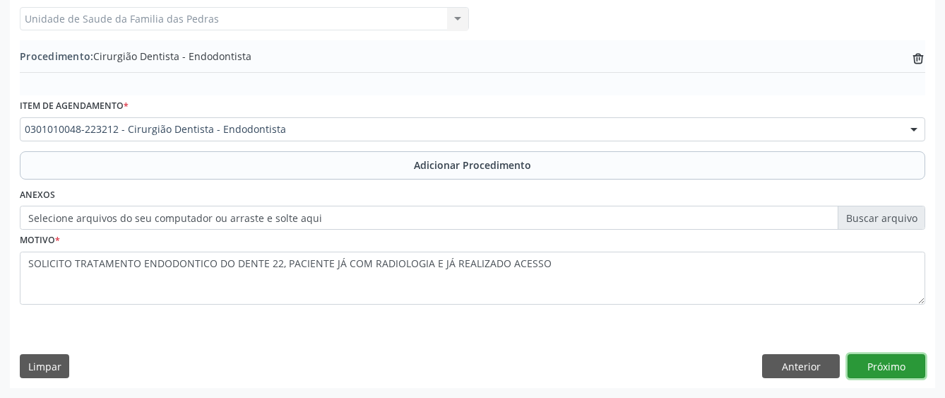
click at [878, 364] on button "Próximo" at bounding box center [886, 366] width 78 height 24
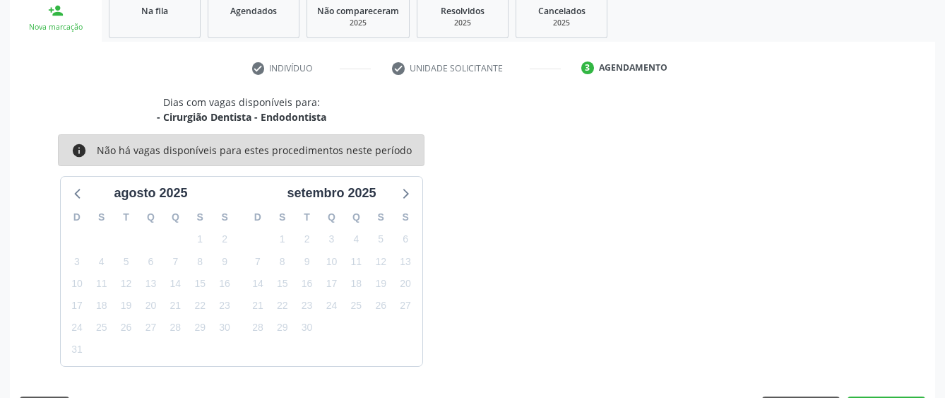
scroll to position [278, 0]
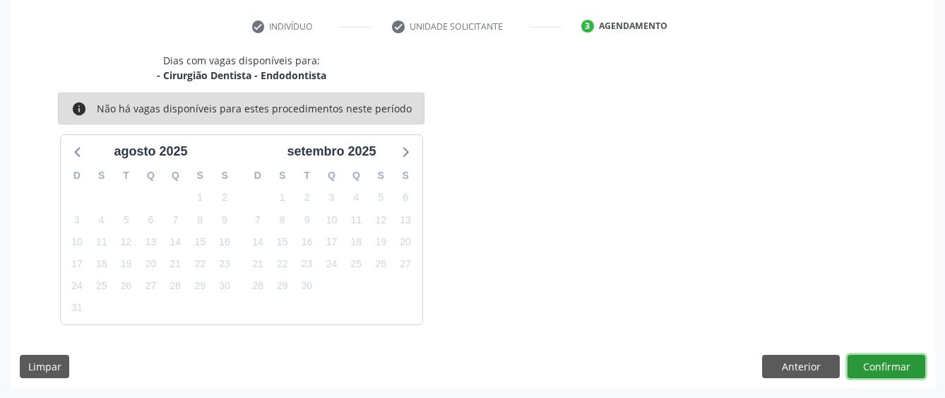
click at [866, 362] on button "Confirmar" at bounding box center [886, 366] width 78 height 24
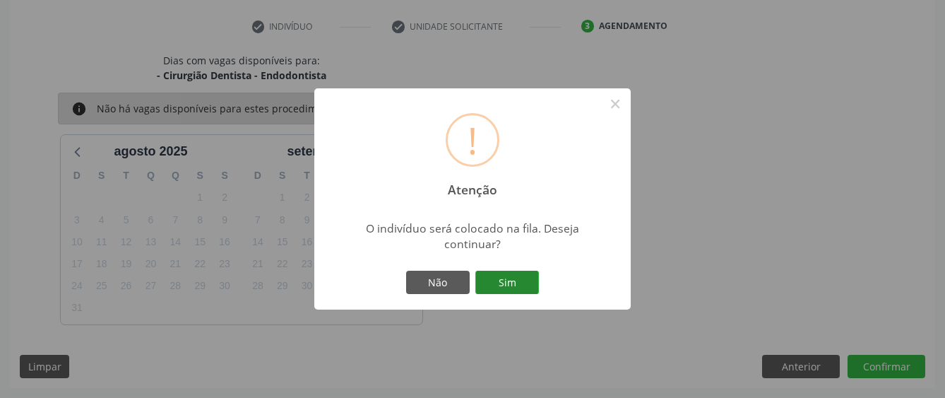
click at [524, 284] on button "Sim" at bounding box center [507, 282] width 64 height 24
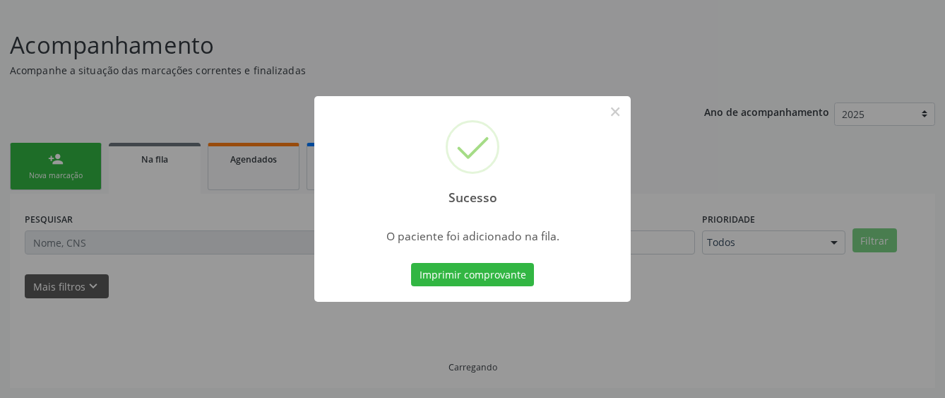
scroll to position [88, 0]
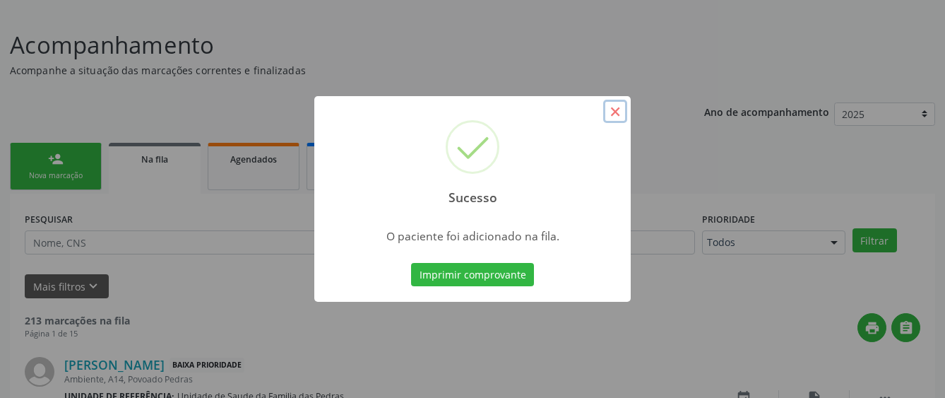
click at [616, 109] on button "×" at bounding box center [615, 112] width 24 height 24
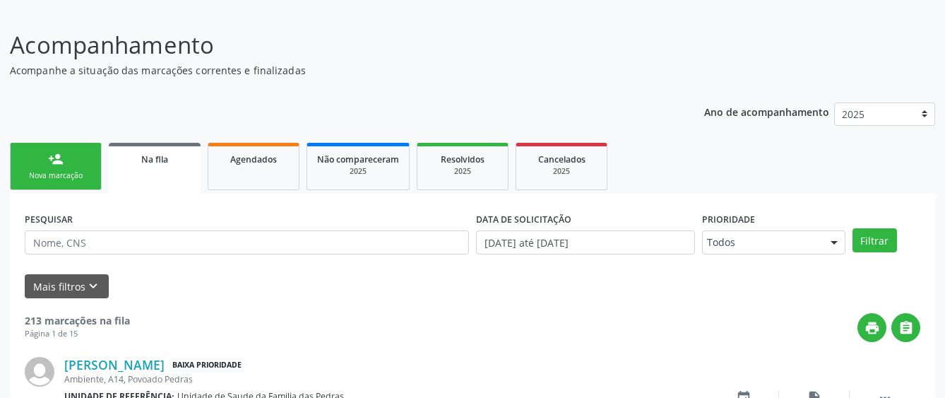
click at [49, 166] on div "person_add" at bounding box center [56, 159] width 16 height 16
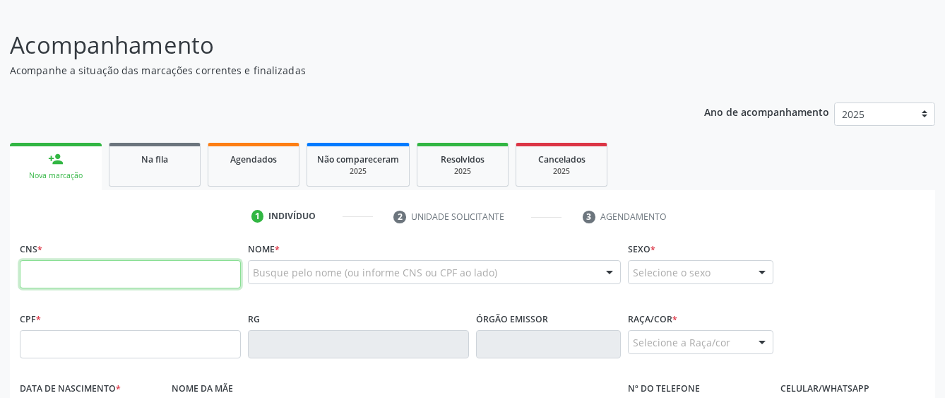
paste input "700 1079 0585 5515"
type input "700 1079 0585 5515"
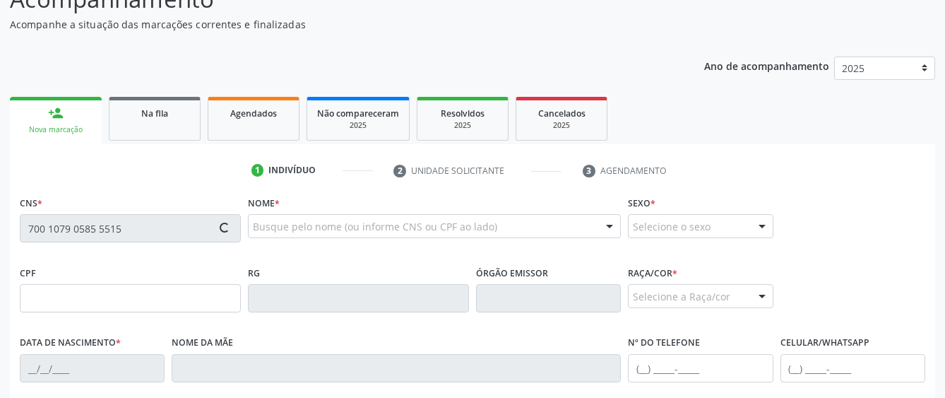
scroll to position [159, 0]
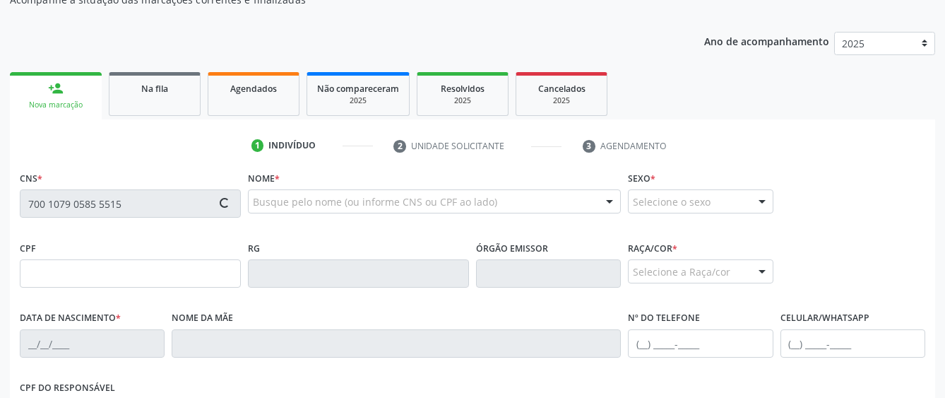
type input "128.891.004-56"
type input "16[DATE]"
type input "[PERSON_NAME]"
type input "[PHONE_NUMBER]"
type input "S/N"
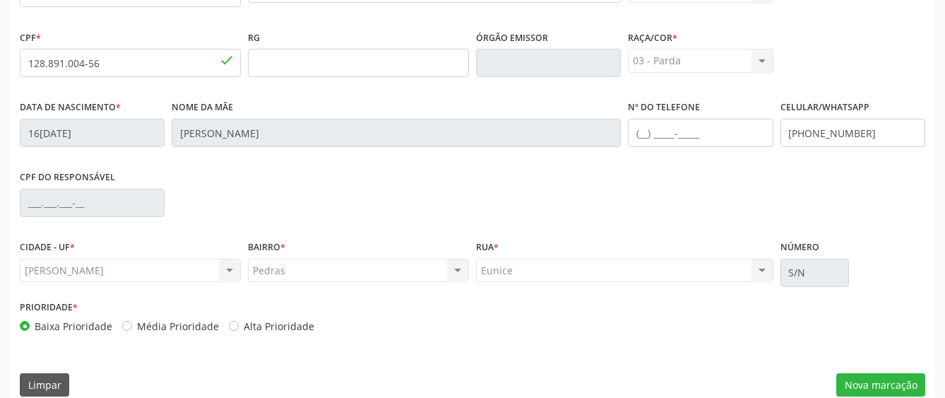
scroll to position [371, 0]
click at [859, 380] on button "Nova marcação" at bounding box center [880, 383] width 89 height 24
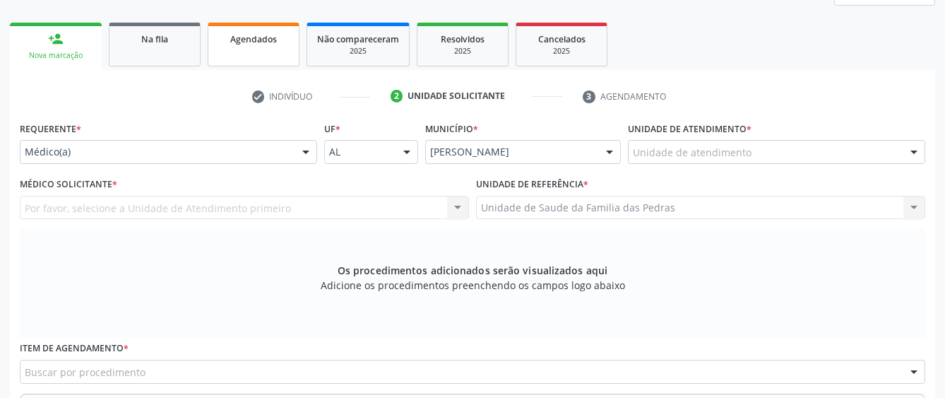
scroll to position [159, 0]
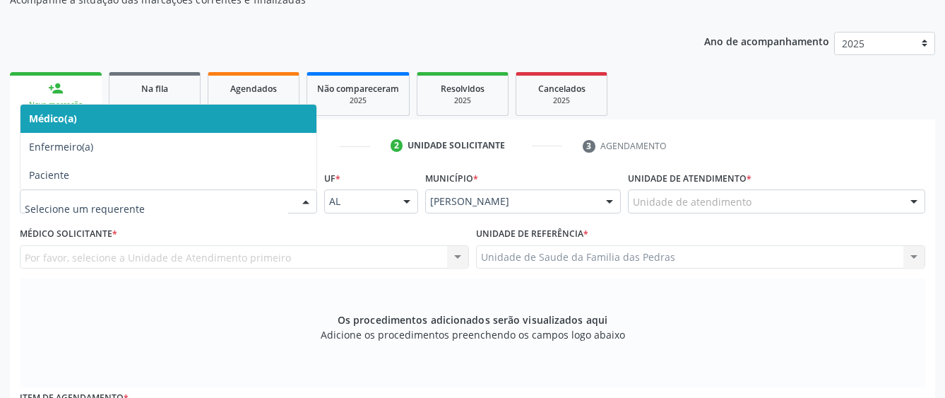
click at [304, 203] on div at bounding box center [305, 202] width 21 height 24
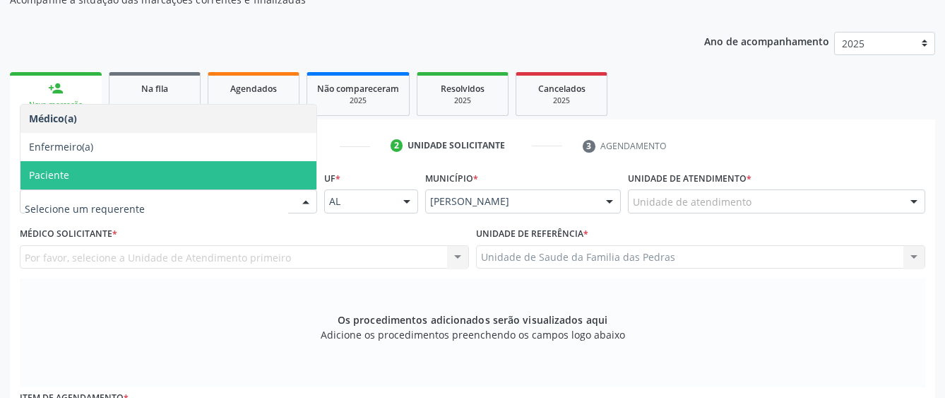
click at [239, 179] on span "Paciente" at bounding box center [168, 175] width 296 height 28
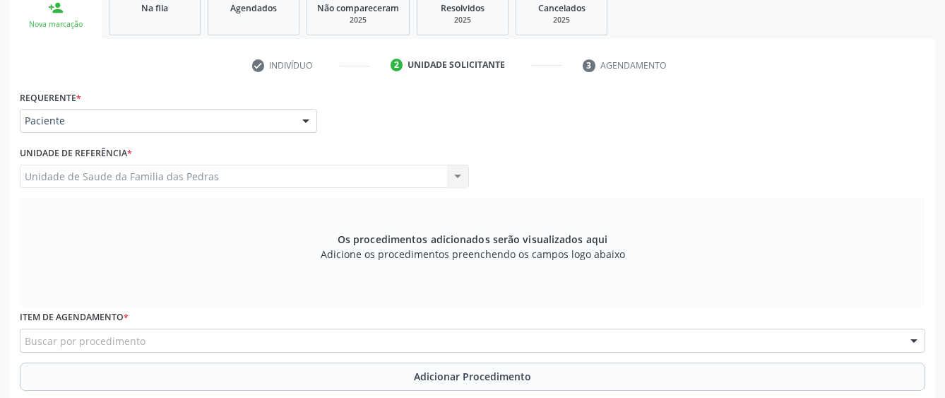
scroll to position [300, 0]
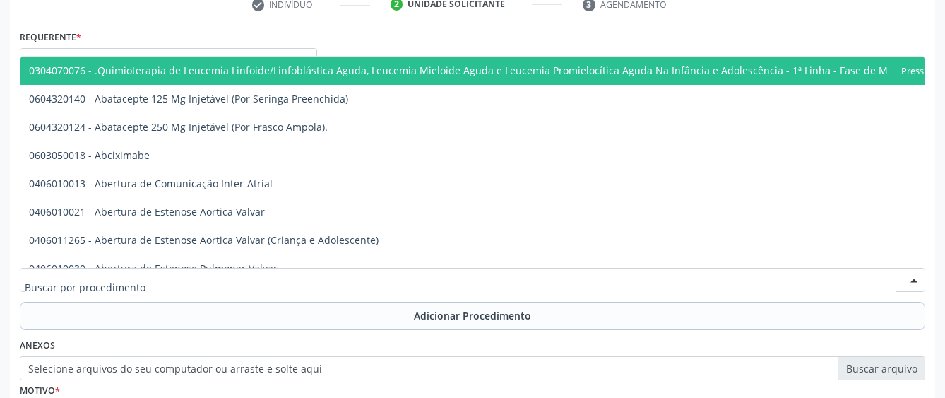
click at [253, 277] on div at bounding box center [472, 280] width 905 height 24
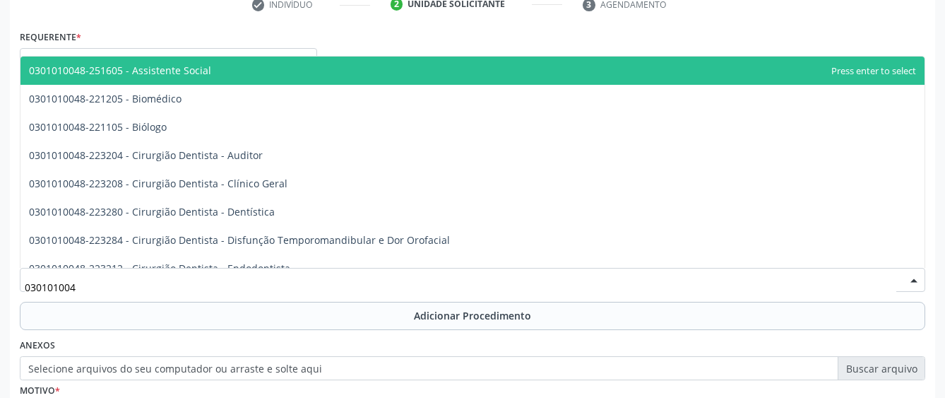
type input "0301010048"
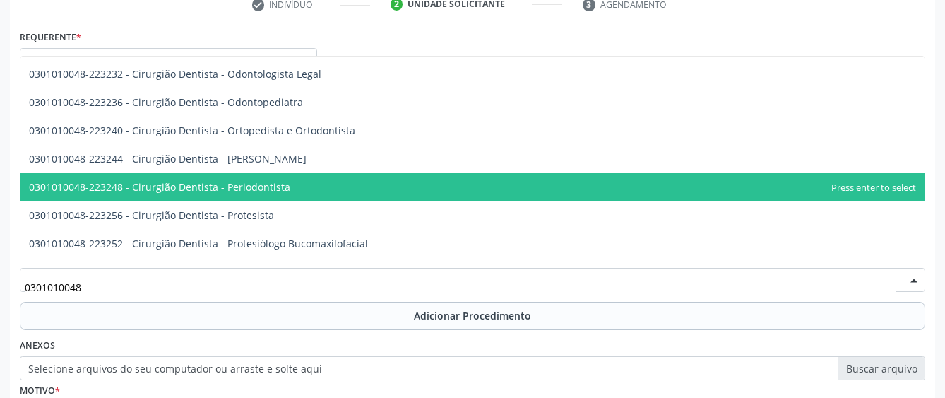
scroll to position [424, 0]
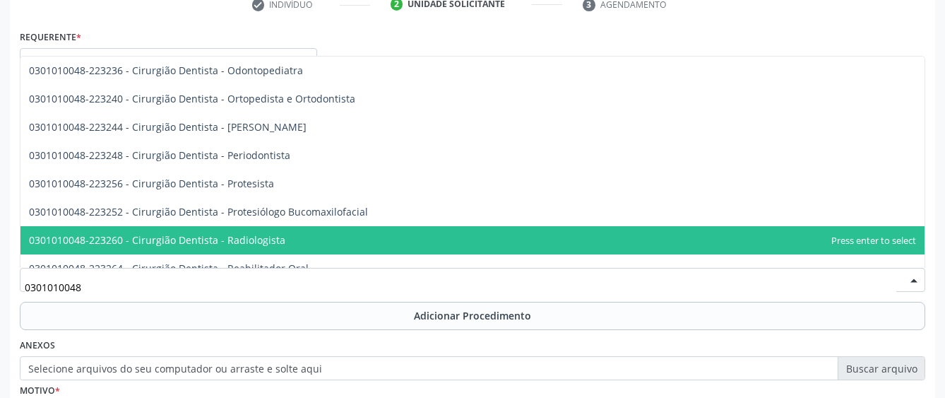
click at [303, 236] on span "0301010048-223260 - Cirurgião Dentista - Radiologista" at bounding box center [472, 240] width 904 height 28
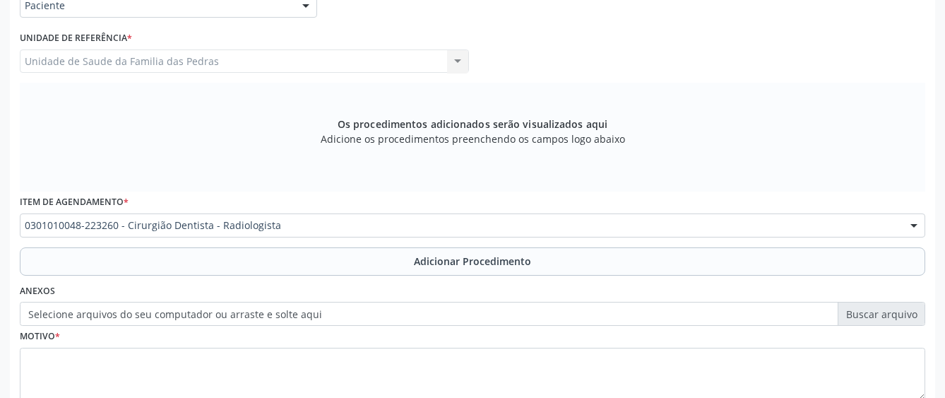
scroll to position [371, 0]
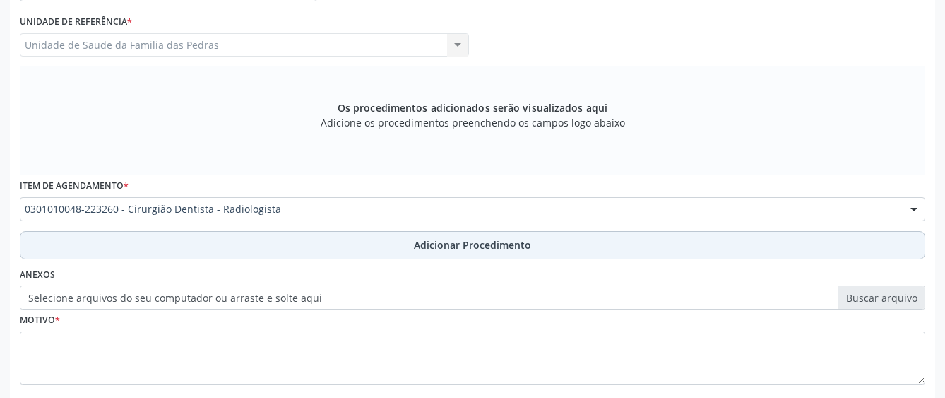
click at [309, 246] on button "Adicionar Procedimento" at bounding box center [472, 245] width 905 height 28
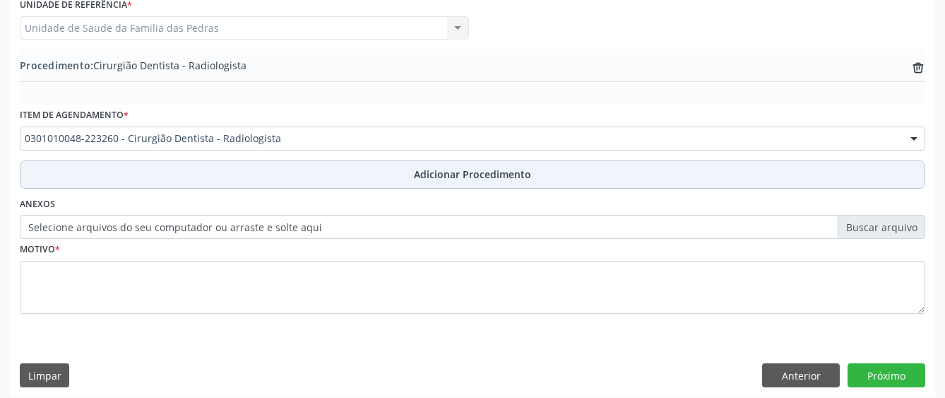
scroll to position [397, 0]
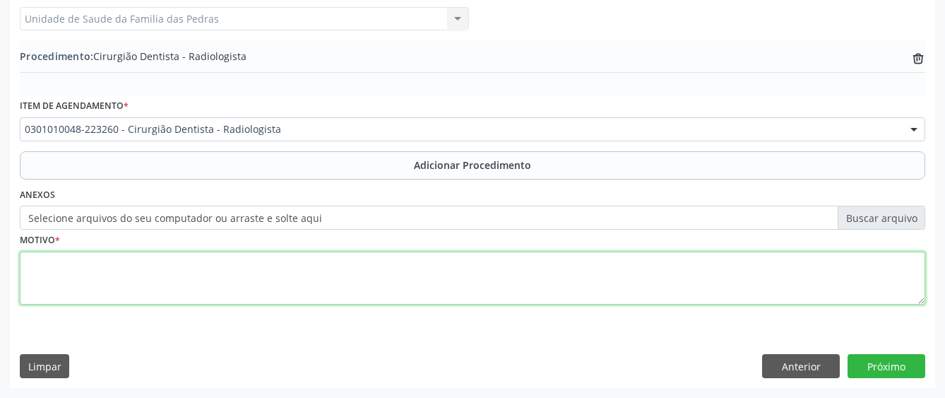
click at [157, 273] on textarea at bounding box center [472, 278] width 905 height 54
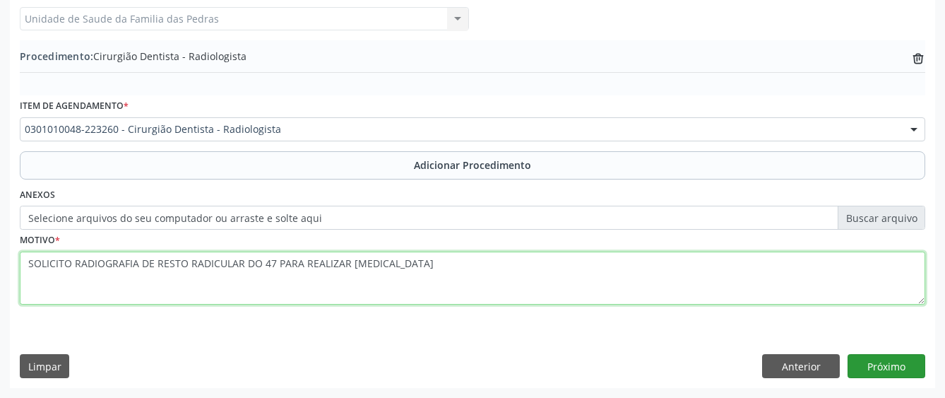
type textarea "SOLICITO RADIOGRAFIA DE RESTO RADICULAR DO 47 PARA REALIZAR [MEDICAL_DATA]"
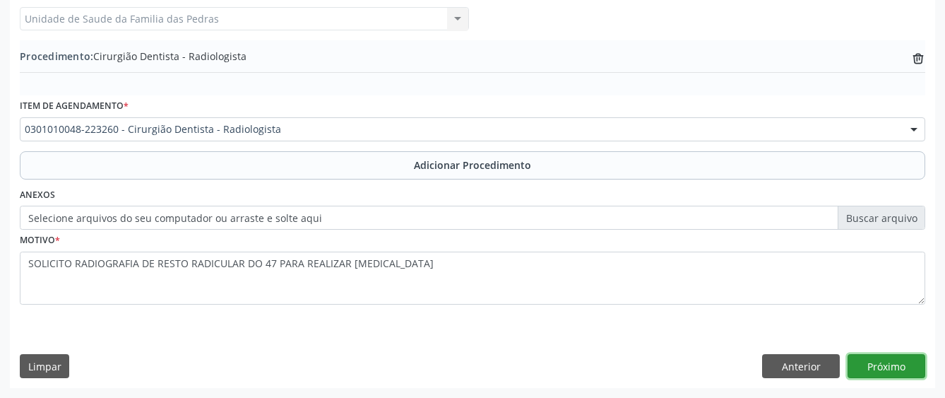
click at [877, 373] on button "Próximo" at bounding box center [886, 366] width 78 height 24
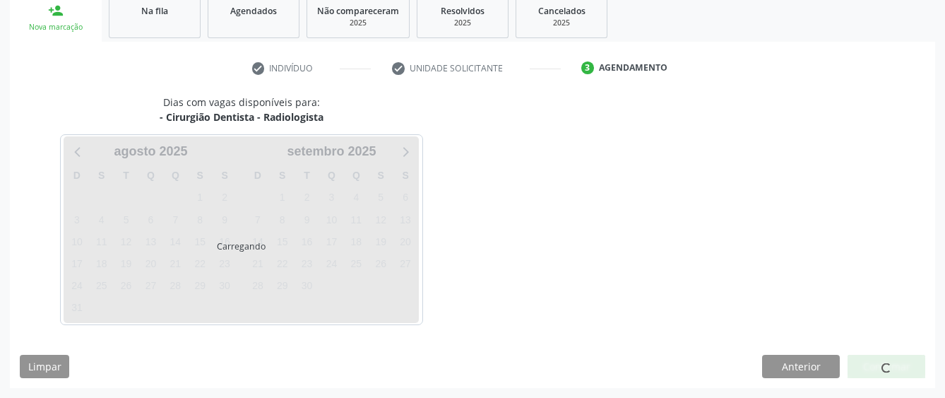
scroll to position [278, 0]
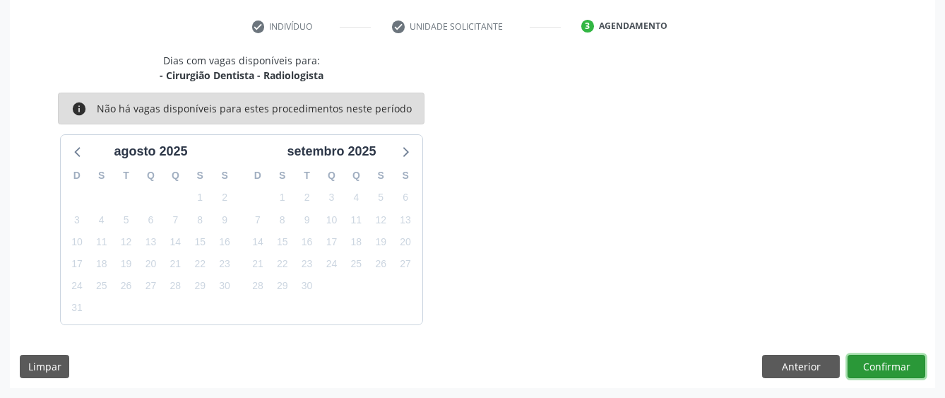
click at [881, 373] on button "Confirmar" at bounding box center [886, 366] width 78 height 24
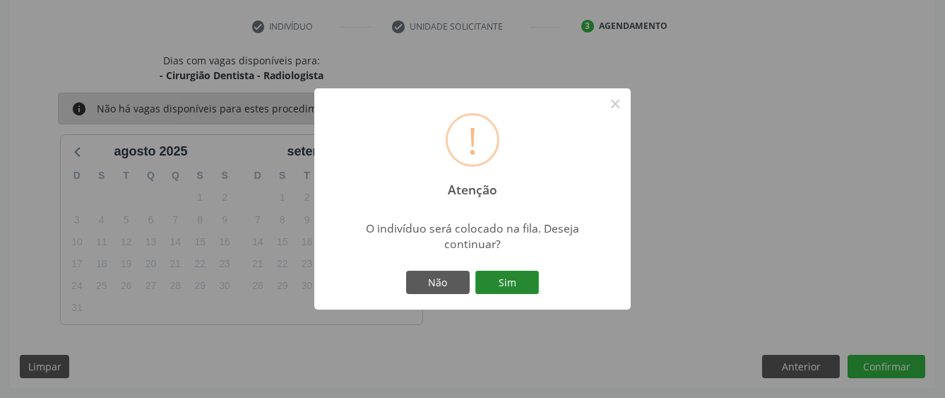
click at [498, 281] on button "Sim" at bounding box center [507, 282] width 64 height 24
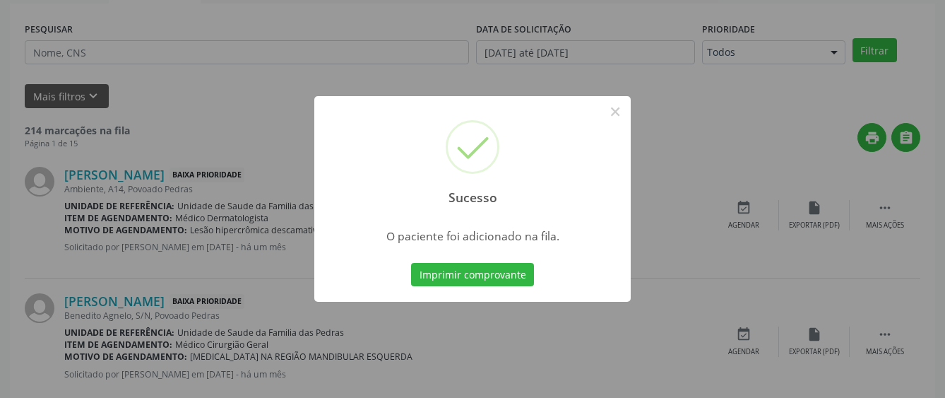
scroll to position [88, 0]
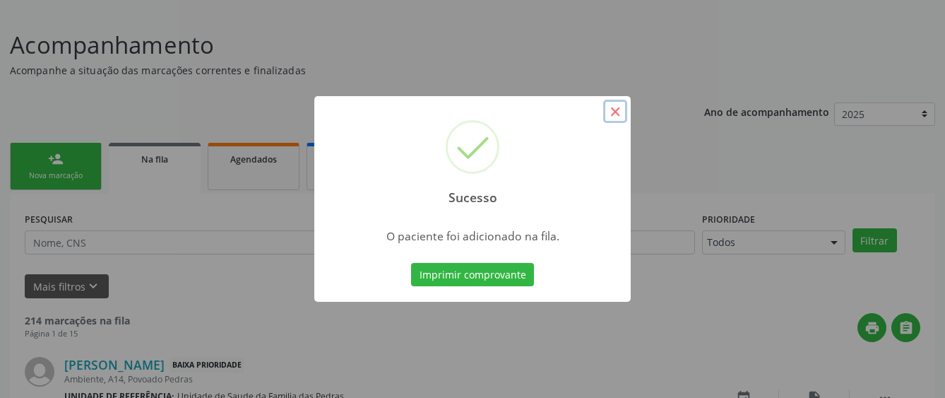
click at [616, 109] on button "×" at bounding box center [615, 112] width 24 height 24
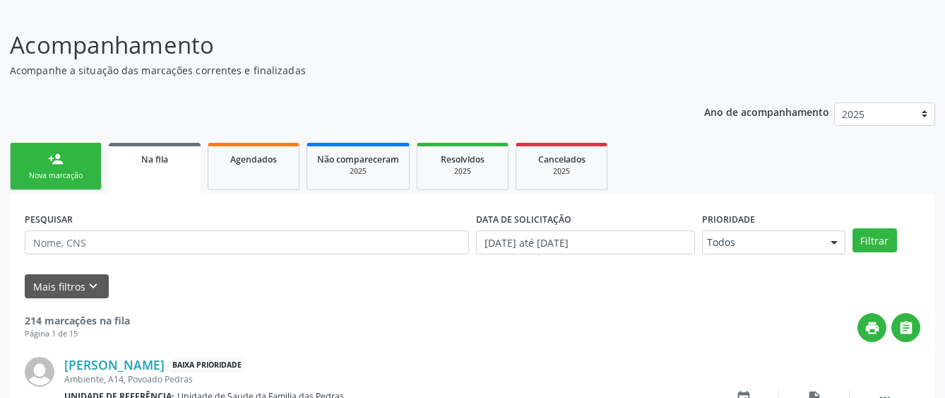
click at [43, 167] on link "person_add Nova marcação" at bounding box center [56, 166] width 92 height 47
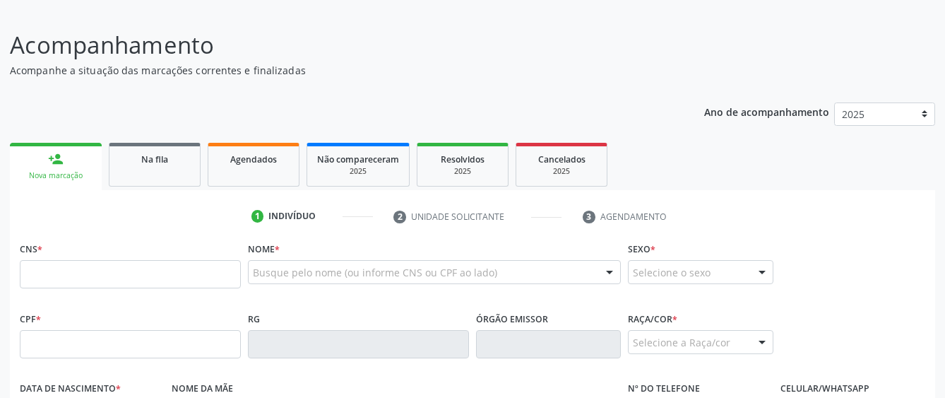
click at [64, 160] on link "person_add Nova marcação" at bounding box center [56, 166] width 92 height 47
click at [43, 284] on input "text" at bounding box center [130, 274] width 221 height 28
paste input "701 2010 7278 2910"
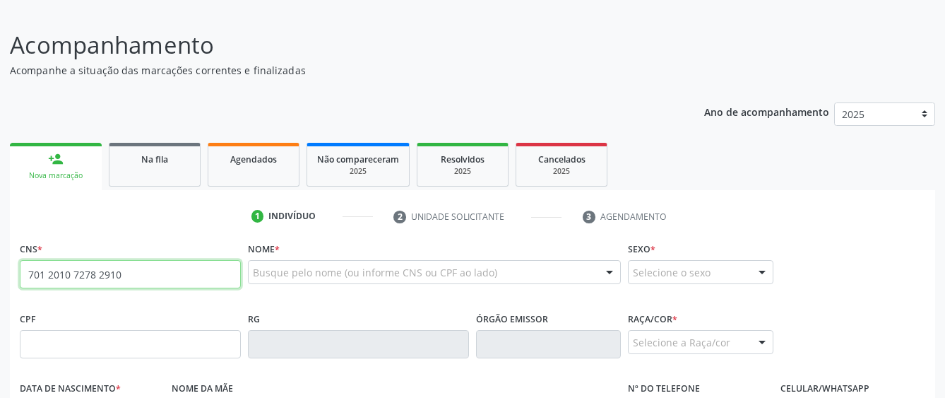
type input "701 2010 7278 2910"
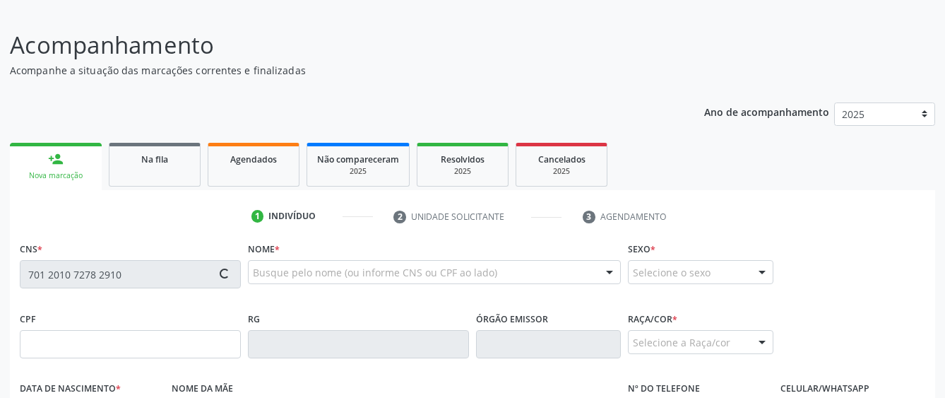
type input "006.065.624-78"
type input "09[DATE]"
type input "[PERSON_NAME]"
type input "[PHONE_NUMBER]"
type input "S/N"
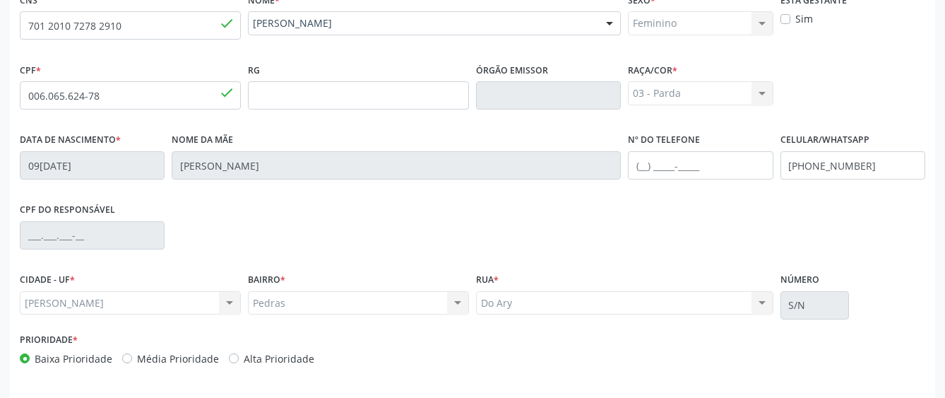
scroll to position [388, 0]
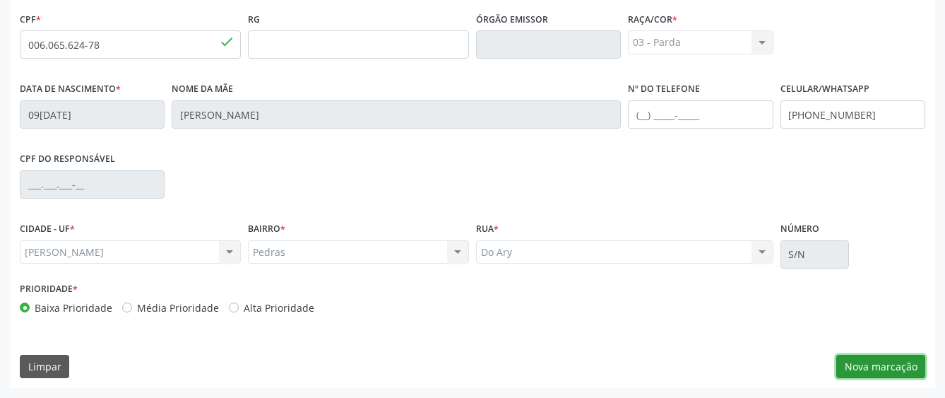
click at [883, 371] on button "Nova marcação" at bounding box center [880, 366] width 89 height 24
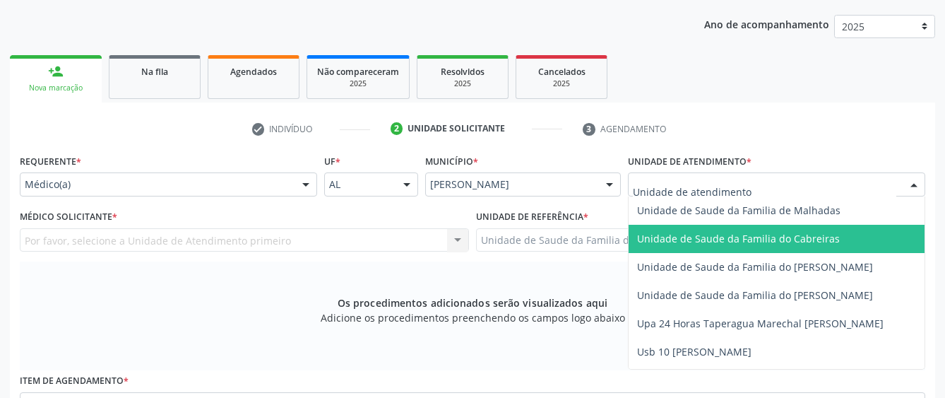
scroll to position [1059, 0]
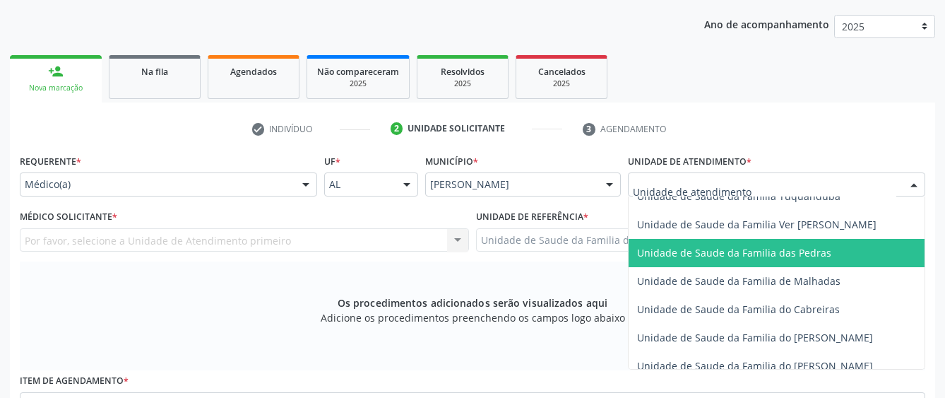
click at [688, 251] on span "Unidade de Saude da Familia das Pedras" at bounding box center [734, 252] width 194 height 13
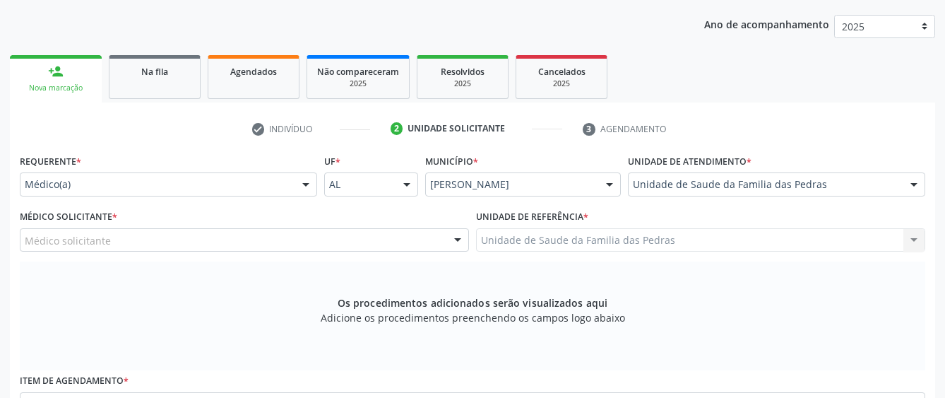
click at [383, 239] on div "Médico solicitante" at bounding box center [244, 240] width 449 height 24
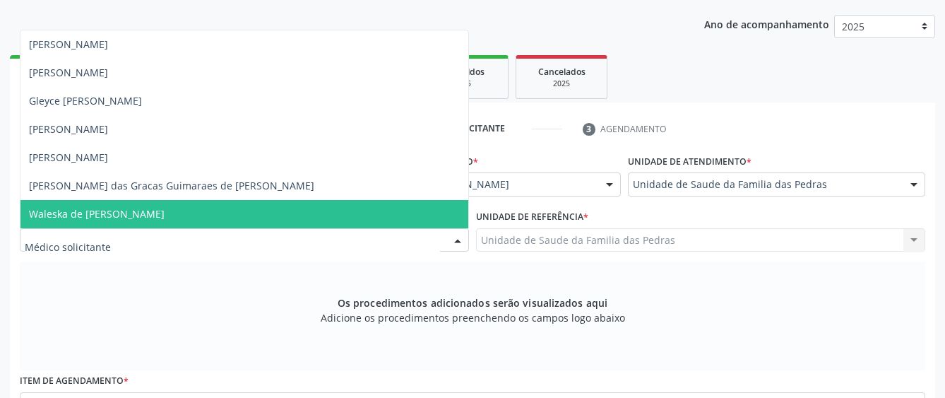
click at [302, 207] on span "Waleska de [PERSON_NAME]" at bounding box center [244, 214] width 448 height 28
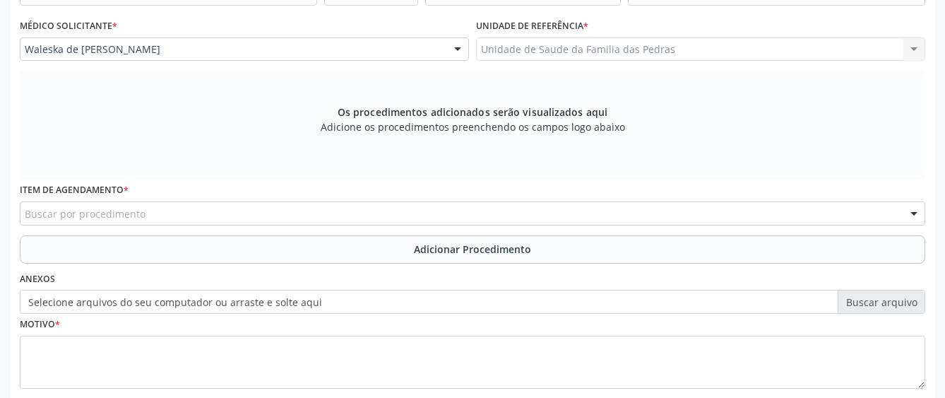
scroll to position [388, 0]
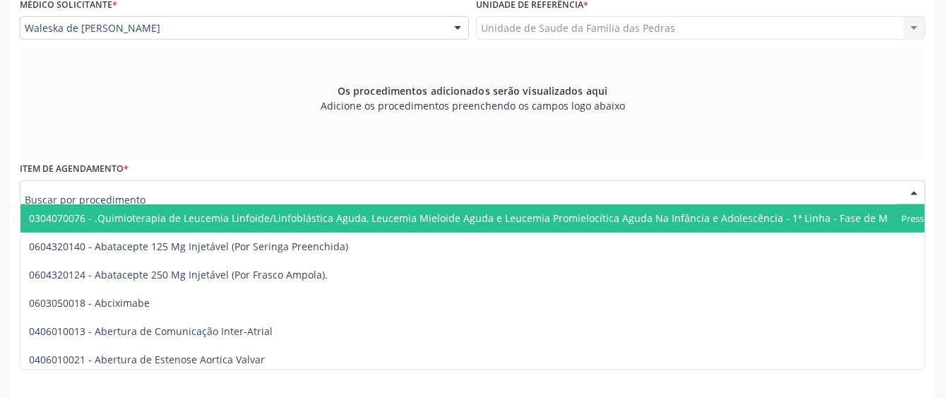
click at [348, 190] on div at bounding box center [472, 192] width 905 height 24
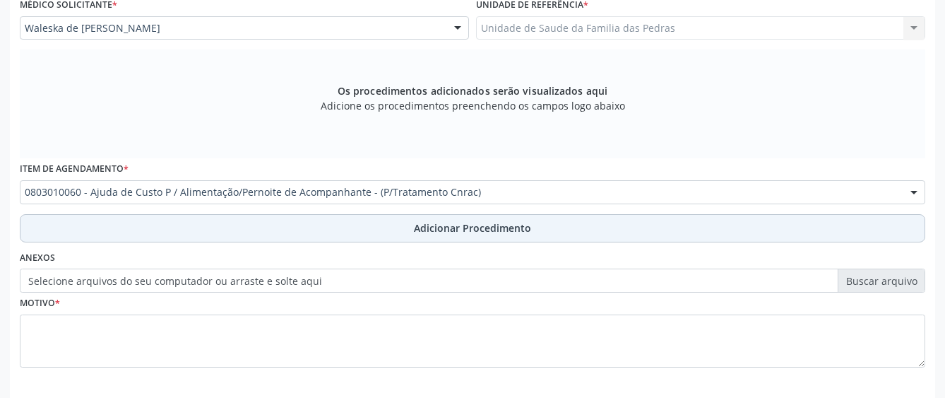
click at [257, 222] on button "Adicionar Procedimento" at bounding box center [472, 228] width 905 height 28
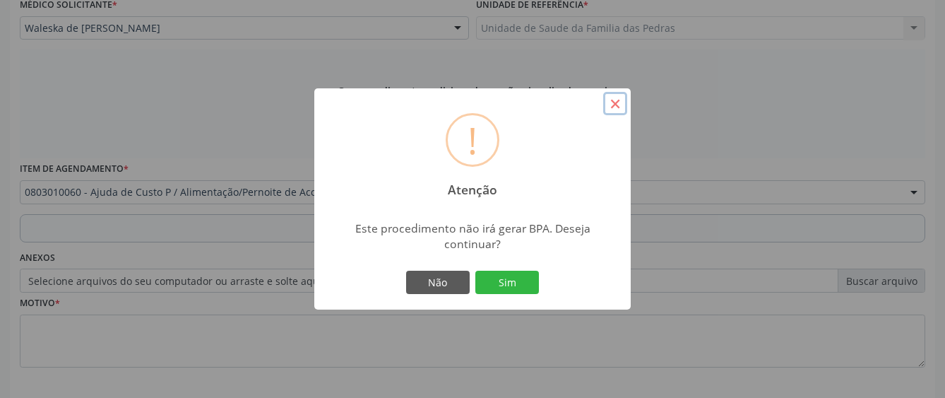
click at [617, 107] on button "×" at bounding box center [615, 104] width 24 height 24
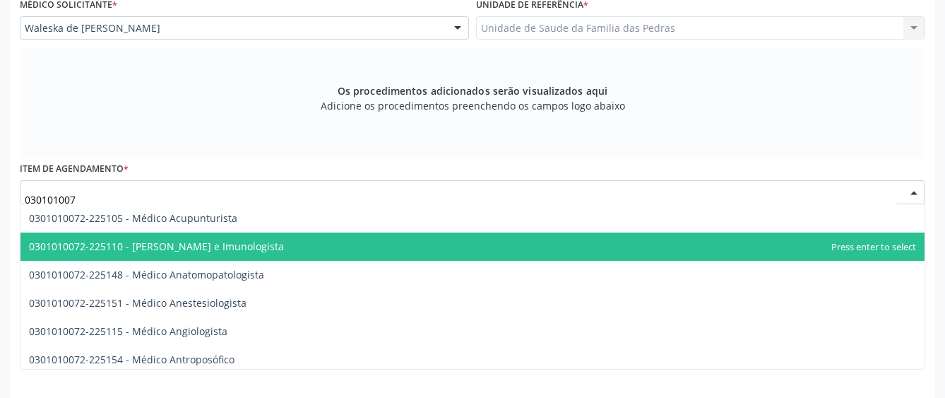
type input "0301010072"
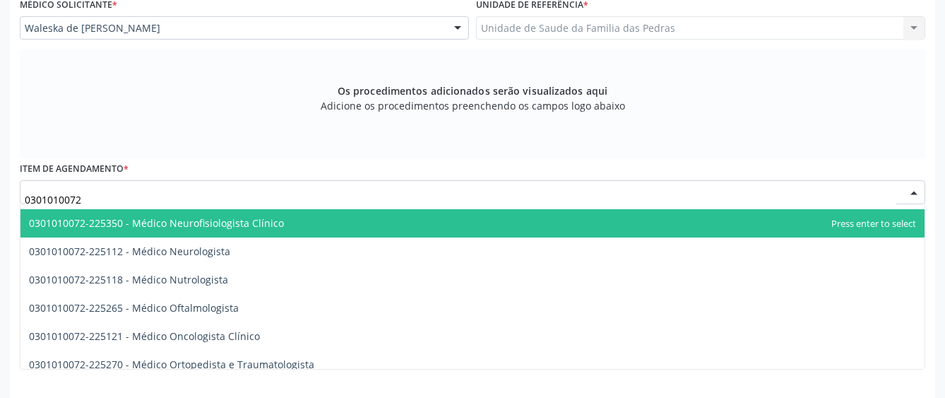
scroll to position [1130, 0]
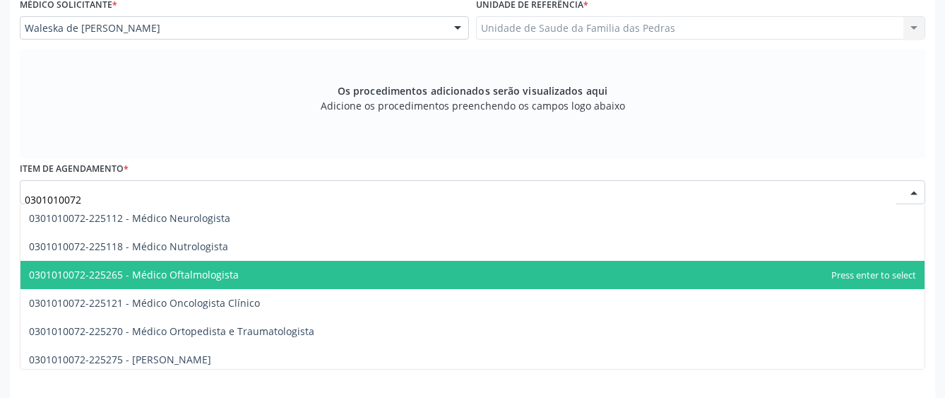
click at [264, 279] on span "0301010072-225265 - Médico Oftalmologista" at bounding box center [472, 275] width 904 height 28
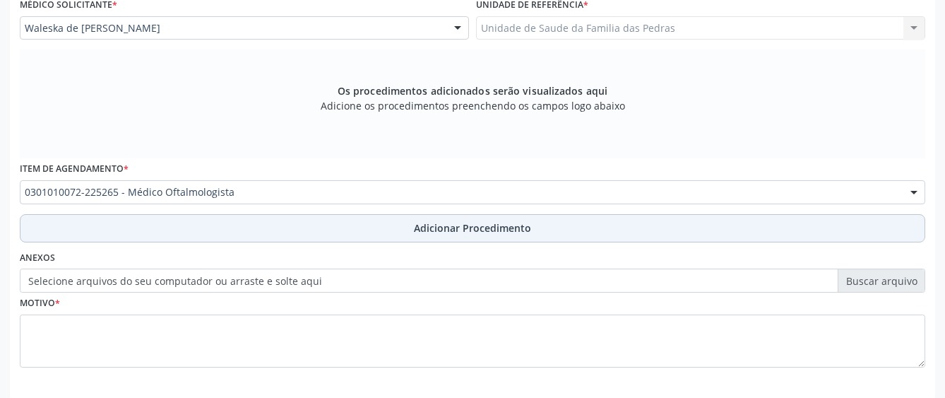
click at [302, 238] on button "Adicionar Procedimento" at bounding box center [472, 228] width 905 height 28
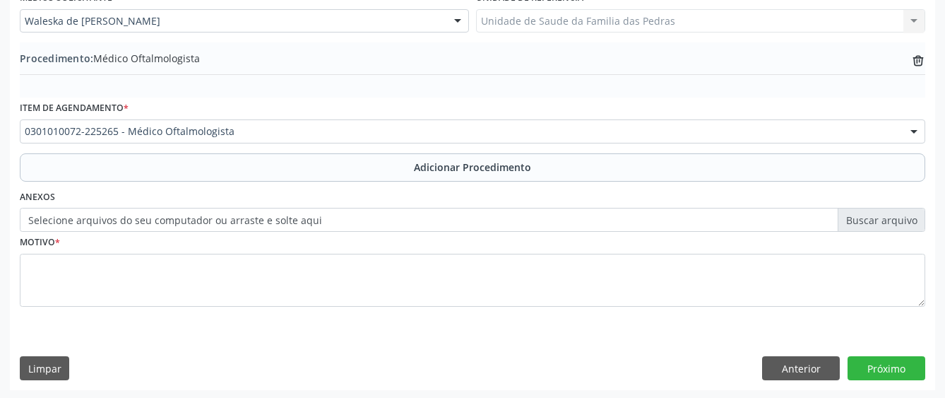
scroll to position [397, 0]
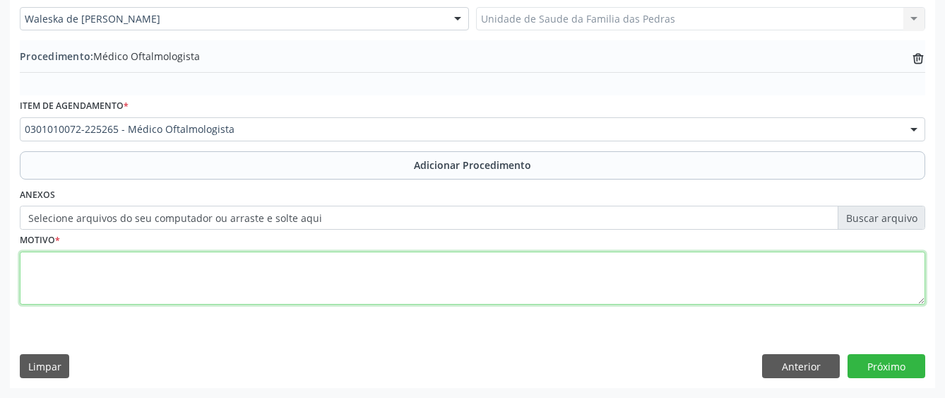
click at [286, 269] on textarea at bounding box center [472, 278] width 905 height 54
click at [23, 266] on textarea "FEZ USO DE FOTOTERAPIA" at bounding box center [472, 278] width 905 height 54
type textarea "PRIORITÁRIO FEZ USO DE FOTOTERAPIA"
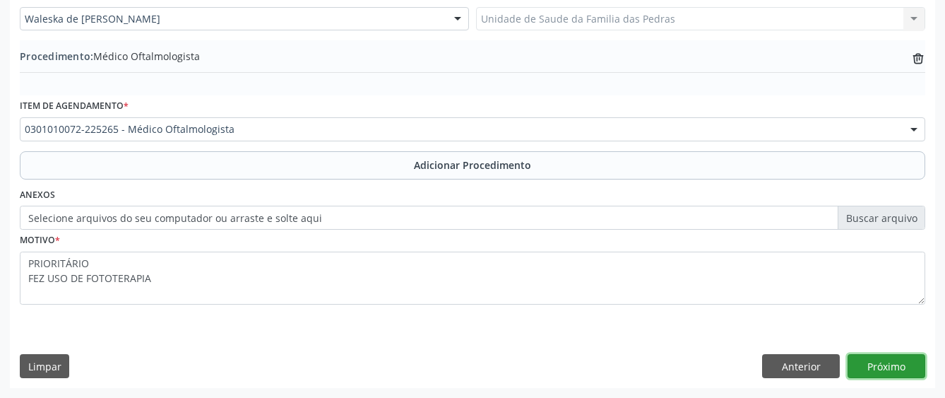
click at [893, 374] on button "Próximo" at bounding box center [886, 366] width 78 height 24
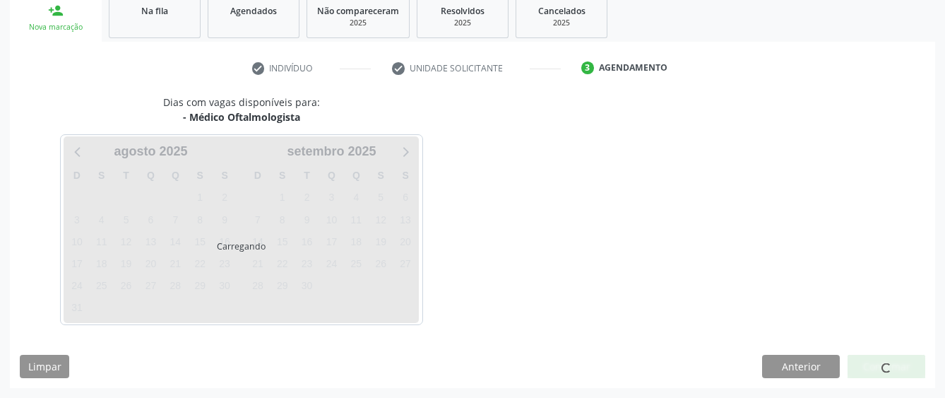
scroll to position [278, 0]
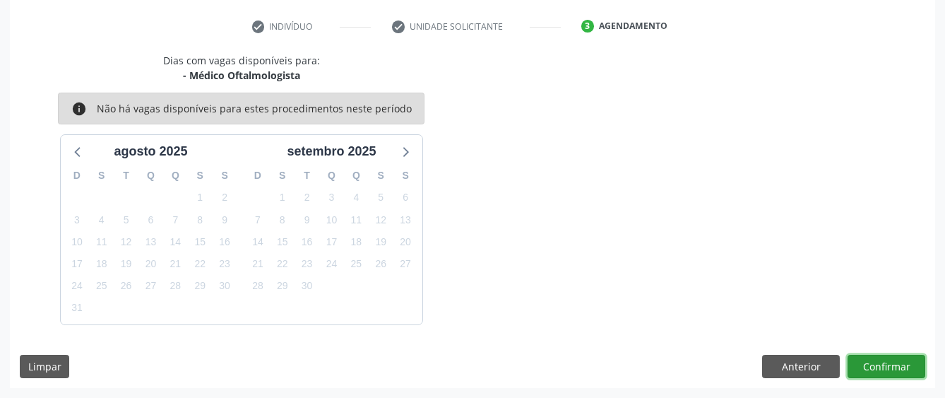
click at [893, 374] on button "Confirmar" at bounding box center [886, 366] width 78 height 24
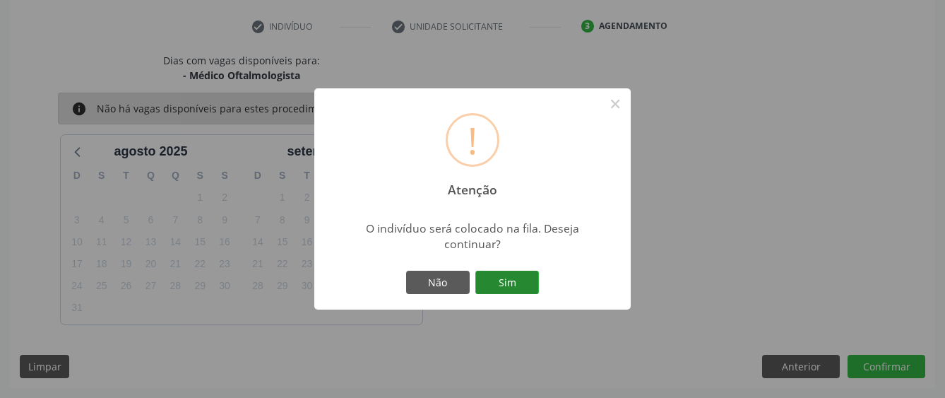
click at [499, 281] on button "Sim" at bounding box center [507, 282] width 64 height 24
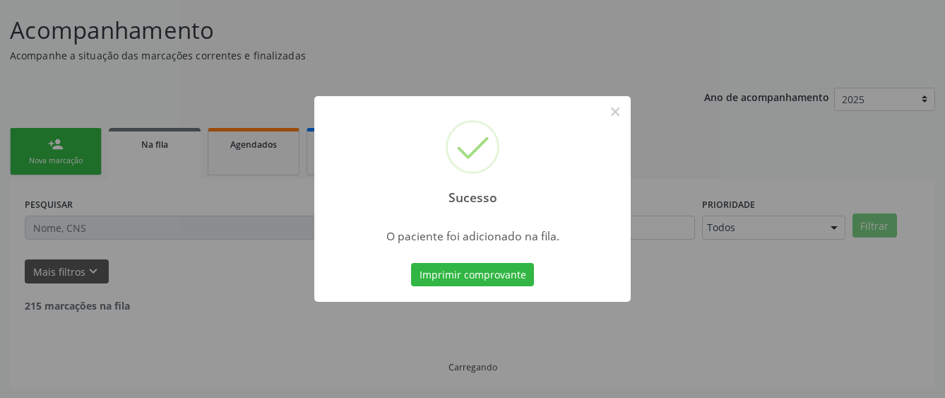
scroll to position [88, 0]
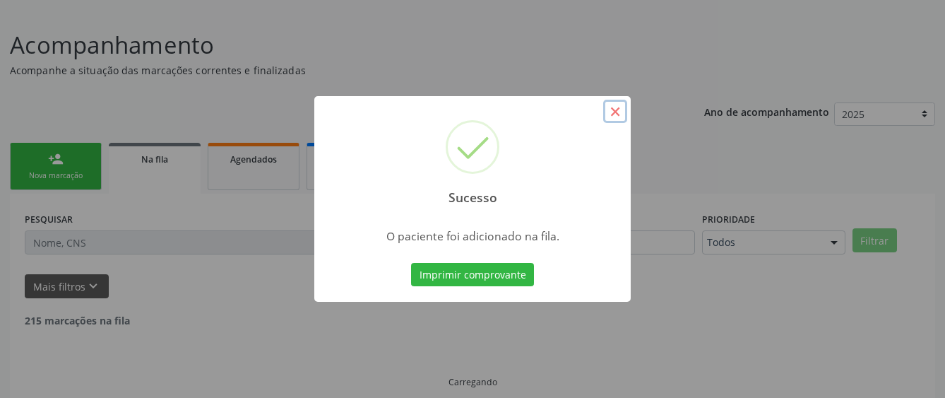
click at [607, 109] on button "×" at bounding box center [615, 112] width 24 height 24
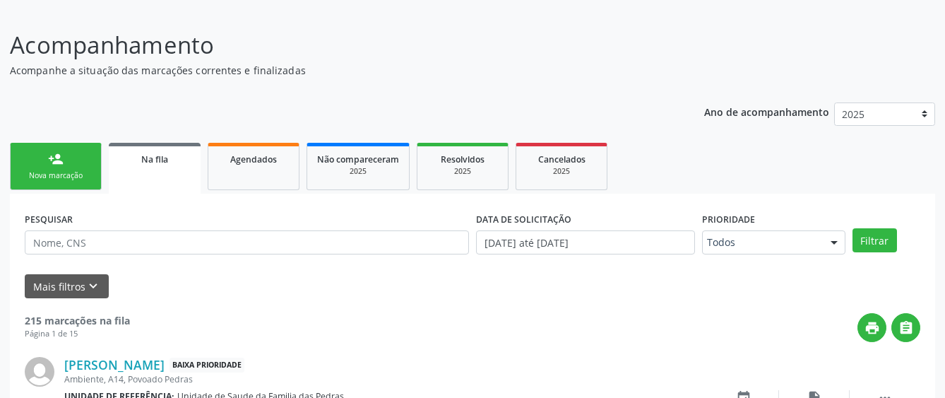
click at [61, 172] on div "Nova marcação" at bounding box center [55, 175] width 71 height 11
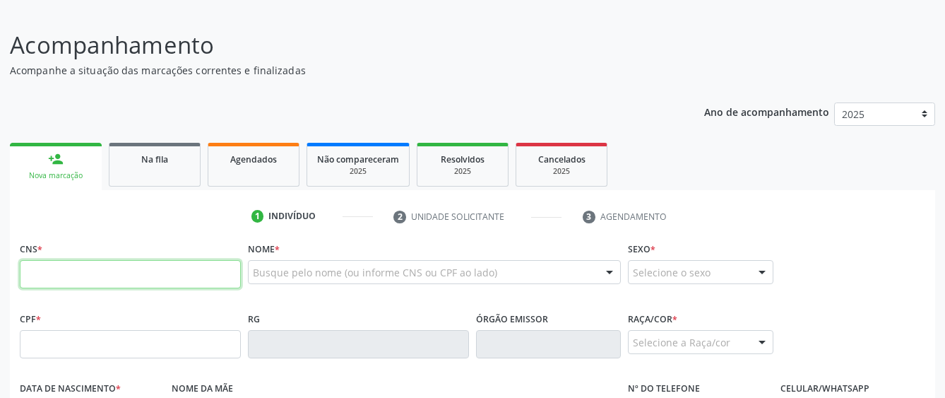
click at [59, 270] on input "text" at bounding box center [130, 274] width 221 height 28
type input "702 6032 4887 0546"
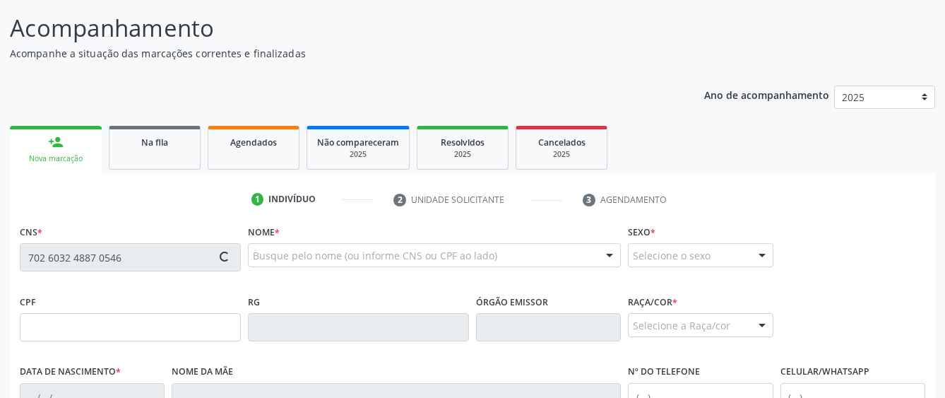
type input "841.778.704-63"
type input "09[DATE]"
type input "[PERSON_NAME]"
type input "[PHONE_NUMBER]"
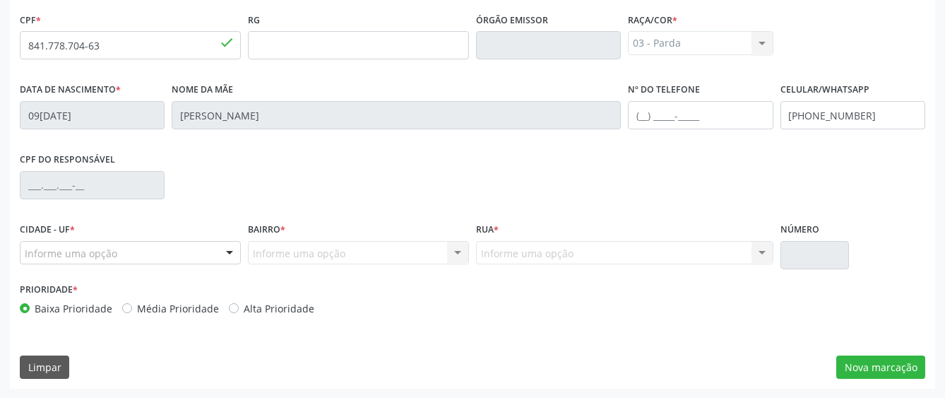
scroll to position [388, 0]
click at [845, 372] on button "Nova marcação" at bounding box center [880, 366] width 89 height 24
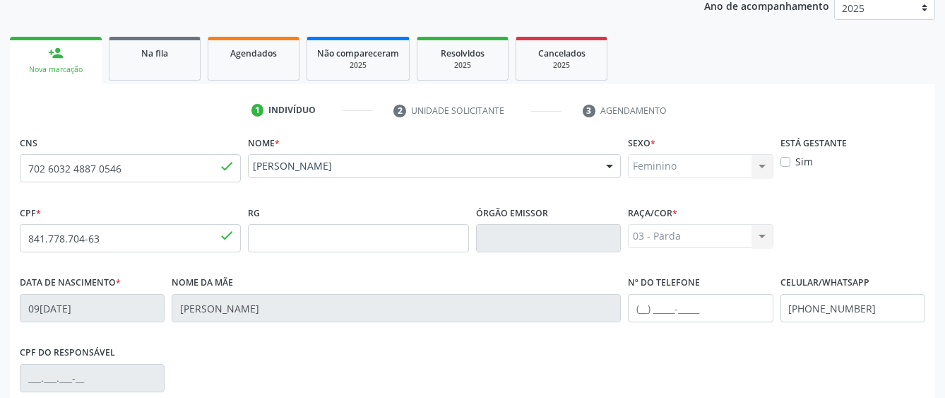
scroll to position [176, 0]
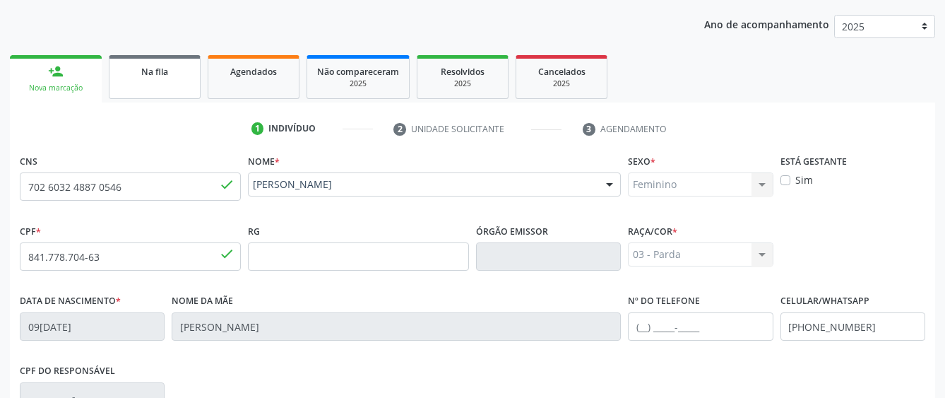
click at [154, 86] on link "Na fila" at bounding box center [155, 77] width 92 height 44
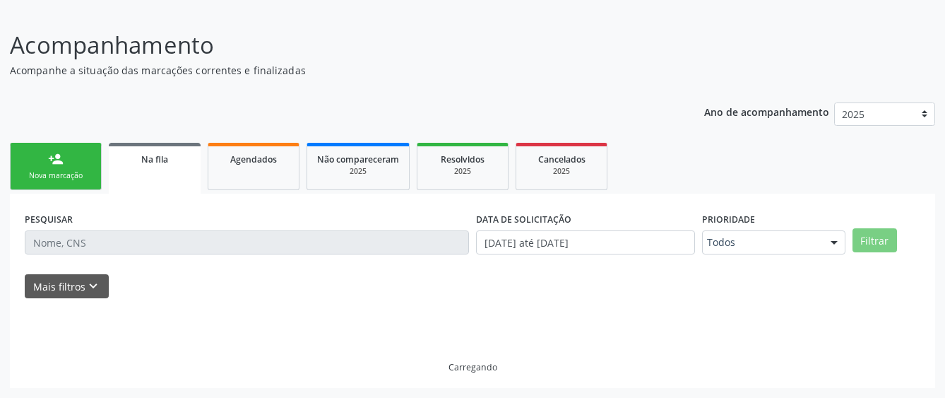
scroll to position [103, 0]
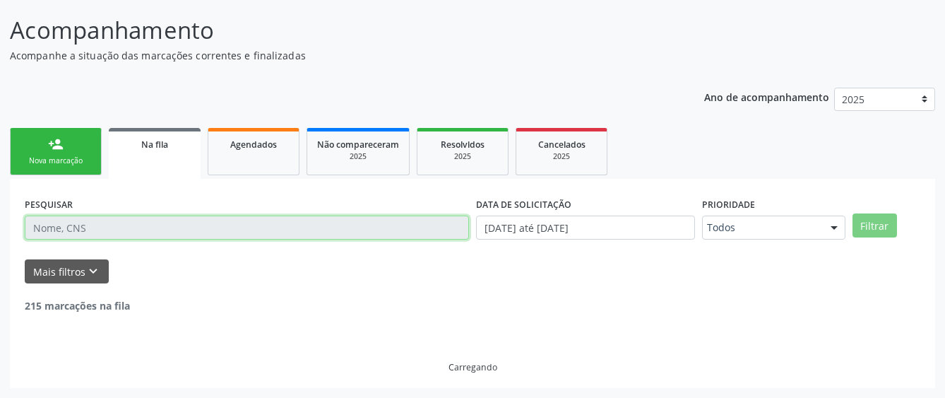
click at [239, 215] on input "text" at bounding box center [247, 227] width 444 height 24
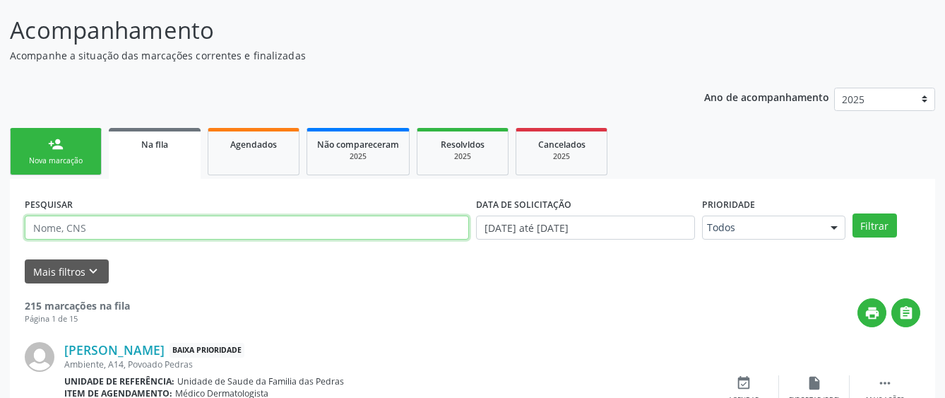
scroll to position [176, 0]
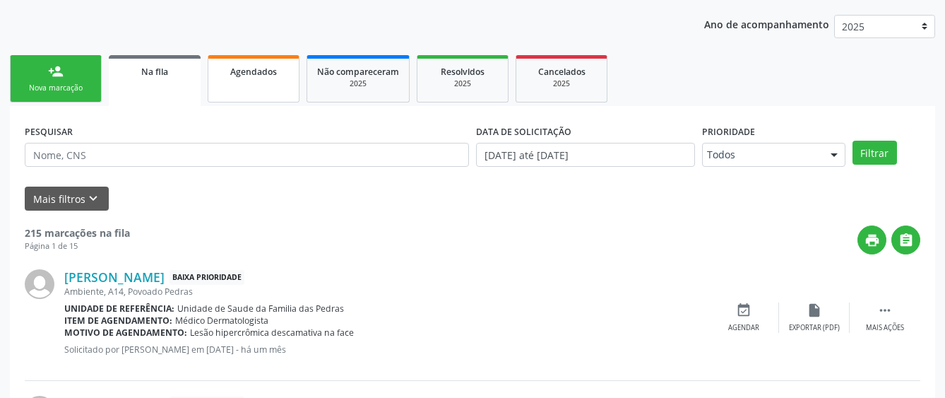
click at [260, 68] on span "Agendados" at bounding box center [253, 72] width 47 height 12
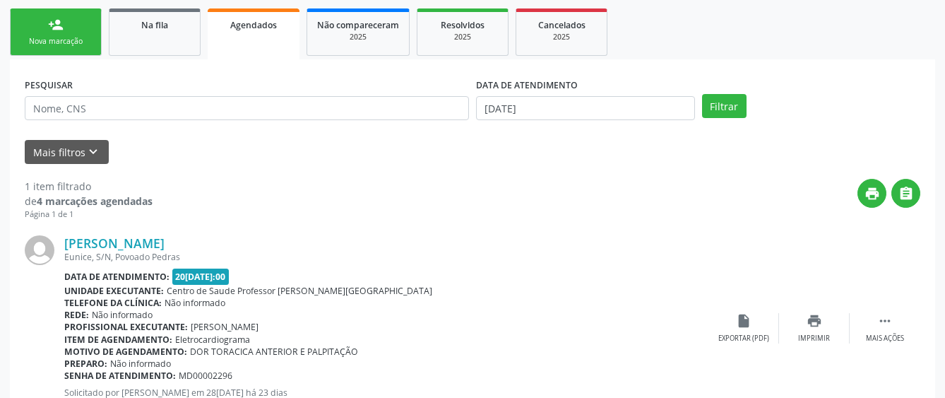
scroll to position [285, 0]
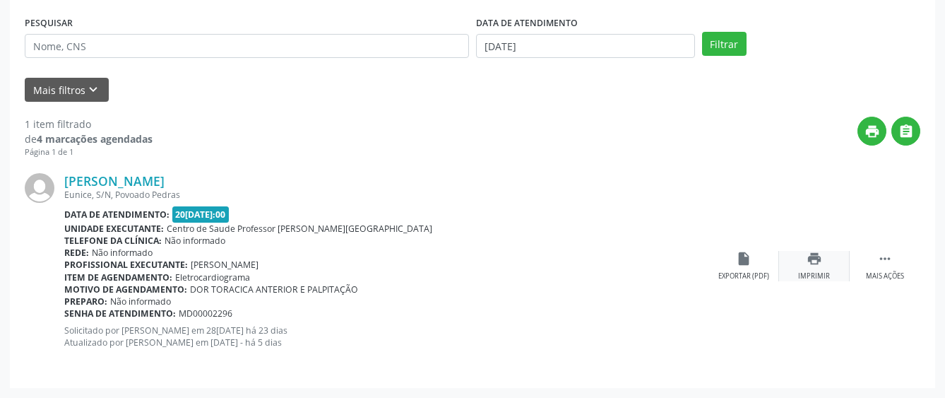
click at [812, 267] on div "print Imprimir" at bounding box center [814, 266] width 71 height 30
